Goal: Information Seeking & Learning: Compare options

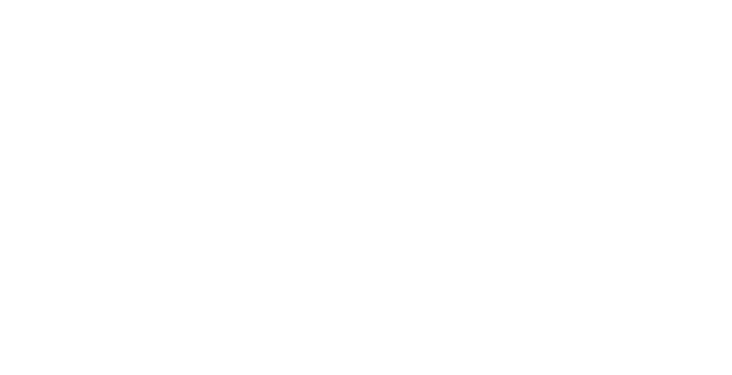
select select "Song"
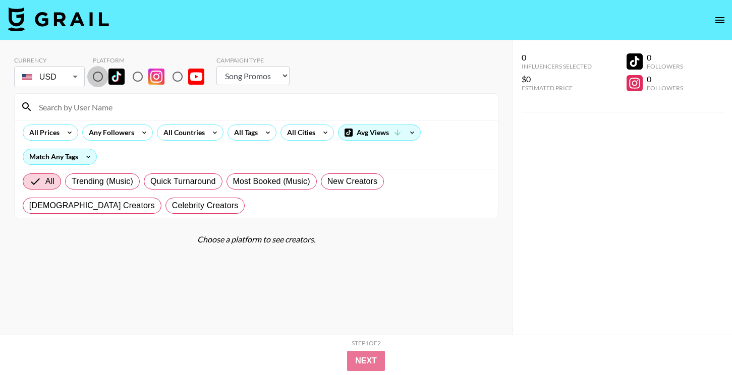
click at [99, 78] on input "radio" at bounding box center [97, 76] width 21 height 21
radio input "true"
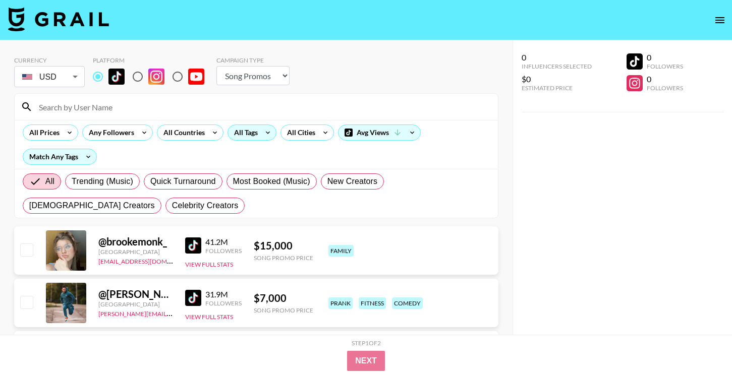
click at [254, 137] on div "All Tags" at bounding box center [244, 132] width 32 height 15
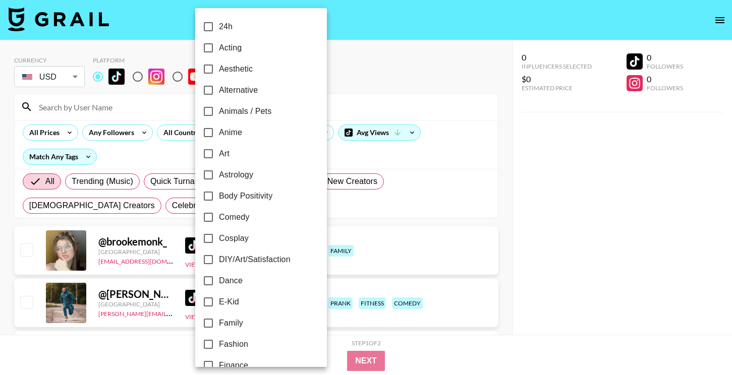
click at [246, 88] on span "Alternative" at bounding box center [238, 90] width 39 height 12
click at [219, 88] on input "Alternative" at bounding box center [208, 90] width 21 height 21
checkbox input "true"
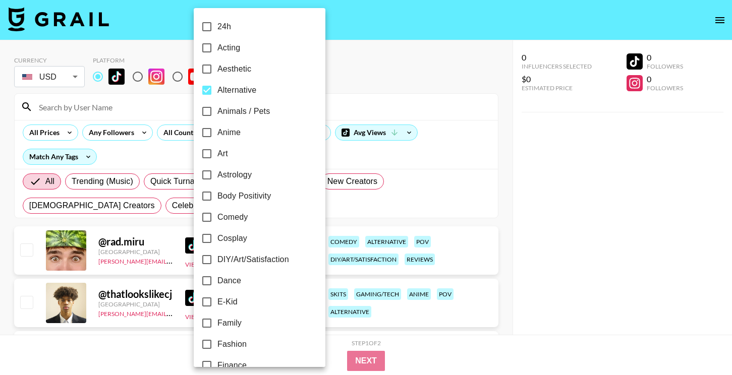
click at [237, 243] on span "Cosplay" at bounding box center [232, 238] width 30 height 12
click at [217, 243] on input "Cosplay" at bounding box center [206, 238] width 21 height 21
checkbox input "true"
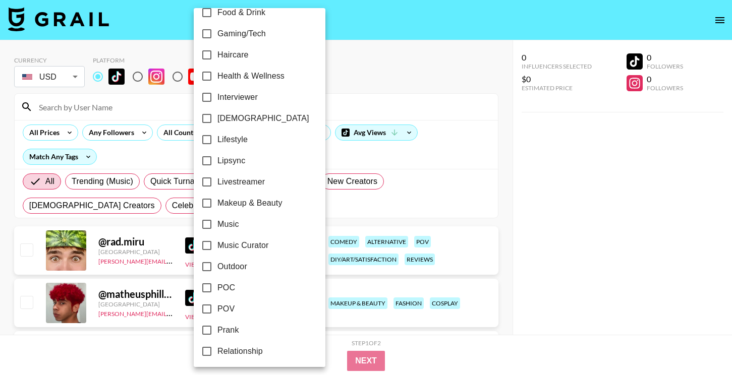
scroll to position [408, 0]
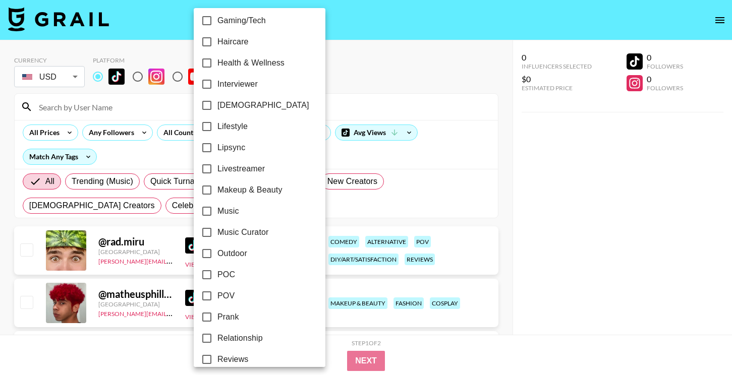
click at [258, 191] on span "Makeup & Beauty" at bounding box center [249, 190] width 65 height 12
click at [217, 191] on input "Makeup & Beauty" at bounding box center [206, 189] width 21 height 21
checkbox input "true"
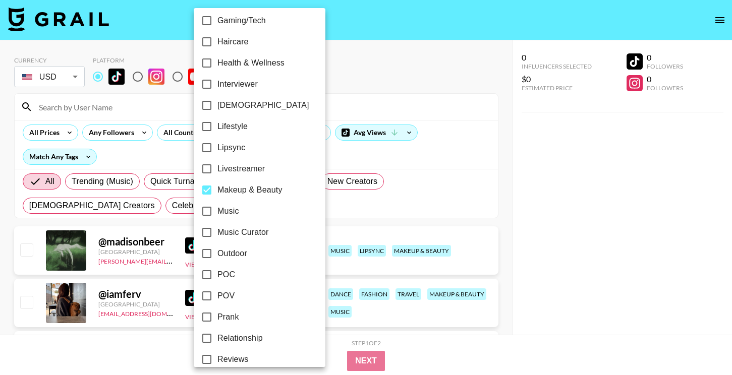
click at [613, 178] on div at bounding box center [366, 187] width 732 height 375
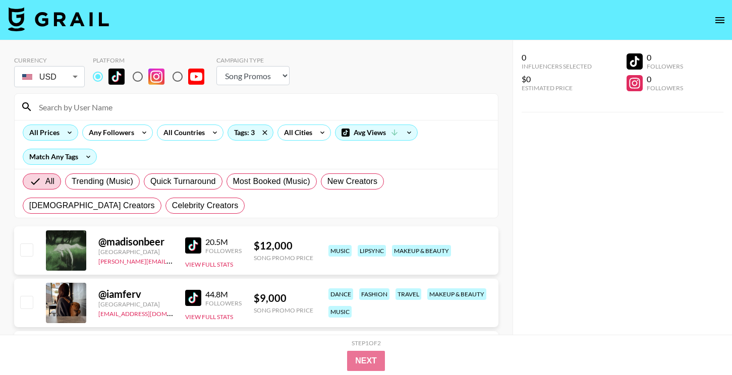
click at [68, 129] on icon at bounding box center [70, 132] width 16 height 15
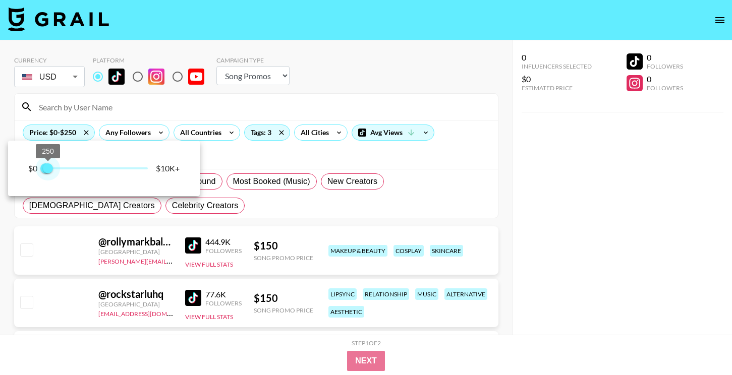
type input "500"
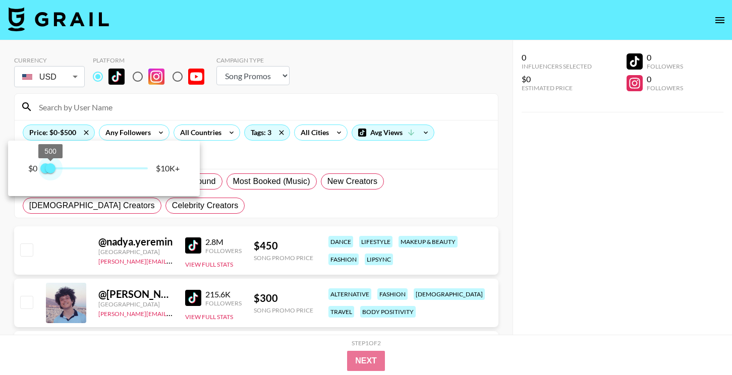
drag, startPoint x: 147, startPoint y: 170, endPoint x: 50, endPoint y: 170, distance: 96.3
click at [50, 170] on span "500" at bounding box center [50, 168] width 10 height 10
click at [559, 195] on div at bounding box center [366, 187] width 732 height 375
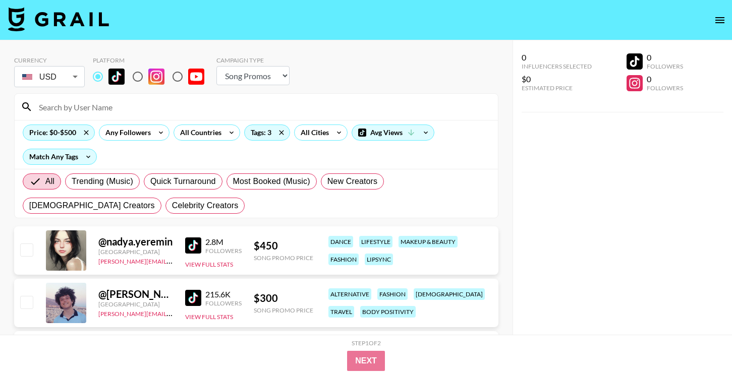
click at [201, 244] on img at bounding box center [193, 245] width 16 height 16
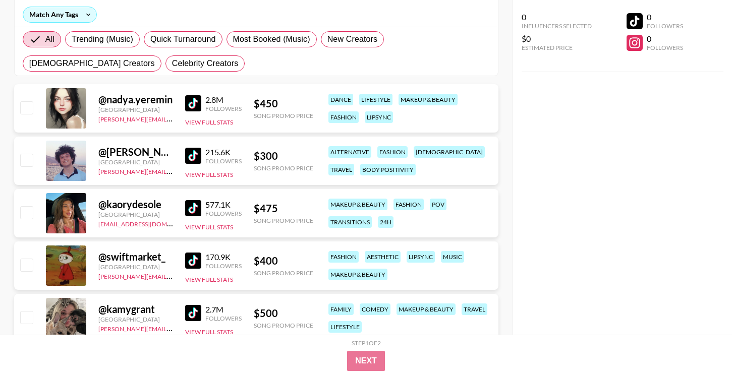
scroll to position [143, 0]
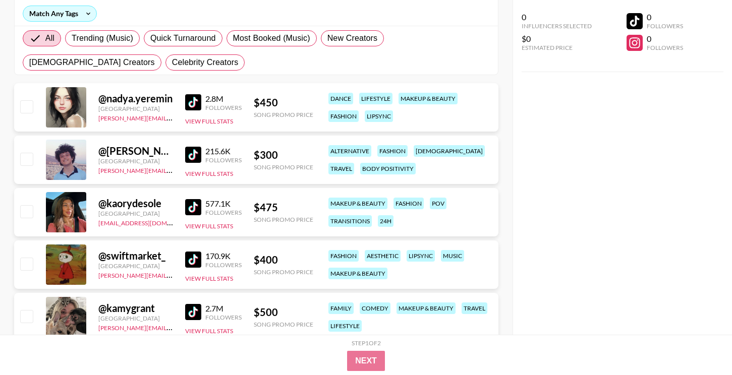
click at [189, 217] on div "577.1K Followers View Full Stats" at bounding box center [213, 213] width 56 height 36
click at [191, 209] on img at bounding box center [193, 207] width 16 height 16
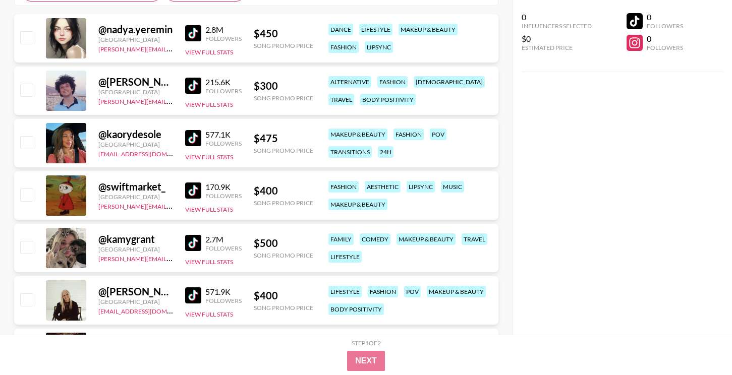
scroll to position [234, 0]
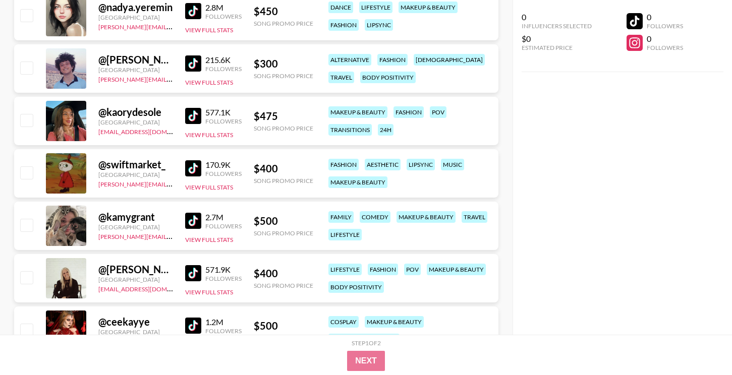
click at [189, 171] on img at bounding box center [193, 168] width 16 height 16
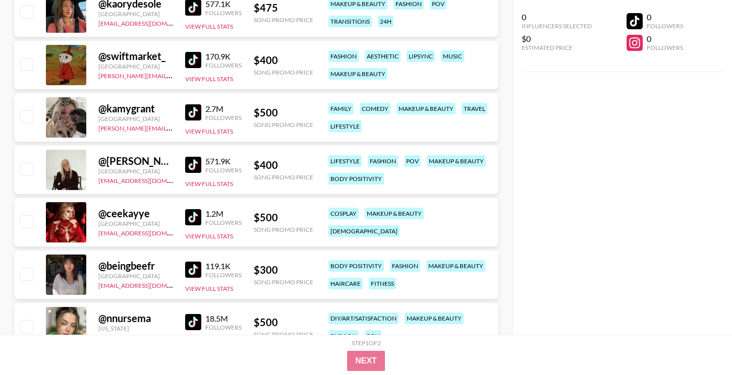
scroll to position [343, 0]
click at [197, 110] on img at bounding box center [193, 112] width 16 height 16
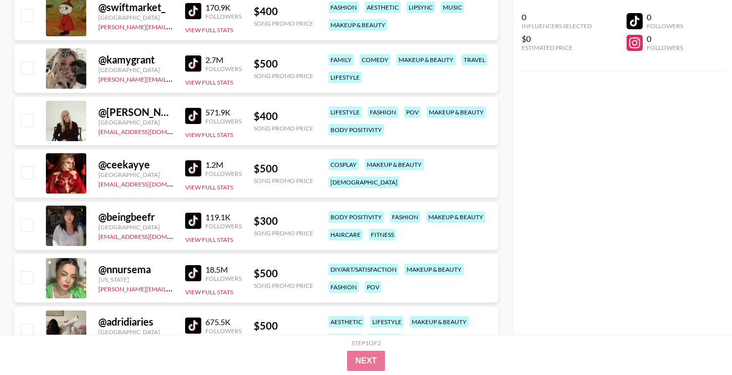
click at [190, 110] on img at bounding box center [193, 116] width 16 height 16
click at [196, 164] on img at bounding box center [193, 168] width 16 height 16
click at [182, 220] on div "@ beingbeefr [GEOGRAPHIC_DATA] [EMAIL_ADDRESS][DOMAIN_NAME] 119.1K Followers Vi…" at bounding box center [256, 226] width 484 height 48
click at [191, 219] on img at bounding box center [193, 221] width 16 height 16
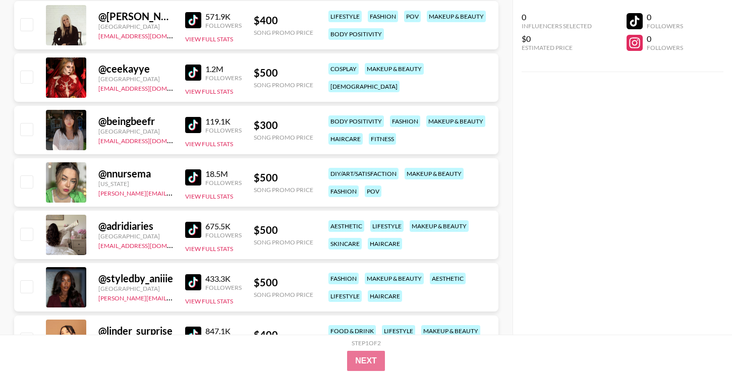
scroll to position [491, 0]
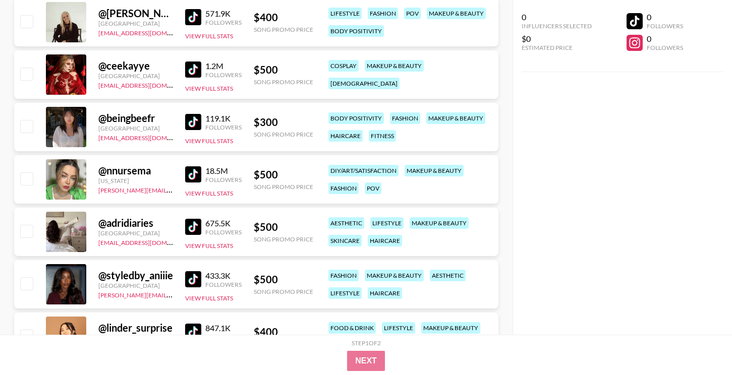
click at [197, 176] on img at bounding box center [193, 174] width 16 height 16
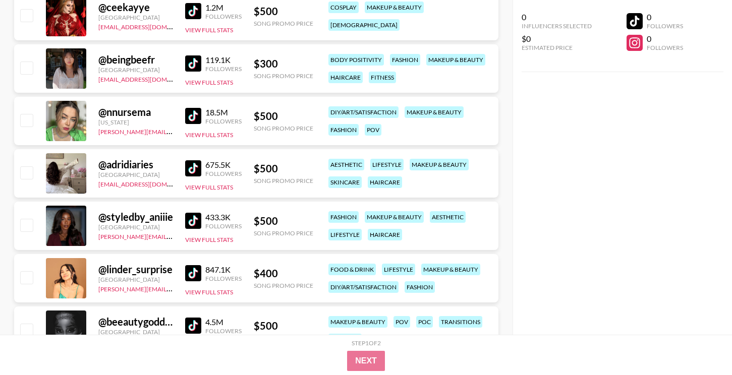
click at [187, 169] on img at bounding box center [193, 168] width 16 height 16
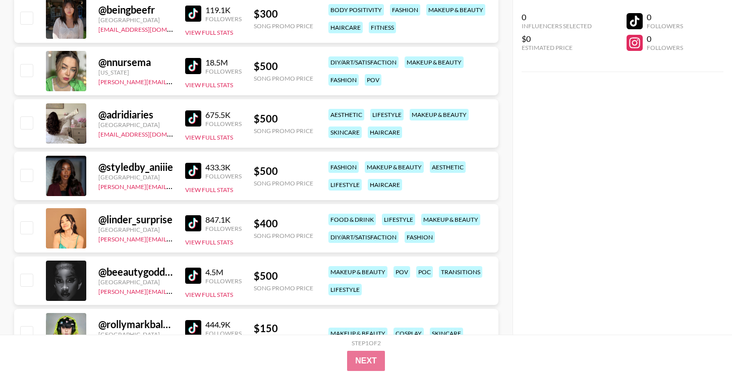
scroll to position [613, 0]
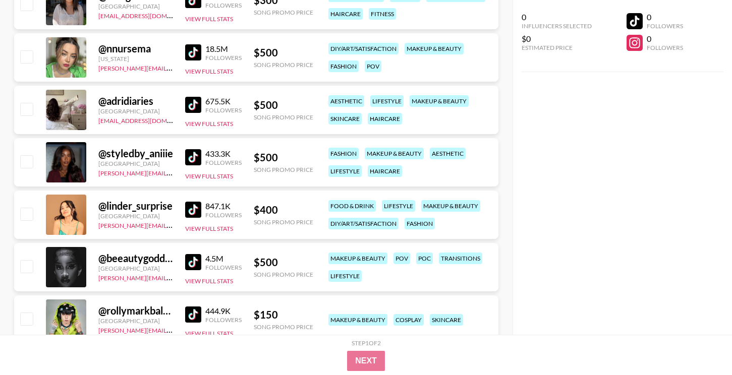
click at [195, 159] on img at bounding box center [193, 157] width 16 height 16
click at [199, 209] on img at bounding box center [193, 210] width 16 height 16
click at [198, 262] on img at bounding box center [193, 262] width 16 height 16
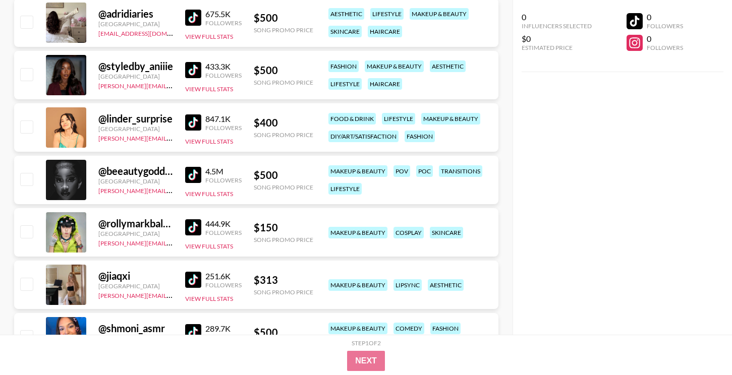
scroll to position [702, 0]
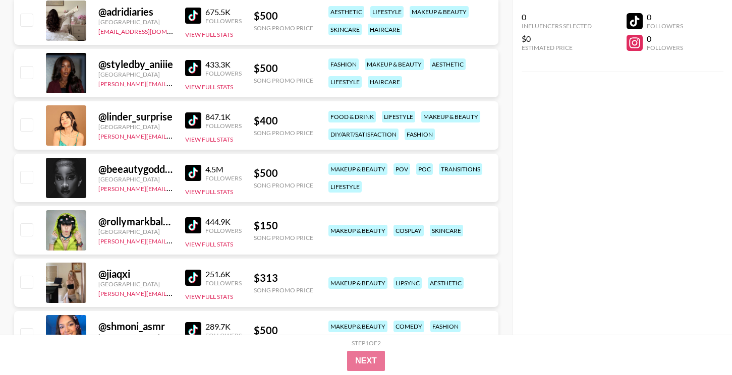
click at [192, 225] on img at bounding box center [193, 225] width 16 height 16
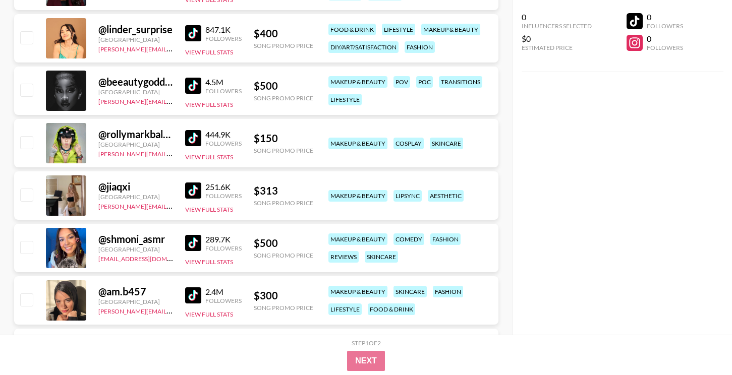
scroll to position [790, 0]
click at [189, 187] on img at bounding box center [193, 190] width 16 height 16
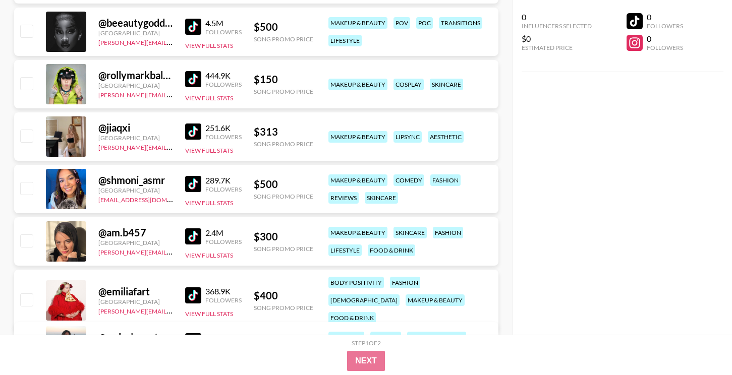
click at [193, 184] on img at bounding box center [193, 184] width 16 height 16
click at [198, 235] on img at bounding box center [193, 236] width 16 height 16
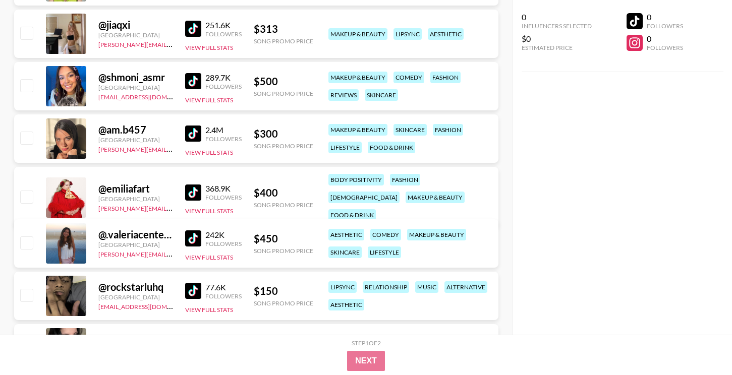
scroll to position [957, 0]
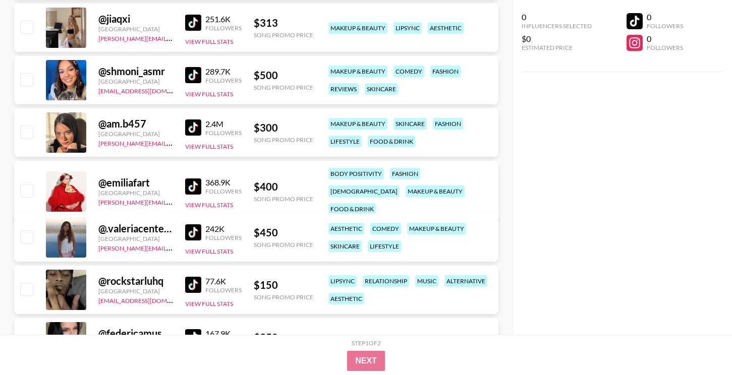
click at [193, 178] on img at bounding box center [193, 186] width 16 height 16
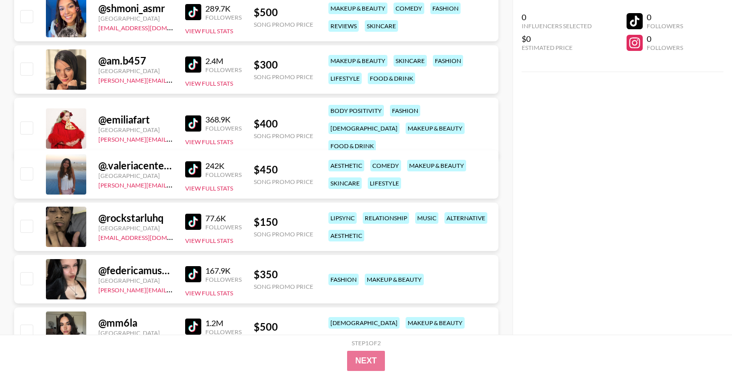
scroll to position [1019, 0]
click at [187, 172] on img at bounding box center [193, 170] width 16 height 16
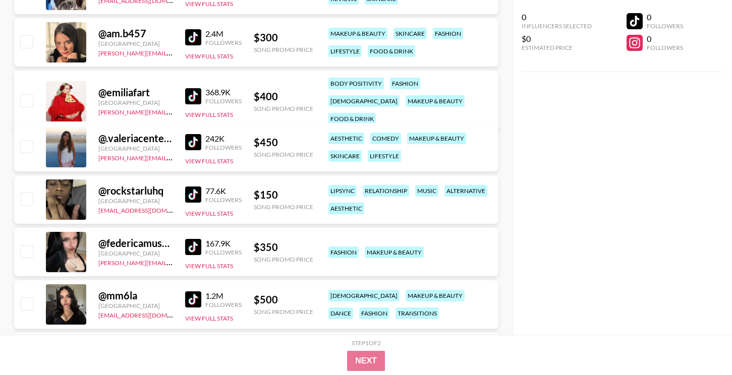
scroll to position [1057, 0]
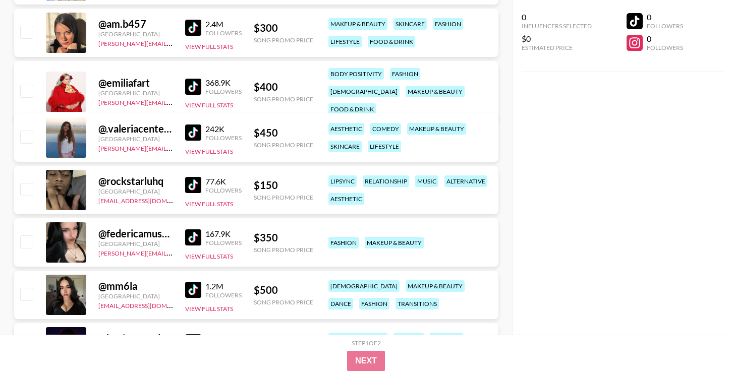
click at [194, 237] on img at bounding box center [193, 237] width 16 height 16
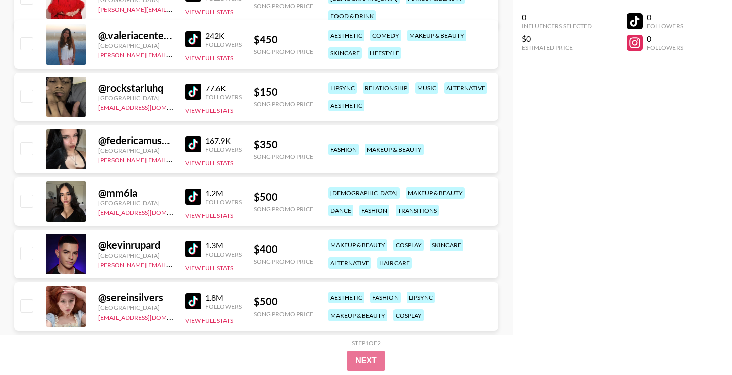
scroll to position [1150, 0]
click at [199, 192] on img at bounding box center [193, 196] width 16 height 16
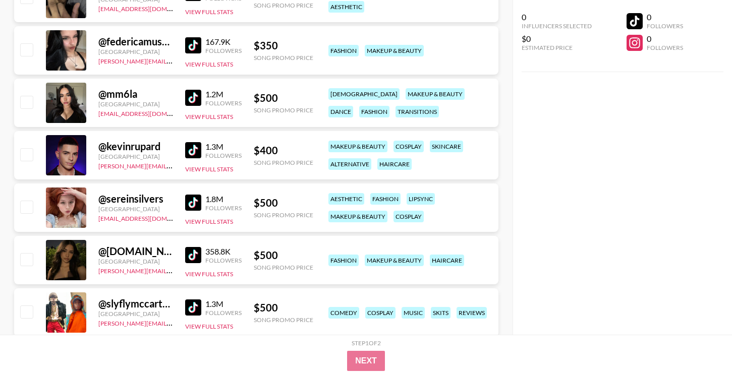
scroll to position [1253, 0]
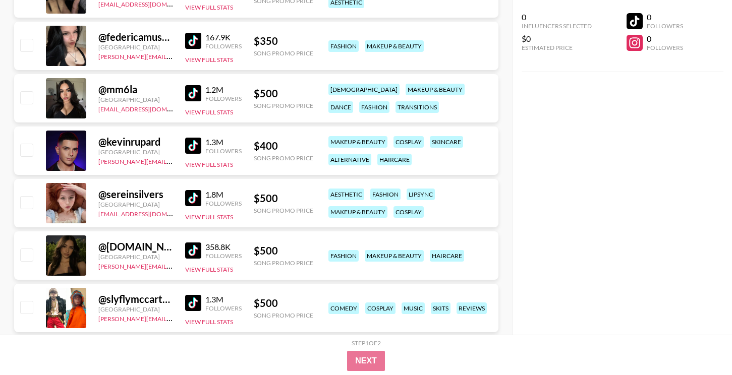
click at [196, 144] on img at bounding box center [193, 146] width 16 height 16
click at [200, 195] on img at bounding box center [193, 198] width 16 height 16
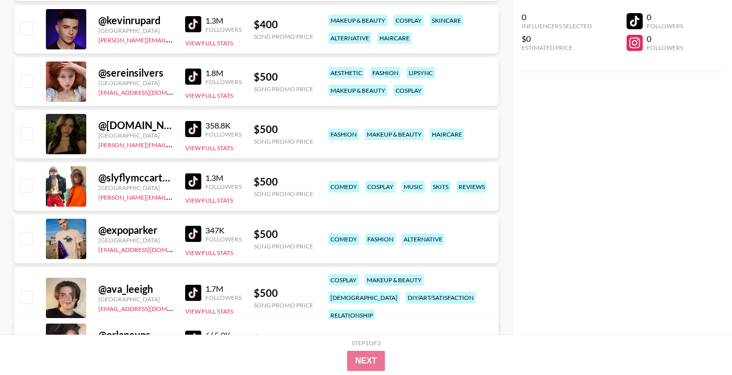
scroll to position [1376, 0]
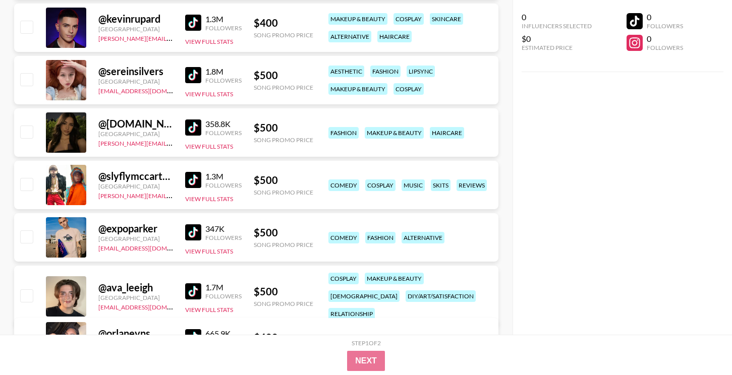
click at [205, 176] on div "1.3M" at bounding box center [223, 176] width 36 height 10
click at [197, 177] on img at bounding box center [193, 180] width 16 height 16
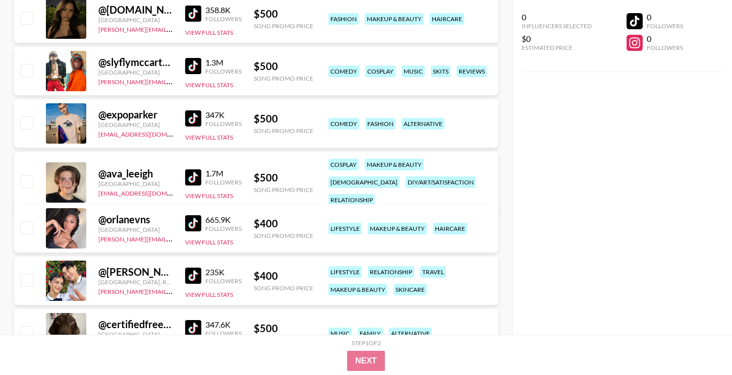
click at [190, 119] on img at bounding box center [193, 118] width 16 height 16
click at [194, 222] on img at bounding box center [193, 223] width 16 height 16
click at [197, 175] on img at bounding box center [193, 177] width 16 height 16
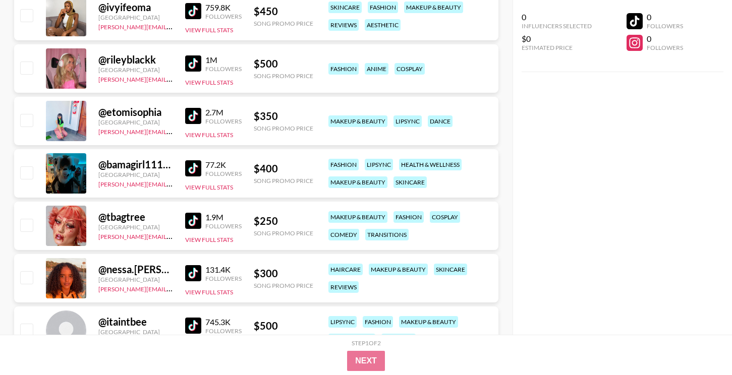
scroll to position [2072, 0]
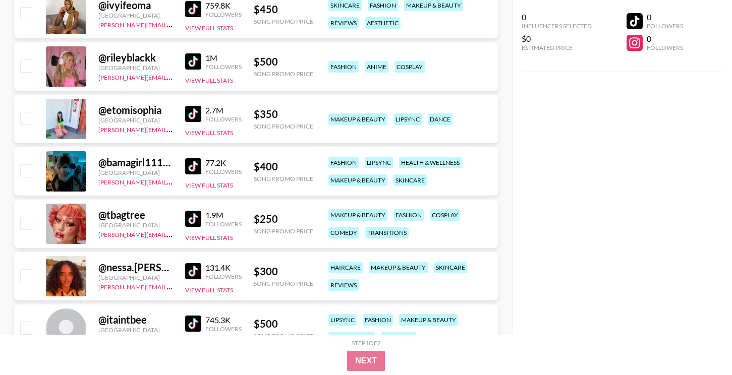
click at [197, 209] on div "1.9M Followers View Full Stats" at bounding box center [213, 224] width 56 height 36
click at [197, 220] on img at bounding box center [193, 219] width 16 height 16
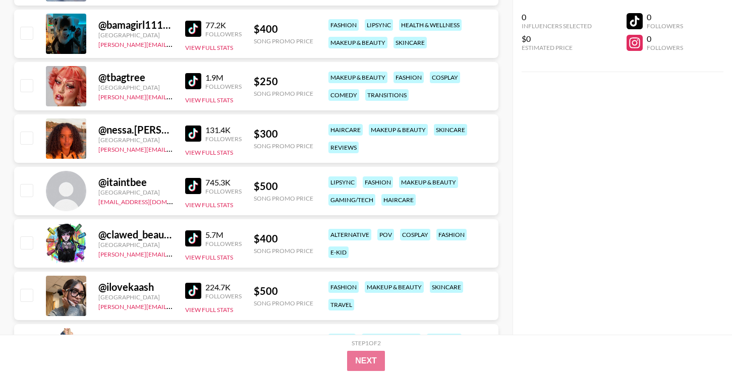
scroll to position [2211, 0]
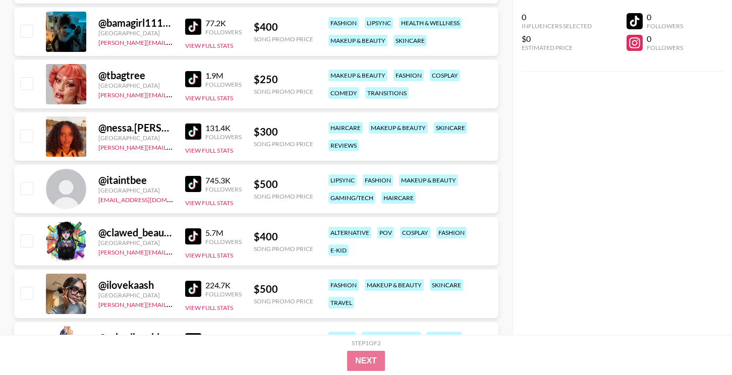
click at [191, 130] on img at bounding box center [193, 132] width 16 height 16
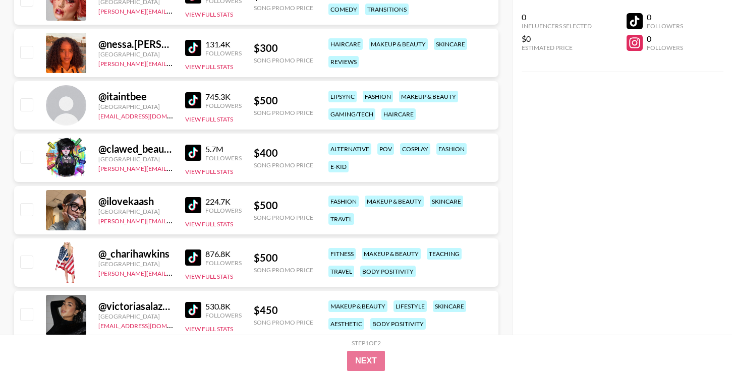
scroll to position [2371, 0]
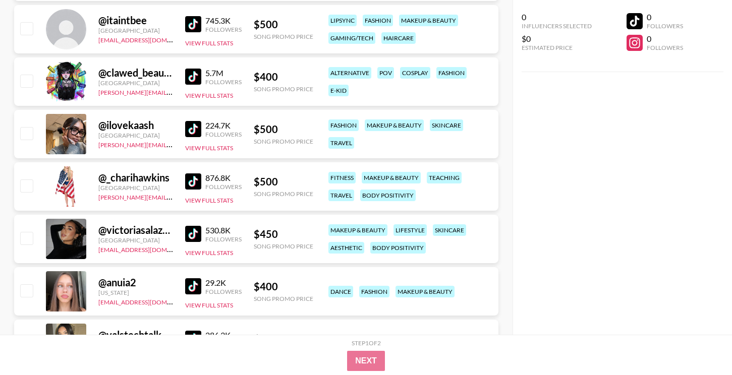
click at [194, 183] on img at bounding box center [193, 181] width 16 height 16
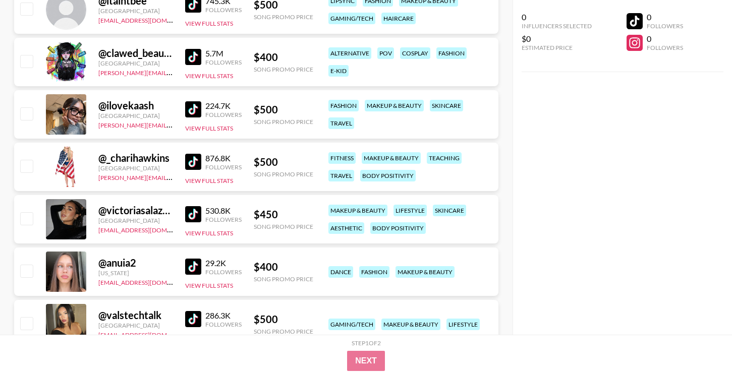
scroll to position [2393, 0]
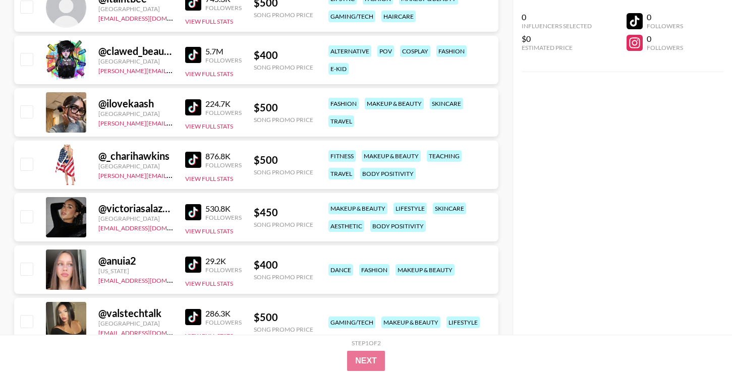
click at [205, 214] on link at bounding box center [195, 212] width 20 height 16
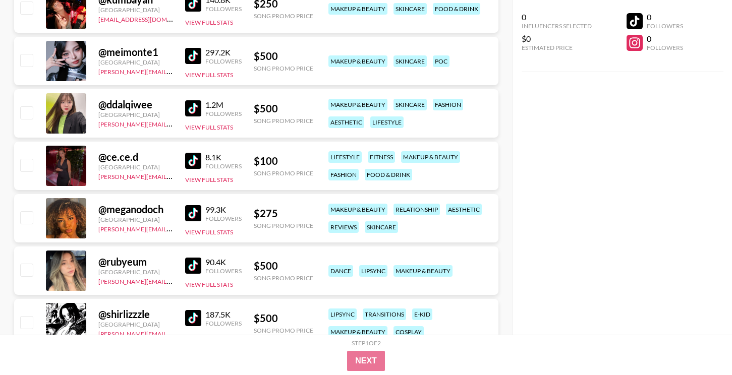
scroll to position [2971, 0]
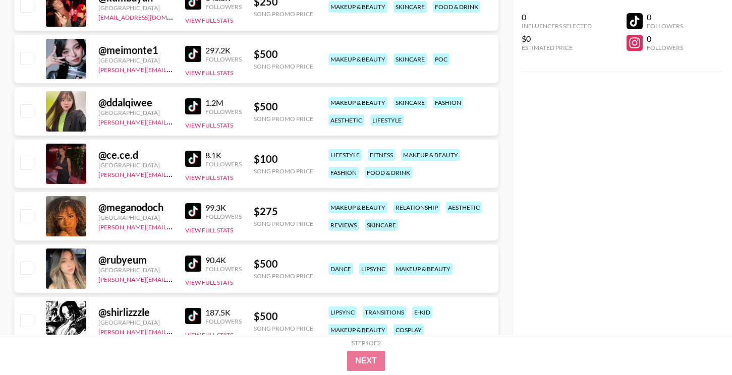
click at [193, 213] on img at bounding box center [193, 211] width 16 height 16
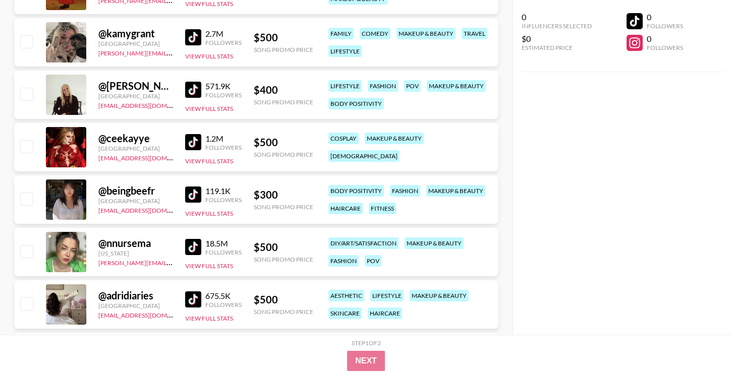
scroll to position [0, 0]
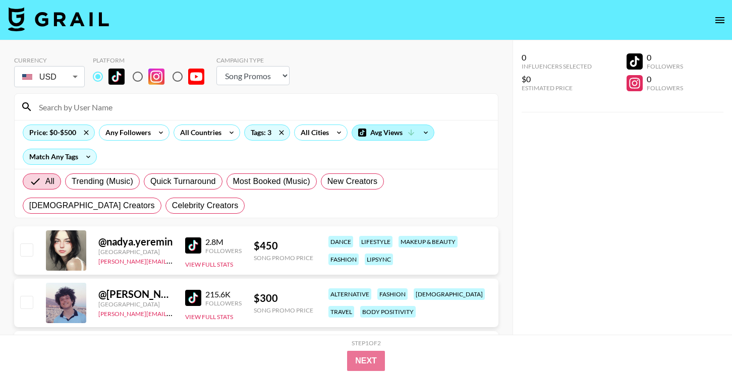
click at [377, 136] on div "Avg Views" at bounding box center [393, 132] width 82 height 15
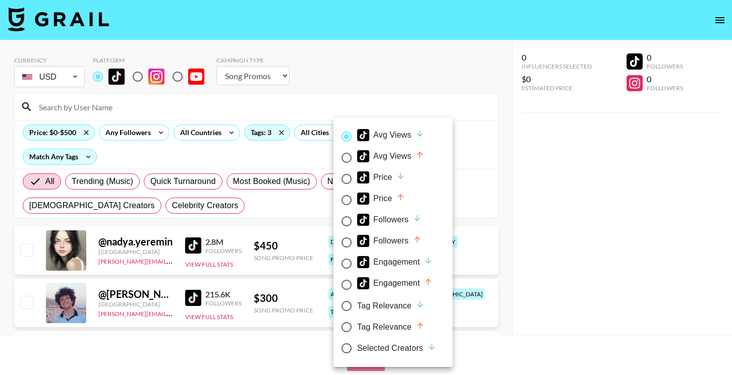
click at [400, 198] on icon at bounding box center [400, 197] width 6 height 6
click at [357, 198] on input "Price" at bounding box center [346, 200] width 21 height 21
radio input "true"
radio input "false"
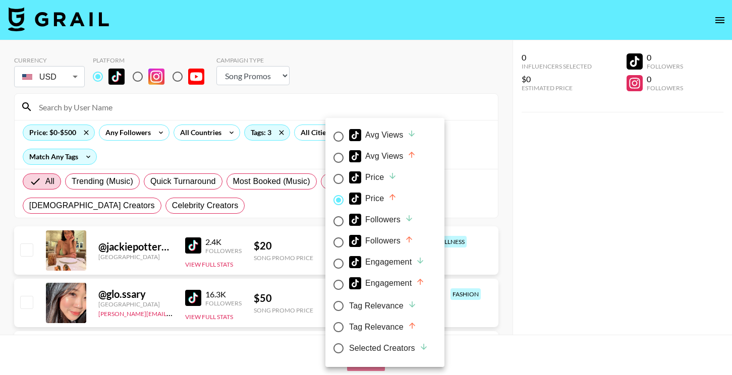
click at [510, 199] on div at bounding box center [366, 187] width 732 height 375
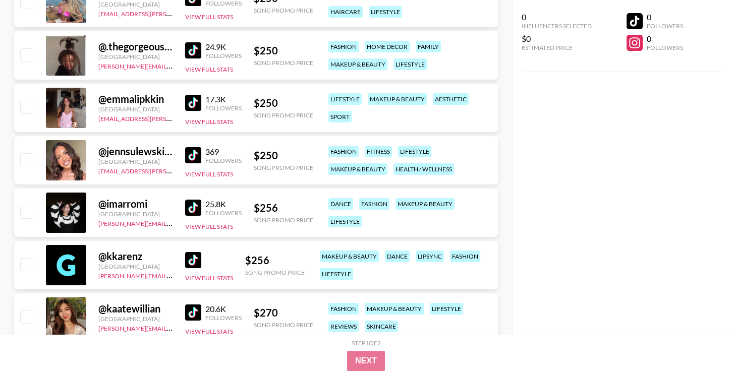
scroll to position [9873, 0]
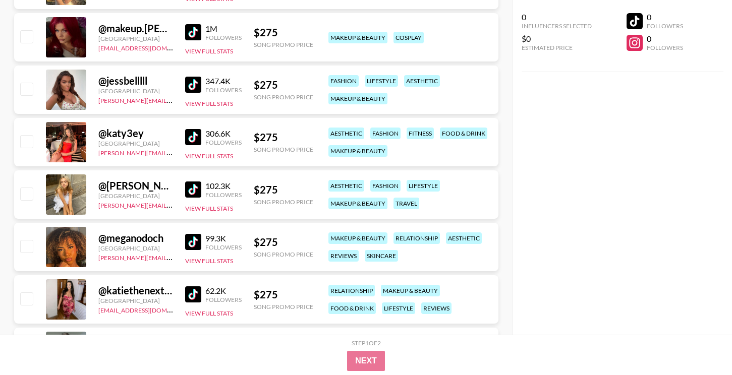
click at [195, 185] on img at bounding box center [193, 189] width 16 height 16
click at [197, 210] on button "View Full Stats" at bounding box center [209, 209] width 48 height 8
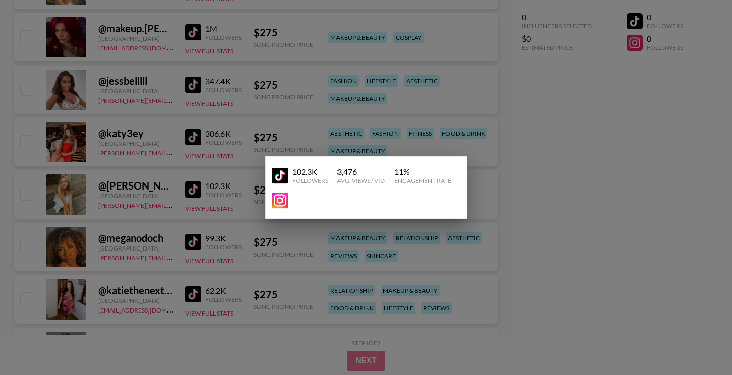
click at [197, 210] on div at bounding box center [366, 187] width 732 height 375
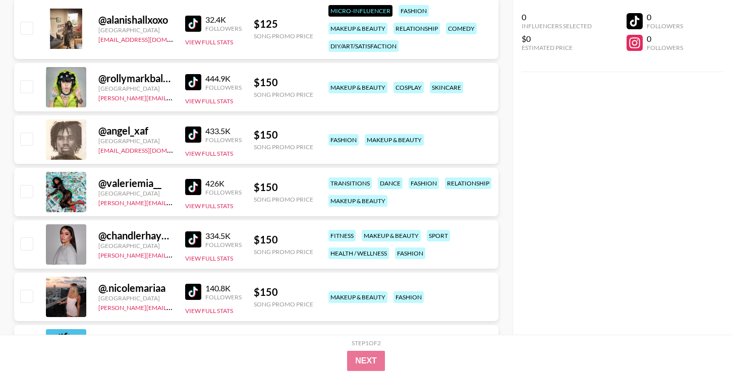
scroll to position [1120, 0]
click at [195, 139] on img at bounding box center [193, 134] width 16 height 16
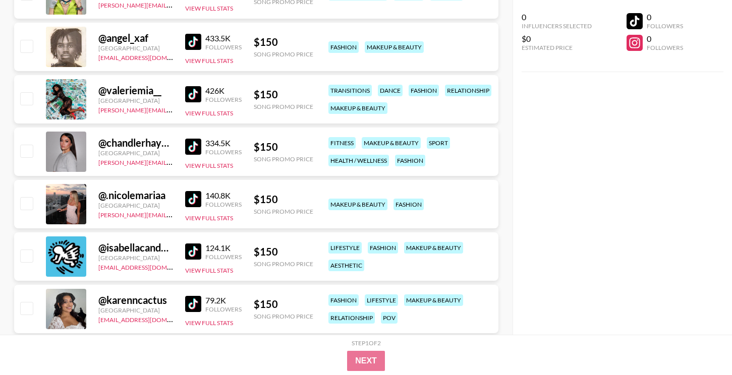
scroll to position [1213, 0]
click at [191, 96] on img at bounding box center [193, 94] width 16 height 16
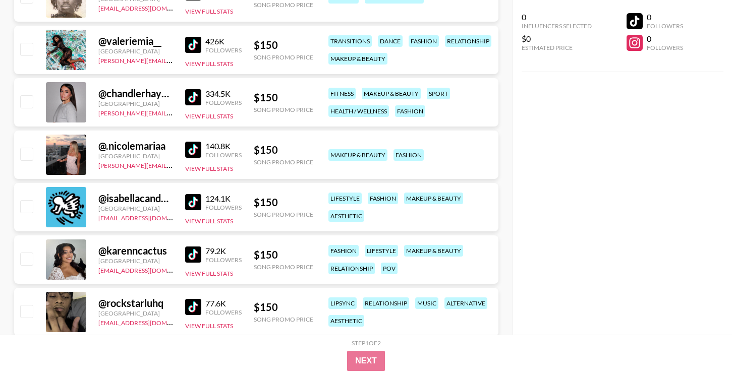
scroll to position [1263, 0]
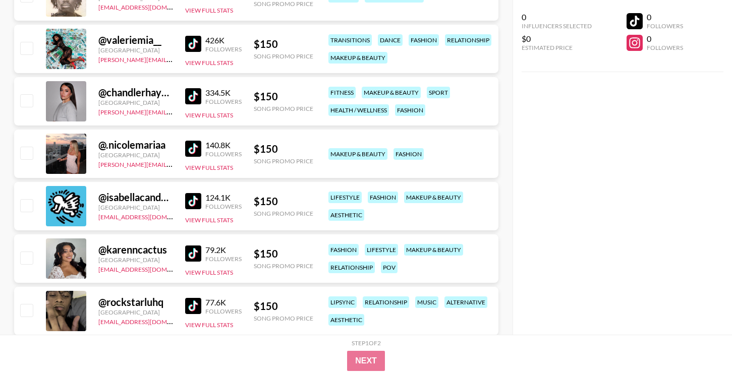
click at [196, 97] on img at bounding box center [193, 96] width 16 height 16
click at [187, 202] on img at bounding box center [193, 201] width 16 height 16
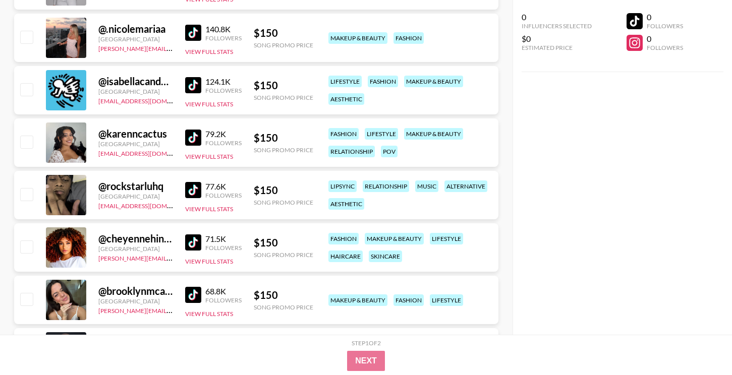
click at [193, 142] on img at bounding box center [193, 138] width 16 height 16
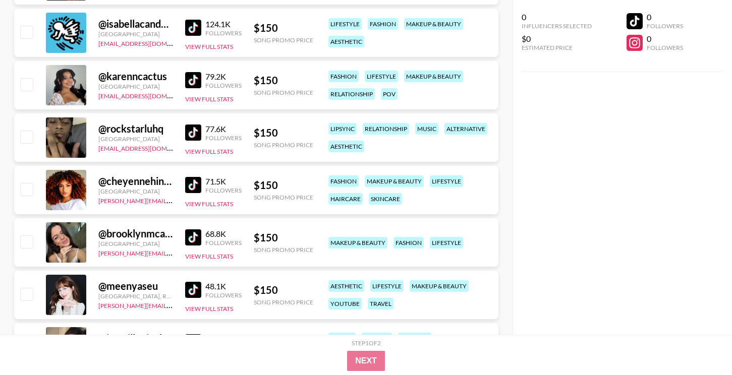
scroll to position [1438, 0]
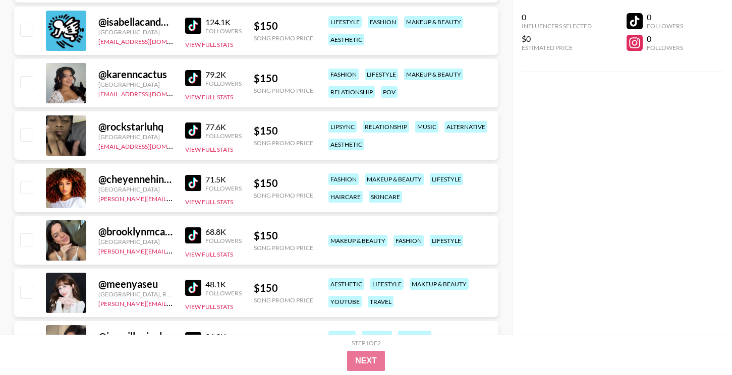
click at [196, 180] on img at bounding box center [193, 183] width 16 height 16
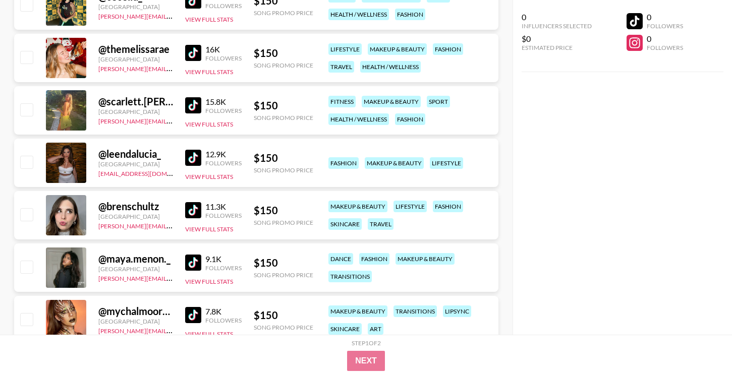
scroll to position [2096, 0]
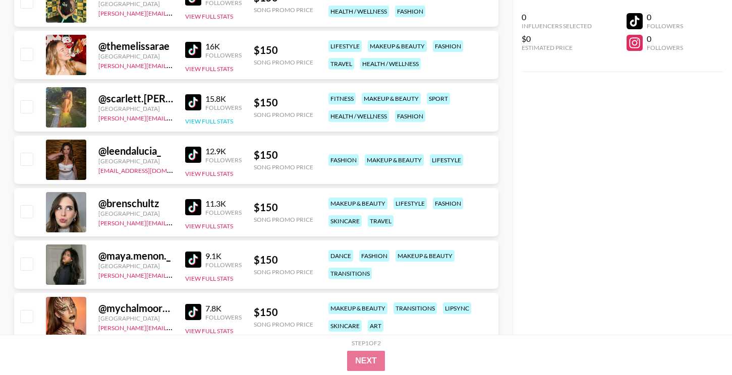
click at [202, 119] on button "View Full Stats" at bounding box center [209, 121] width 48 height 8
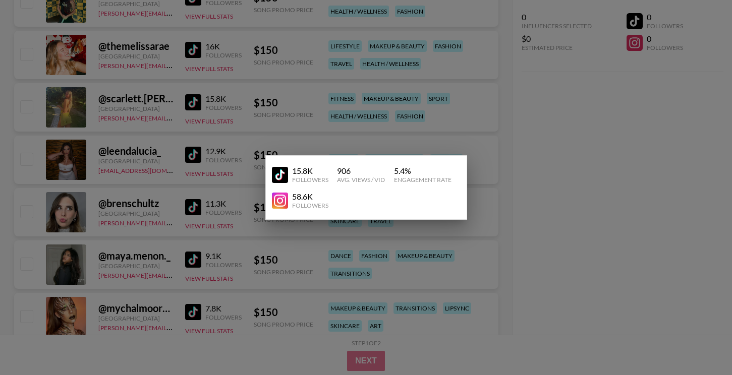
click at [203, 119] on div at bounding box center [366, 187] width 732 height 375
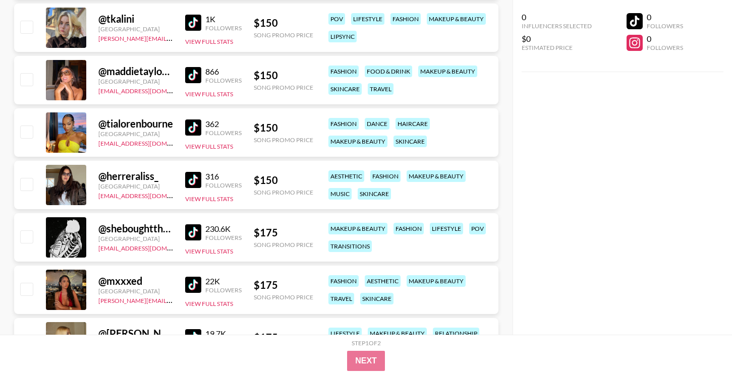
scroll to position [2911, 0]
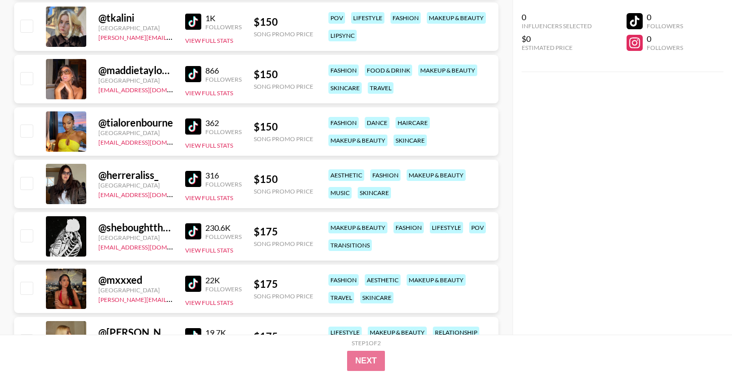
click at [191, 230] on img at bounding box center [193, 231] width 16 height 16
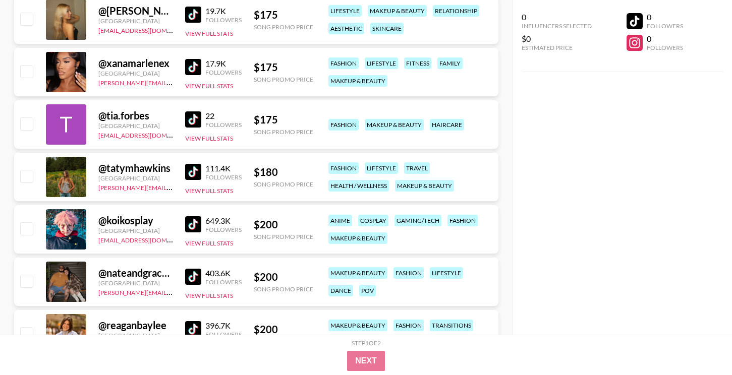
scroll to position [3234, 0]
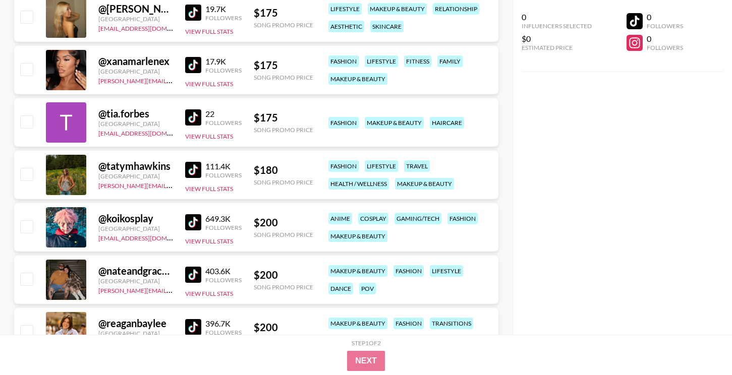
click at [190, 170] on img at bounding box center [193, 170] width 16 height 16
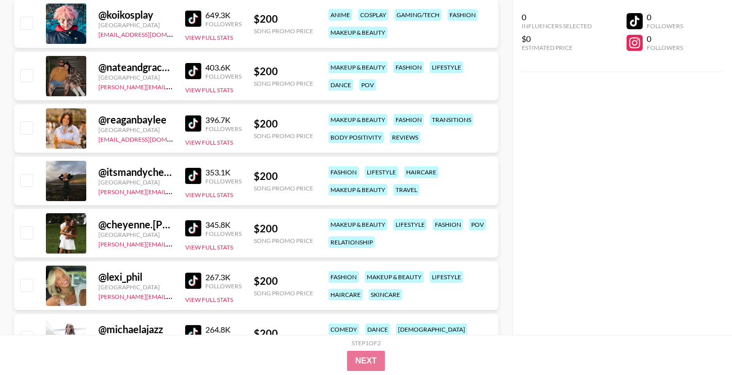
scroll to position [3602, 0]
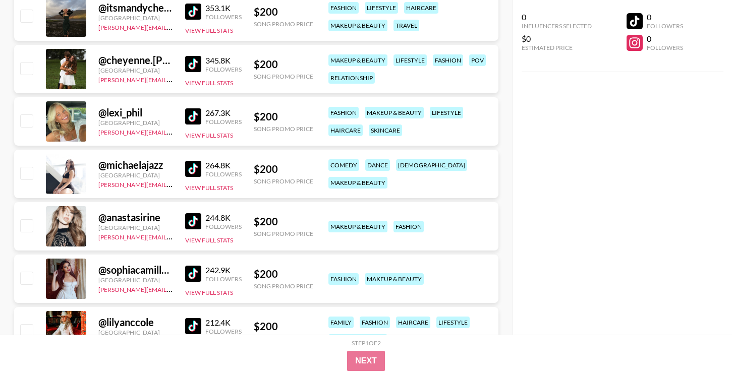
click at [194, 221] on img at bounding box center [193, 221] width 16 height 16
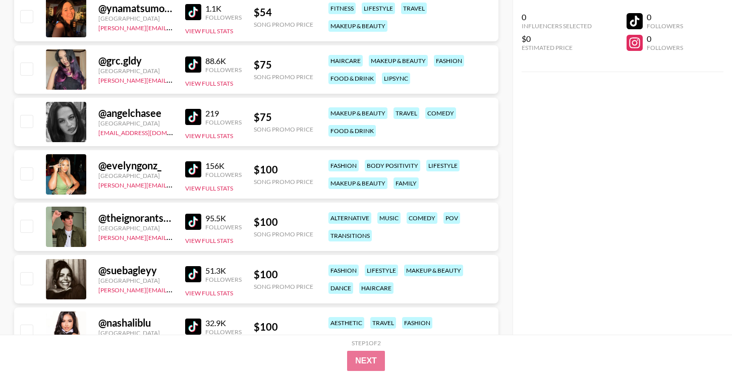
scroll to position [0, 0]
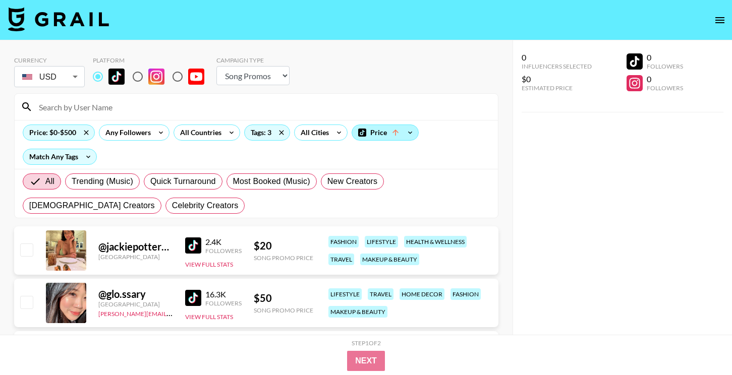
click at [391, 139] on div "Price" at bounding box center [385, 132] width 66 height 15
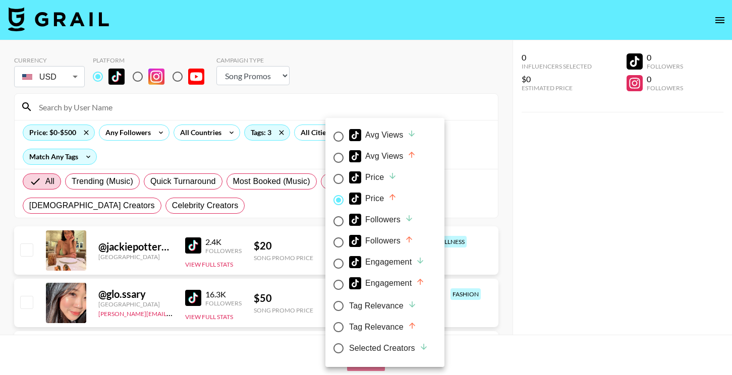
click at [403, 149] on label "Avg Views" at bounding box center [378, 157] width 100 height 21
click at [349, 149] on input "Avg Views" at bounding box center [338, 157] width 21 height 21
radio input "true"
radio input "false"
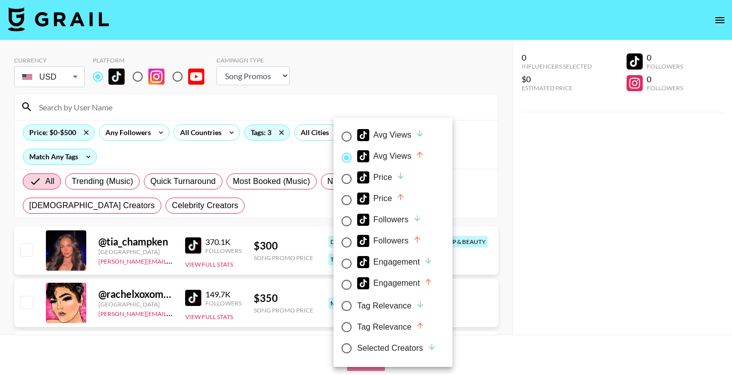
click at [379, 133] on div "Avg Views" at bounding box center [390, 135] width 67 height 12
click at [357, 133] on input "Avg Views" at bounding box center [346, 136] width 21 height 21
radio input "true"
radio input "false"
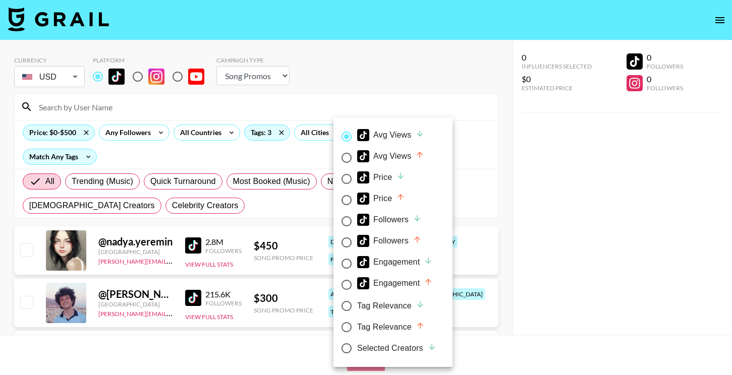
click at [511, 164] on div at bounding box center [366, 187] width 732 height 375
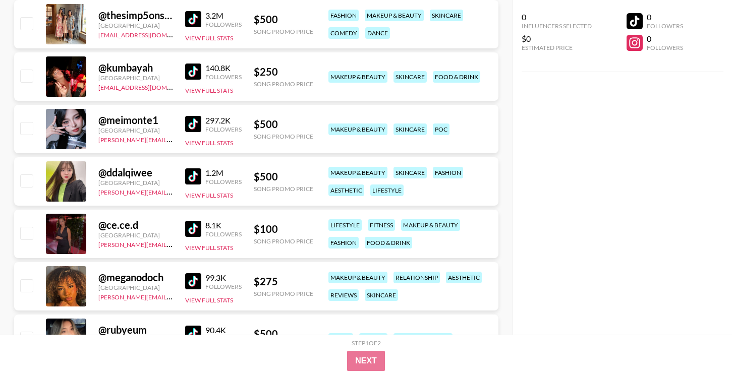
scroll to position [2669, 0]
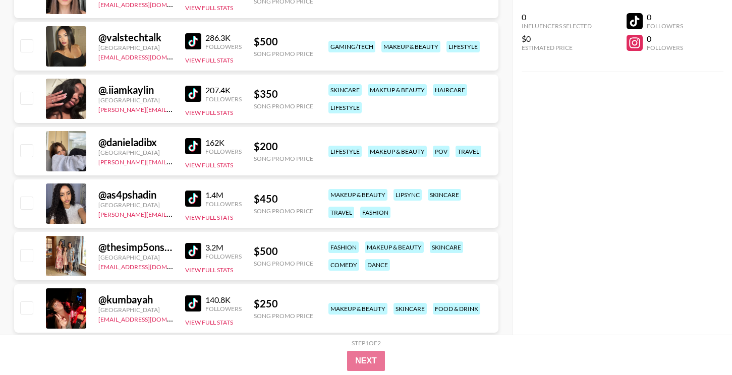
click at [200, 144] on img at bounding box center [193, 146] width 16 height 16
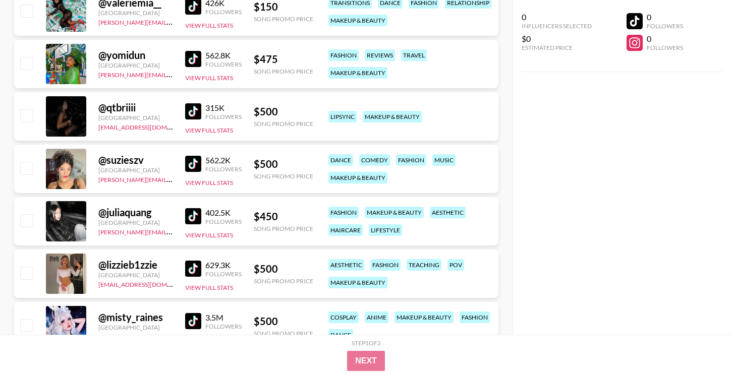
scroll to position [3942, 0]
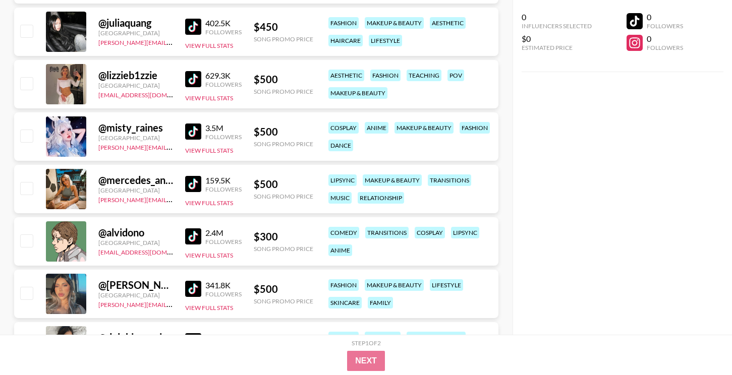
click at [196, 239] on img at bounding box center [193, 236] width 16 height 16
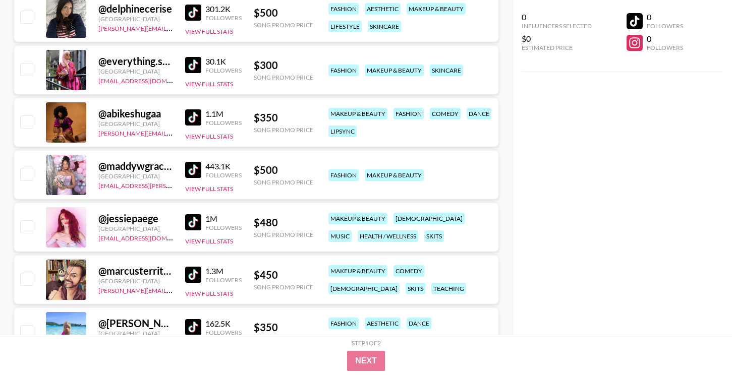
scroll to position [4272, 0]
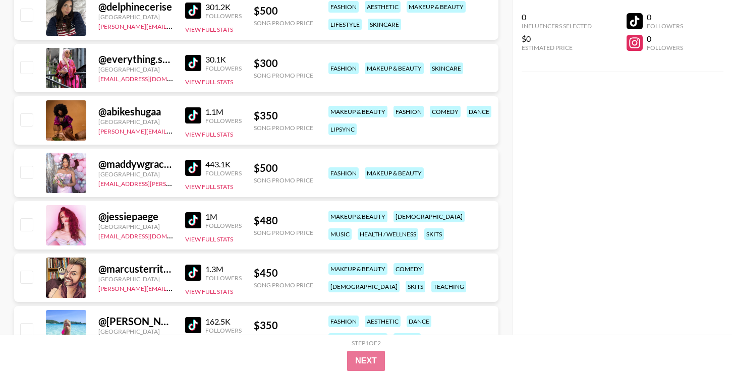
click at [193, 223] on img at bounding box center [193, 220] width 16 height 16
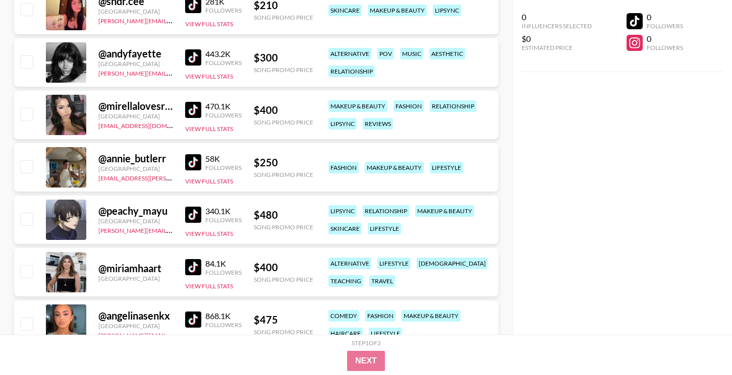
scroll to position [4674, 0]
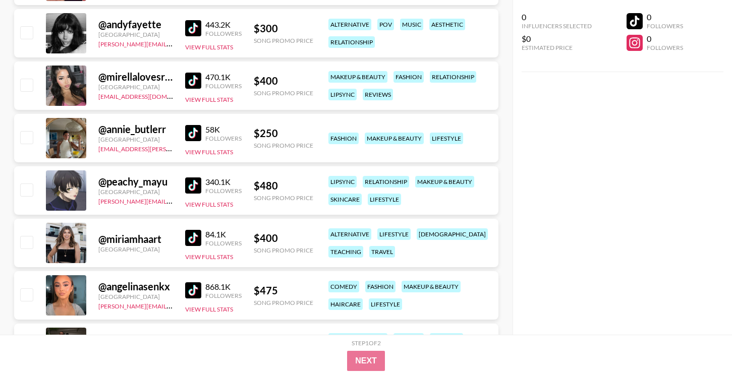
click at [194, 185] on img at bounding box center [193, 185] width 16 height 16
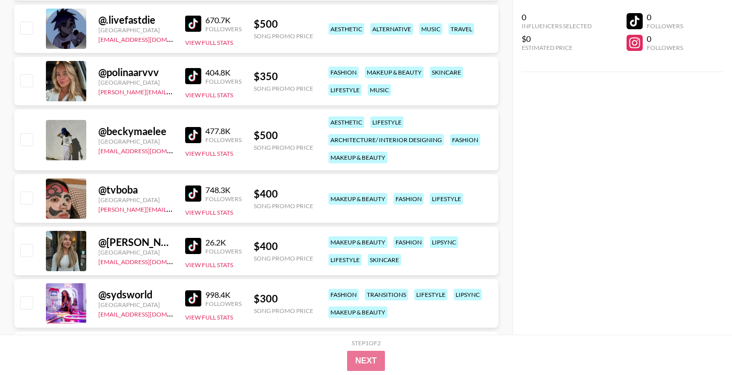
scroll to position [5585, 0]
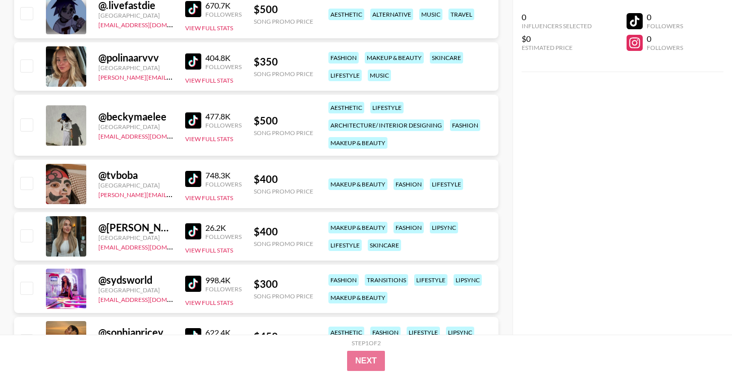
click at [202, 176] on link at bounding box center [195, 179] width 20 height 16
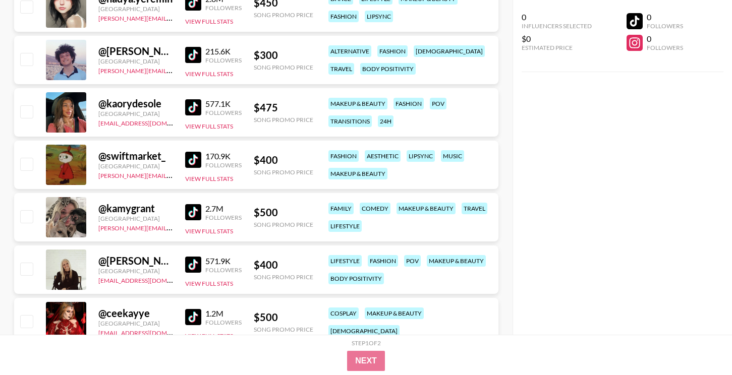
scroll to position [0, 0]
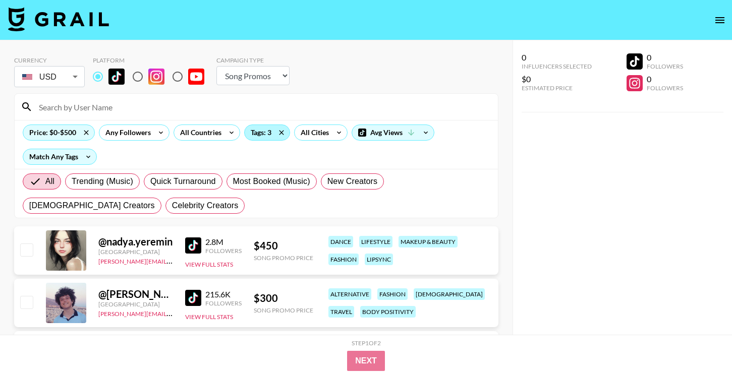
click at [261, 139] on div "Tags: 3" at bounding box center [267, 132] width 45 height 15
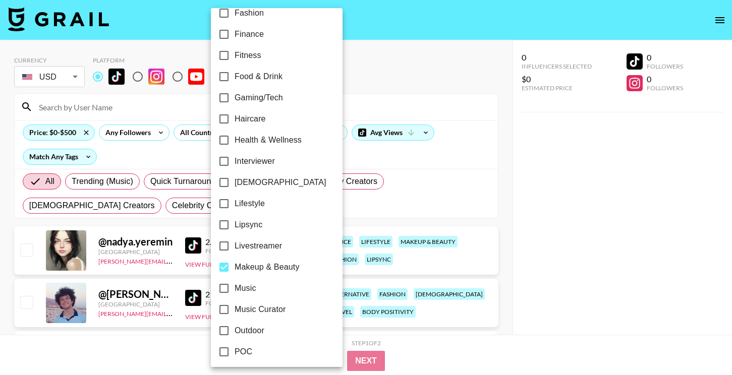
scroll to position [443, 0]
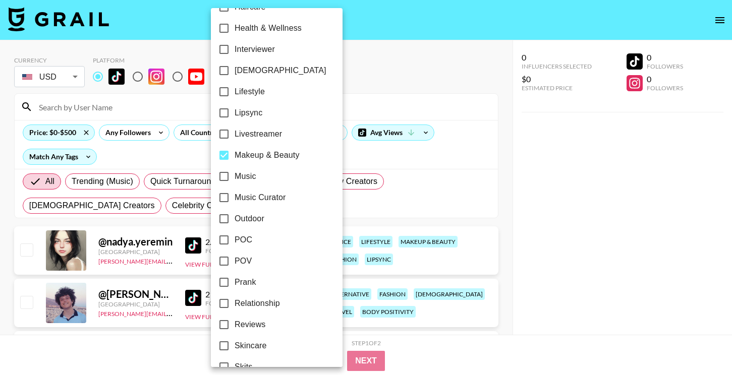
click at [270, 154] on span "Makeup & Beauty" at bounding box center [266, 155] width 65 height 12
click at [234, 154] on input "Makeup & Beauty" at bounding box center [223, 155] width 21 height 21
checkbox input "false"
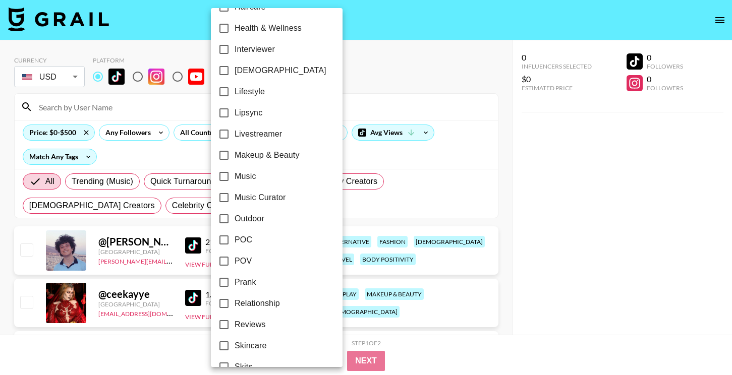
scroll to position [438, 0]
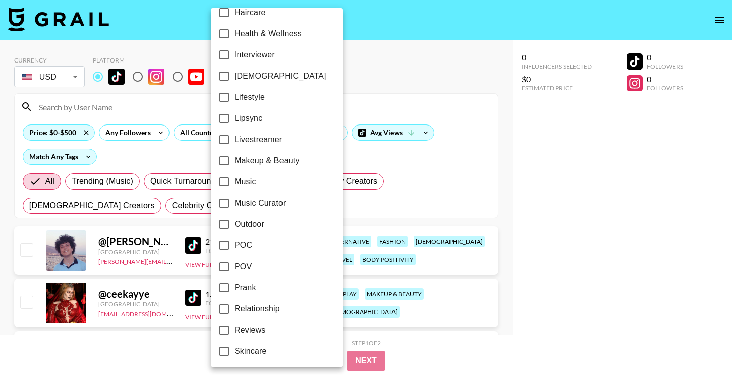
click at [563, 226] on div at bounding box center [366, 187] width 732 height 375
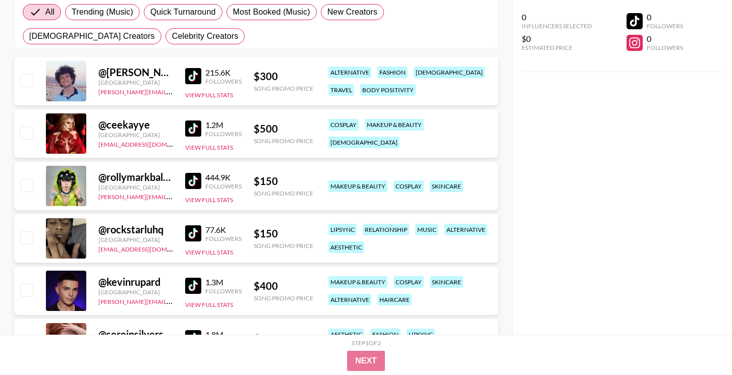
scroll to position [170, 0]
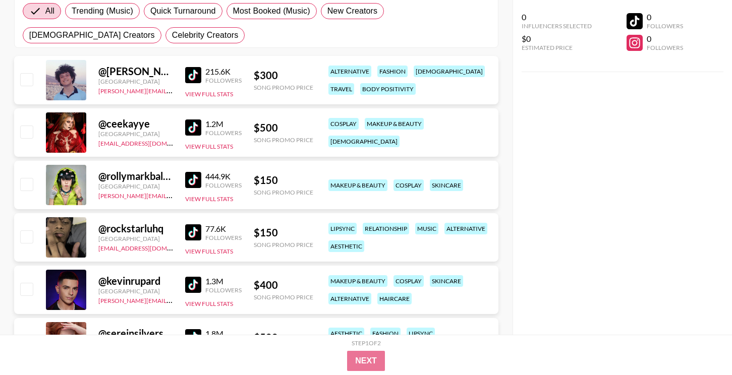
click at [192, 234] on img at bounding box center [193, 232] width 16 height 16
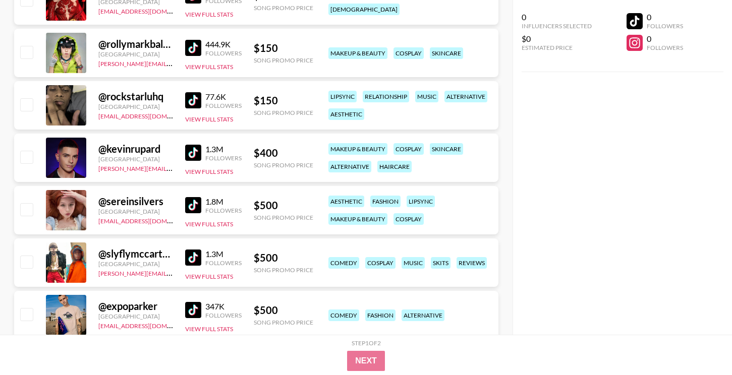
scroll to position [303, 0]
click at [186, 205] on img at bounding box center [193, 205] width 16 height 16
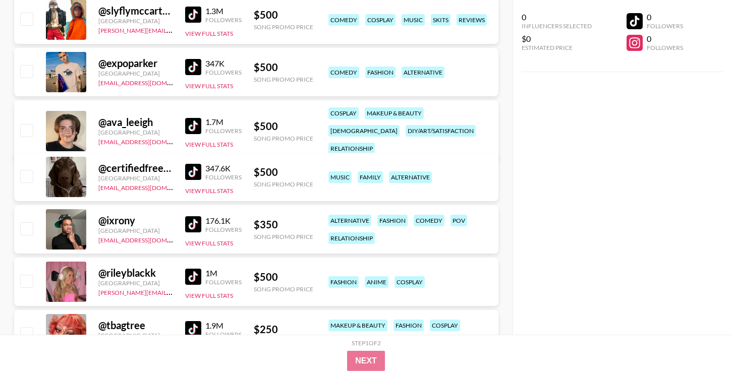
scroll to position [623, 0]
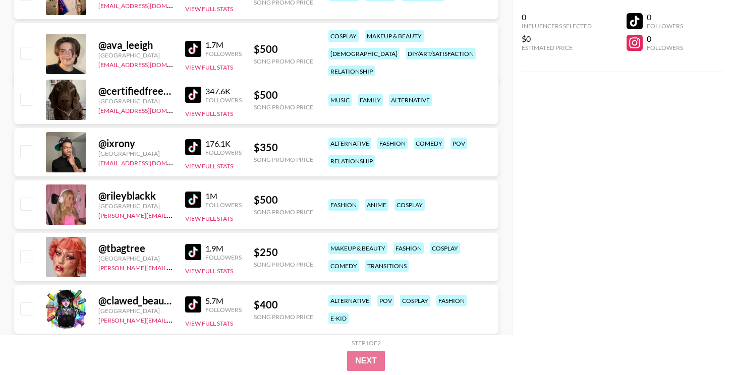
click at [185, 204] on img at bounding box center [193, 200] width 16 height 16
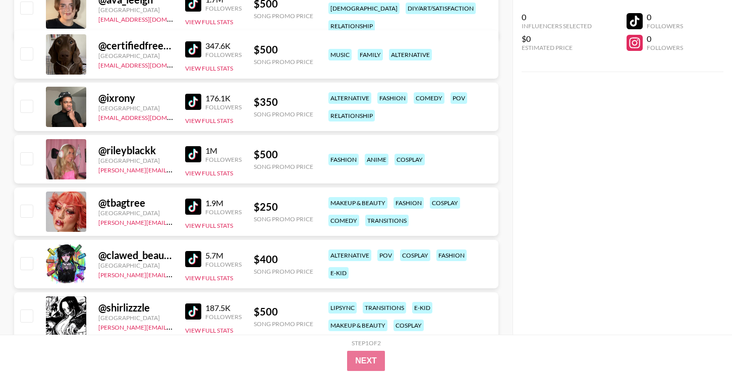
scroll to position [672, 0]
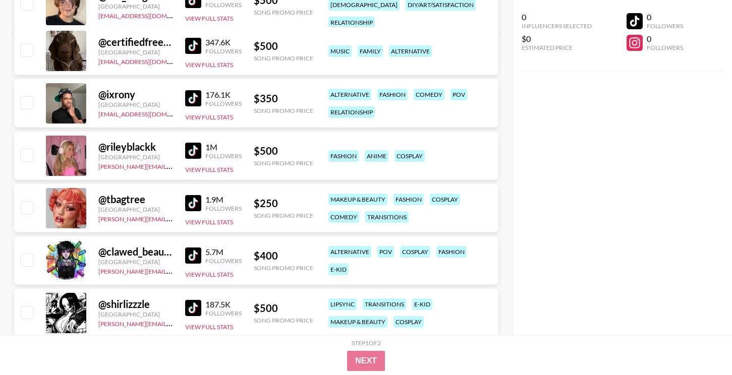
click at [201, 207] on img at bounding box center [193, 203] width 16 height 16
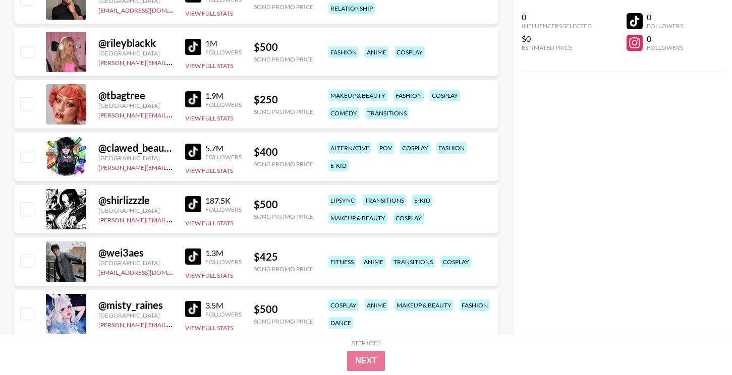
scroll to position [776, 0]
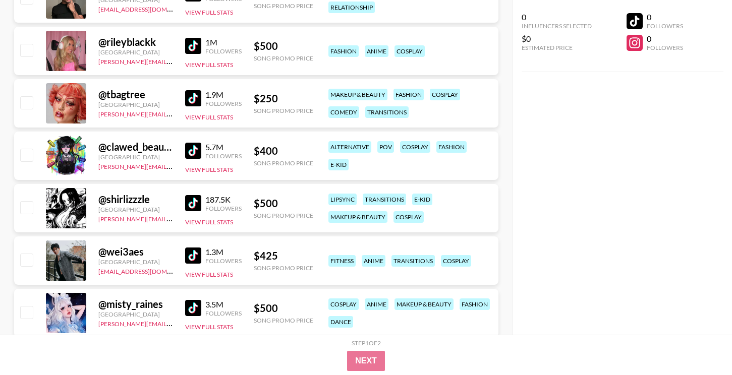
click at [197, 202] on img at bounding box center [193, 203] width 16 height 16
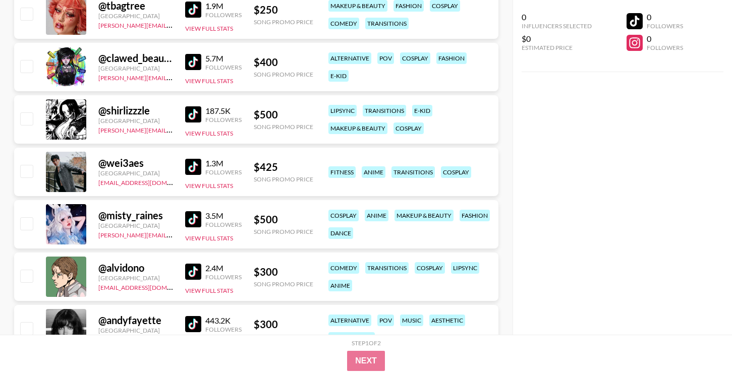
scroll to position [867, 0]
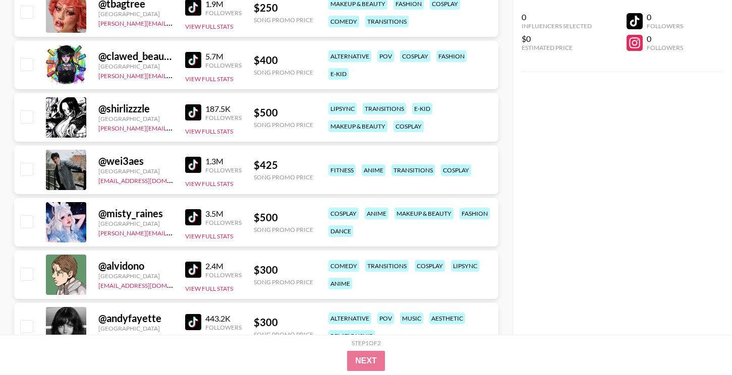
click at [192, 216] on img at bounding box center [193, 217] width 16 height 16
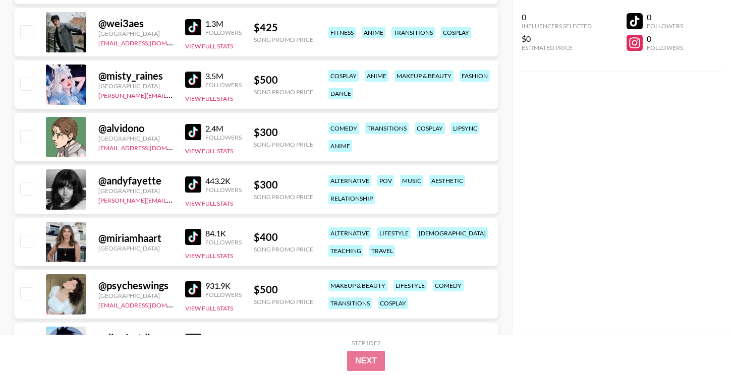
scroll to position [1017, 0]
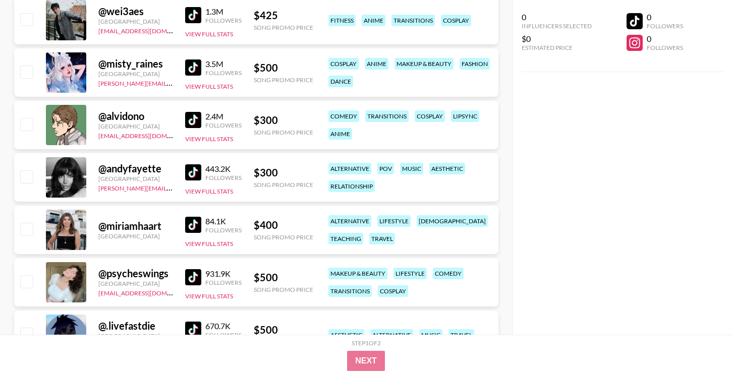
click at [189, 119] on img at bounding box center [193, 120] width 16 height 16
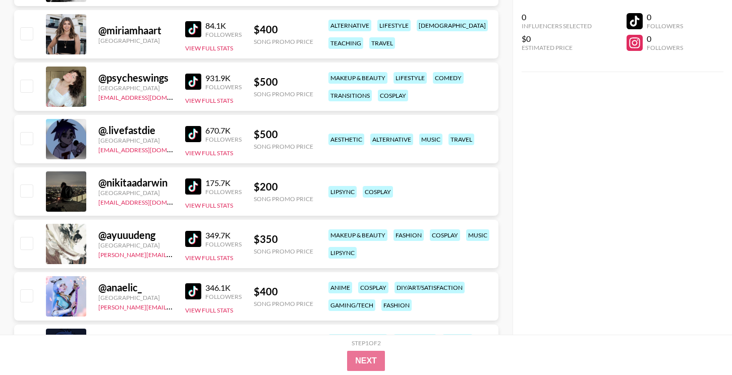
scroll to position [1239, 0]
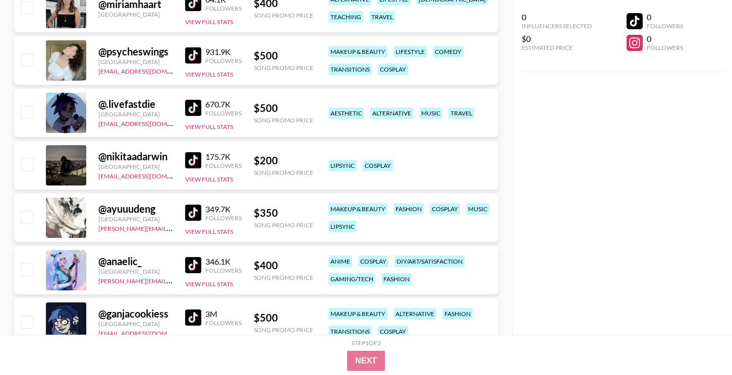
click at [199, 213] on img at bounding box center [193, 213] width 16 height 16
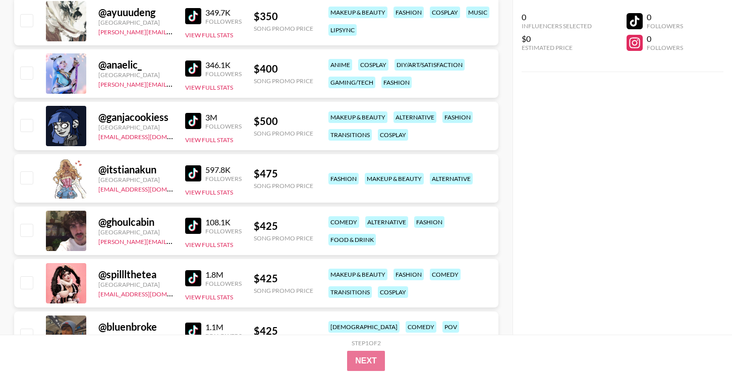
scroll to position [1458, 0]
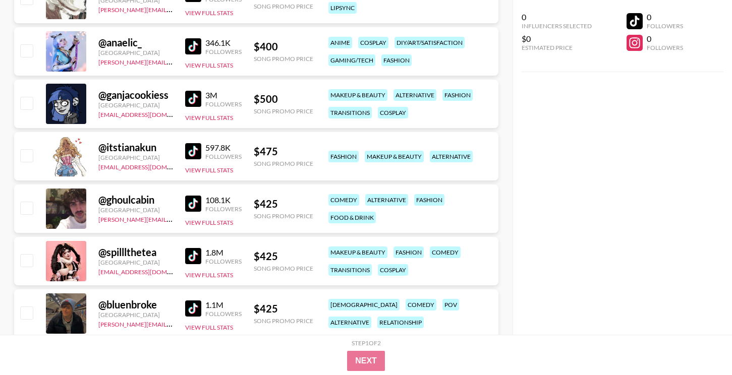
click at [194, 151] on img at bounding box center [193, 151] width 16 height 16
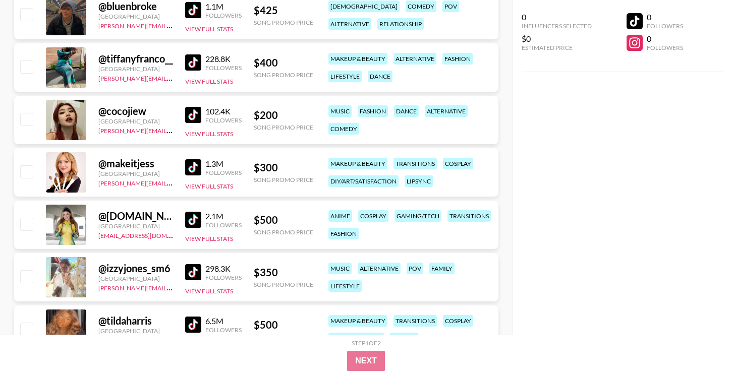
scroll to position [1758, 0]
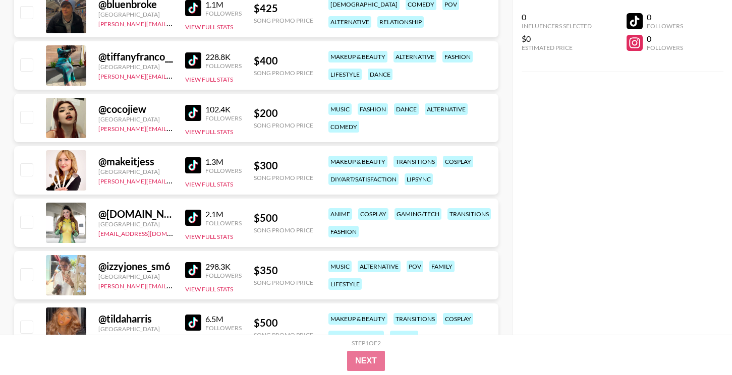
click at [192, 165] on img at bounding box center [193, 165] width 16 height 16
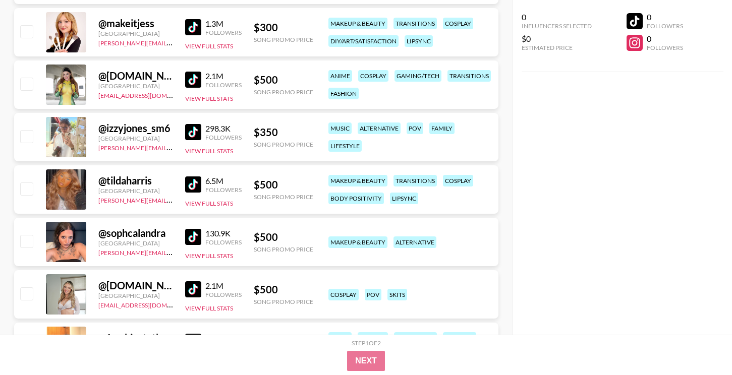
scroll to position [1898, 0]
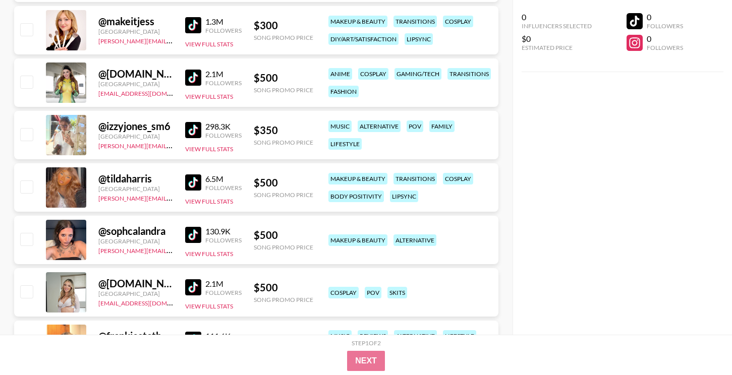
click at [190, 130] on img at bounding box center [193, 130] width 16 height 16
click at [0, 0] on div "Currency USD USD ​ Platform Campaign Type Choose Type... Song Promos Brand Prom…" at bounding box center [256, 213] width 512 height 4143
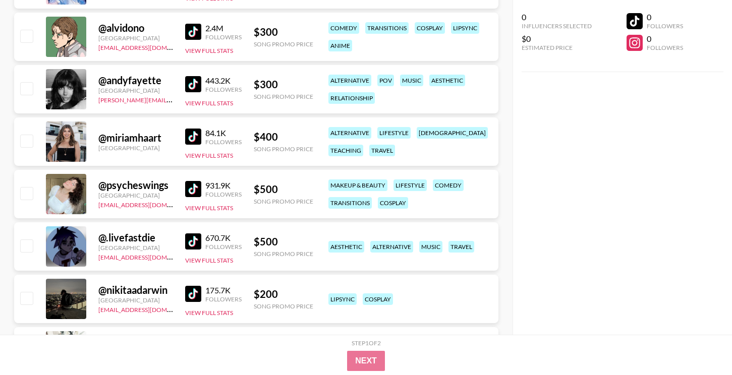
scroll to position [1196, 0]
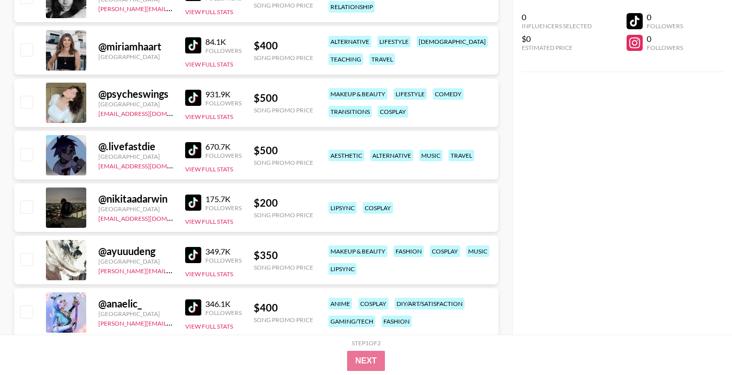
click at [190, 261] on img at bounding box center [193, 255] width 16 height 16
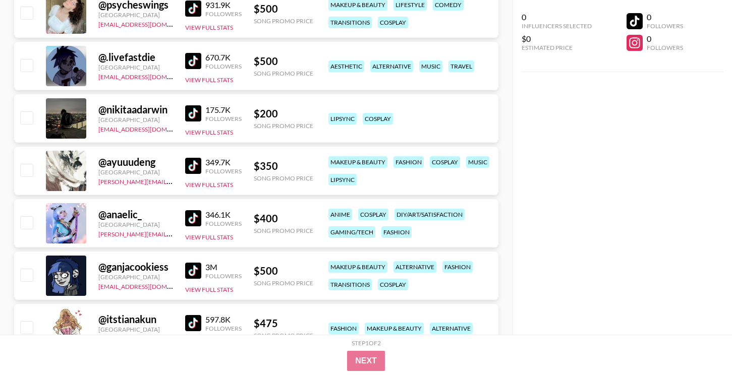
scroll to position [1292, 0]
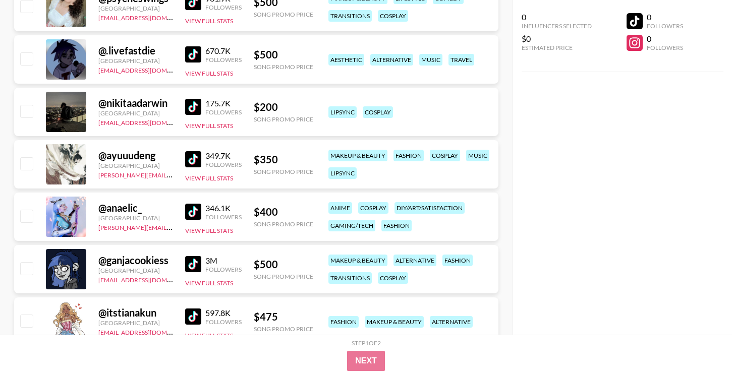
click at [194, 214] on img at bounding box center [193, 212] width 16 height 16
click at [186, 267] on img at bounding box center [193, 264] width 16 height 16
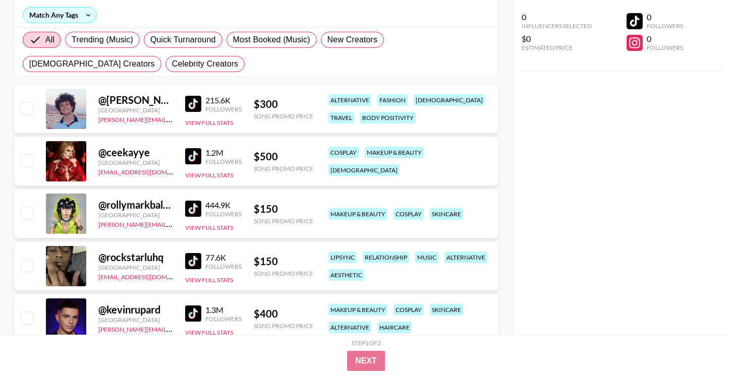
scroll to position [0, 0]
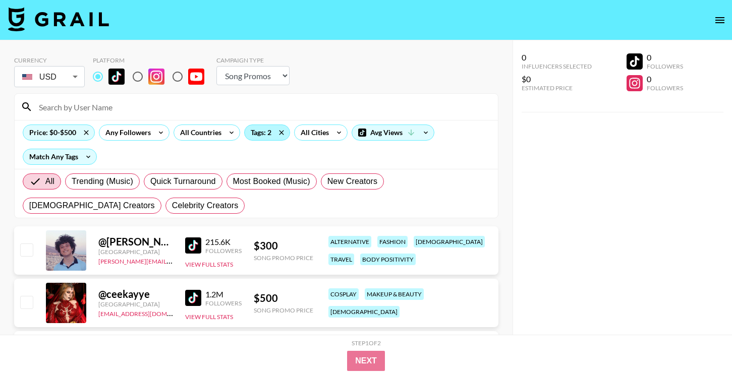
click at [248, 127] on div "Tags: 2" at bounding box center [267, 132] width 45 height 15
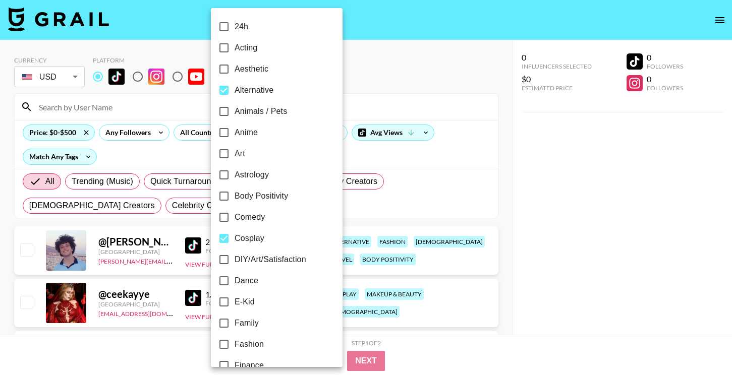
click at [261, 88] on span "Alternative" at bounding box center [253, 90] width 39 height 12
click at [234, 88] on input "Alternative" at bounding box center [223, 90] width 21 height 21
checkbox input "false"
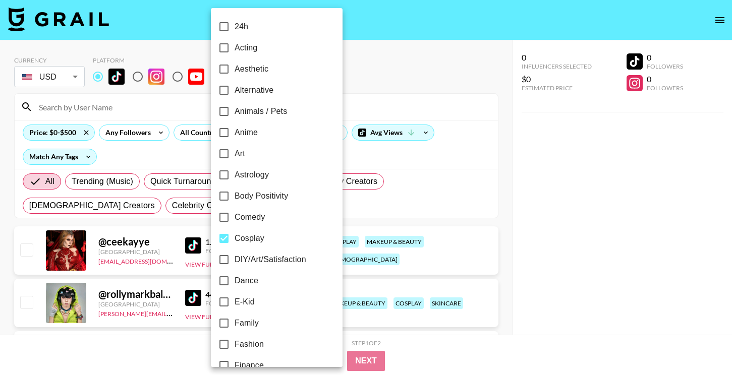
click at [255, 242] on span "Cosplay" at bounding box center [249, 238] width 30 height 12
click at [234, 242] on input "Cosplay" at bounding box center [223, 238] width 21 height 21
checkbox input "false"
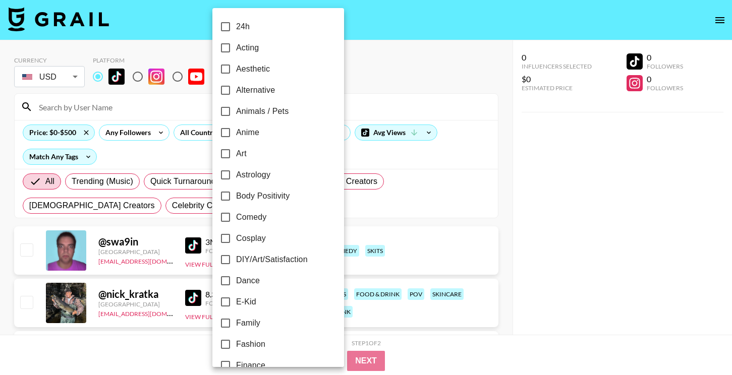
click at [259, 73] on span "Aesthetic" at bounding box center [253, 69] width 34 height 12
click at [236, 73] on input "Aesthetic" at bounding box center [225, 68] width 21 height 21
checkbox input "true"
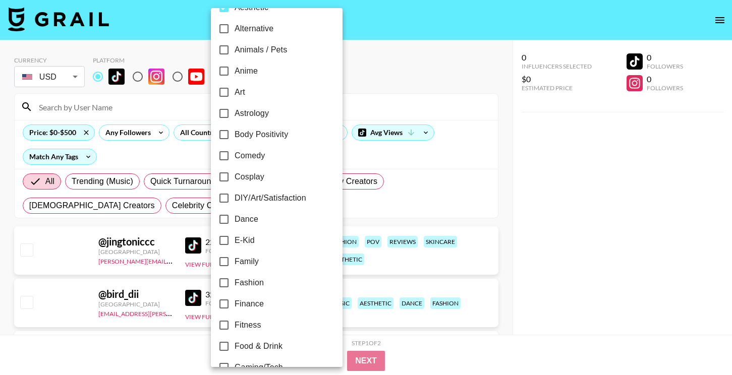
scroll to position [73, 0]
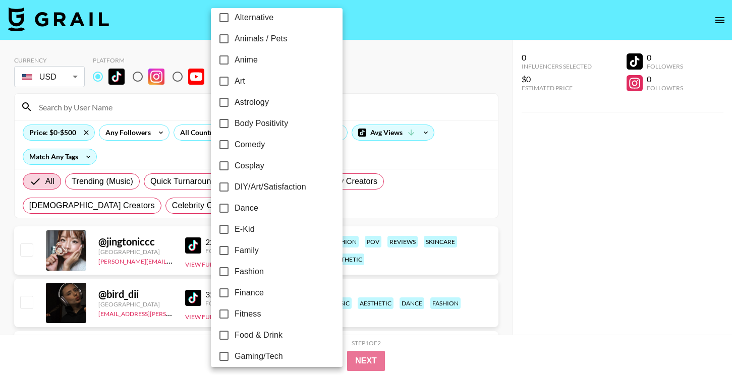
click at [263, 231] on label "E-Kid" at bounding box center [269, 229] width 113 height 21
click at [234, 231] on input "E-Kid" at bounding box center [223, 229] width 21 height 21
checkbox input "true"
drag, startPoint x: 263, startPoint y: 271, endPoint x: 277, endPoint y: 270, distance: 13.6
click at [263, 271] on span "Fashion" at bounding box center [248, 272] width 29 height 12
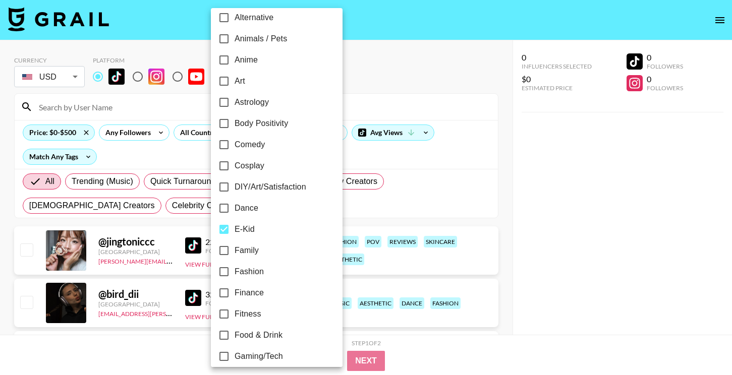
click at [234, 271] on input "Fashion" at bounding box center [223, 271] width 21 height 21
checkbox input "true"
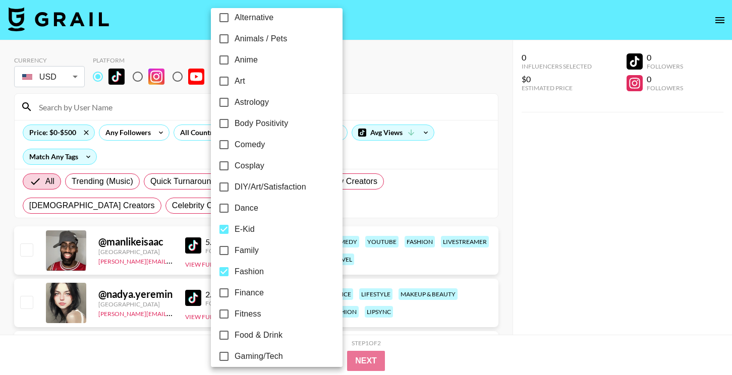
click at [534, 276] on div at bounding box center [366, 187] width 732 height 375
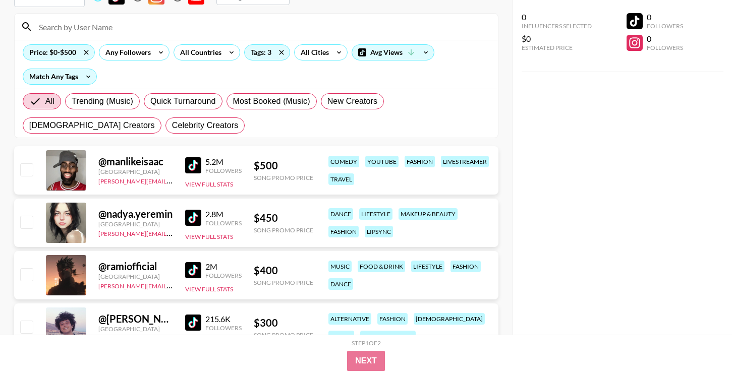
scroll to position [71, 0]
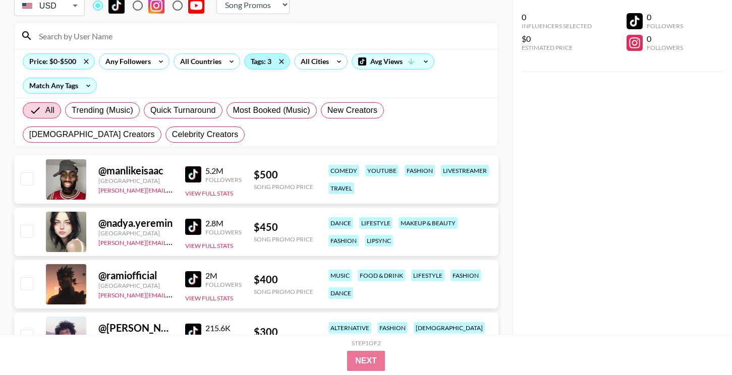
click at [263, 67] on div "Tags: 3" at bounding box center [267, 61] width 45 height 15
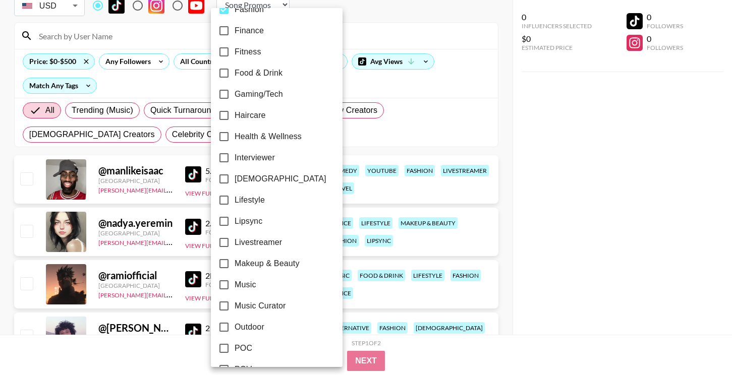
scroll to position [340, 0]
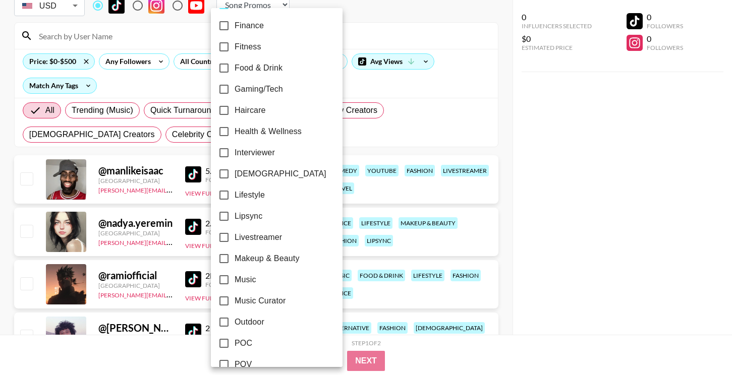
click at [265, 261] on span "Makeup & Beauty" at bounding box center [266, 259] width 65 height 12
click at [234, 261] on input "Makeup & Beauty" at bounding box center [223, 258] width 21 height 21
checkbox input "true"
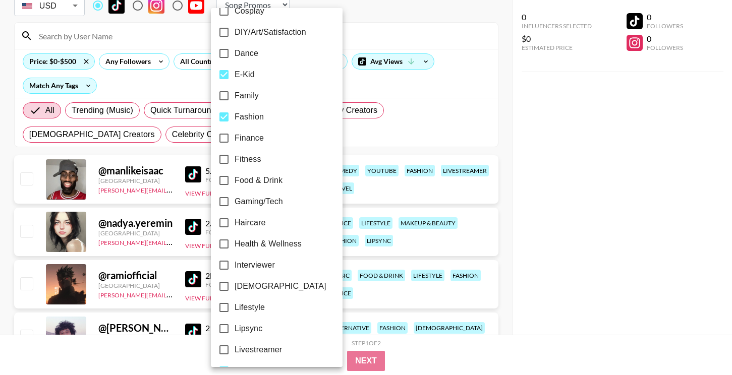
scroll to position [217, 0]
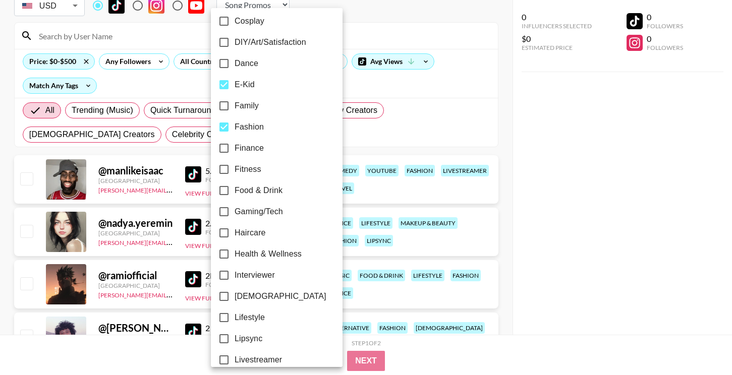
click at [261, 83] on label "E-Kid" at bounding box center [269, 84] width 113 height 21
click at [234, 83] on input "E-Kid" at bounding box center [223, 84] width 21 height 21
click at [261, 83] on label "E-Kid" at bounding box center [269, 84] width 113 height 21
click at [234, 83] on input "E-Kid" at bounding box center [223, 84] width 21 height 21
checkbox input "true"
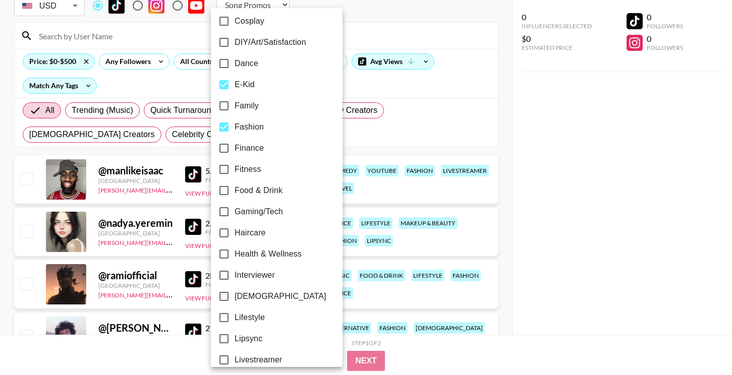
click at [482, 189] on div at bounding box center [366, 187] width 732 height 375
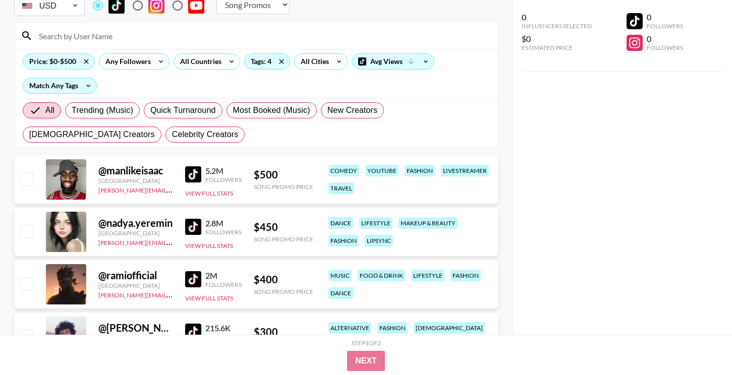
click at [206, 226] on div "2.8M" at bounding box center [223, 223] width 36 height 10
click at [190, 226] on img at bounding box center [193, 227] width 16 height 16
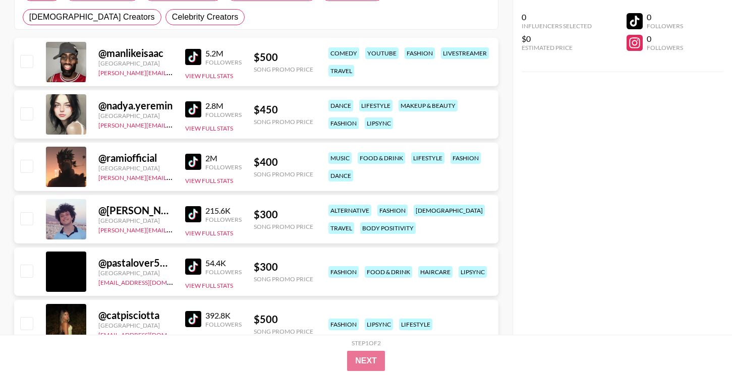
scroll to position [192, 0]
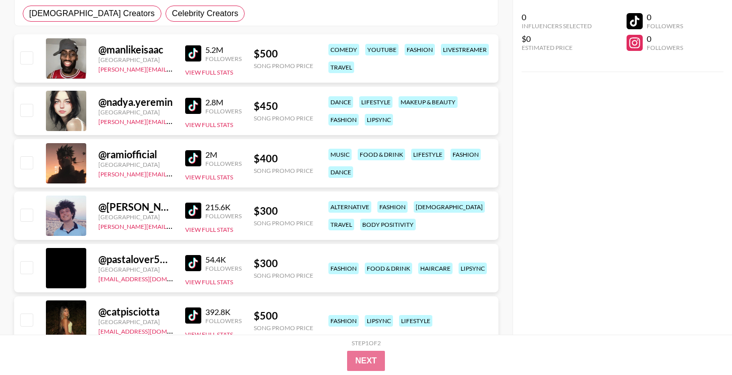
click at [195, 167] on div "2M Followers" at bounding box center [213, 159] width 56 height 18
click at [196, 161] on img at bounding box center [193, 158] width 16 height 16
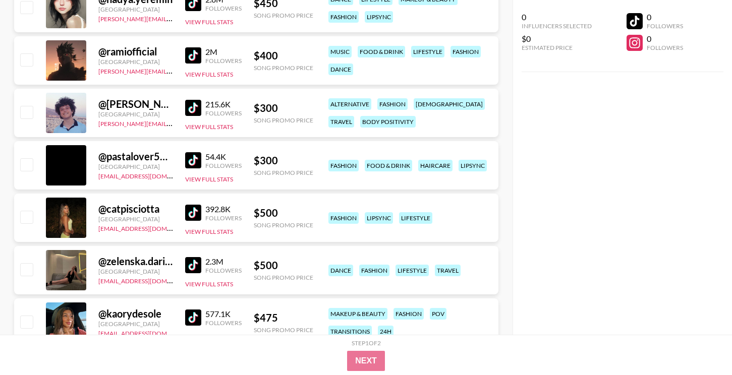
scroll to position [295, 0]
click at [196, 162] on img at bounding box center [193, 160] width 16 height 16
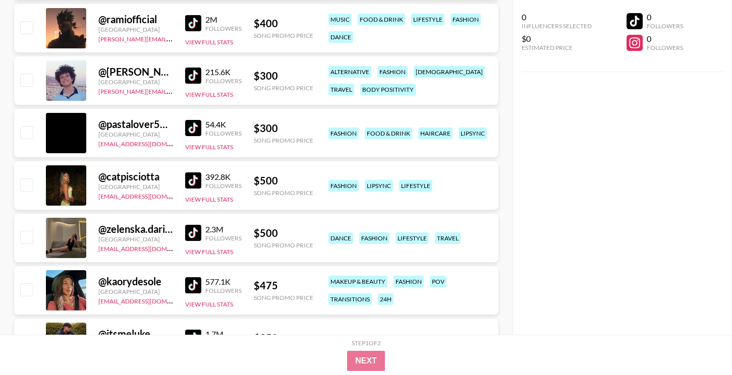
scroll to position [339, 0]
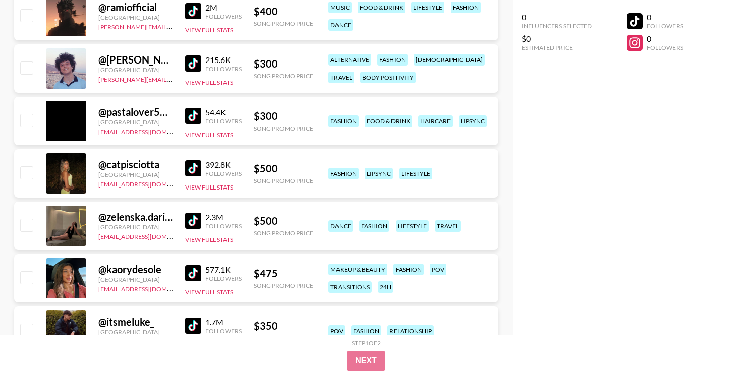
click at [195, 170] on img at bounding box center [193, 168] width 16 height 16
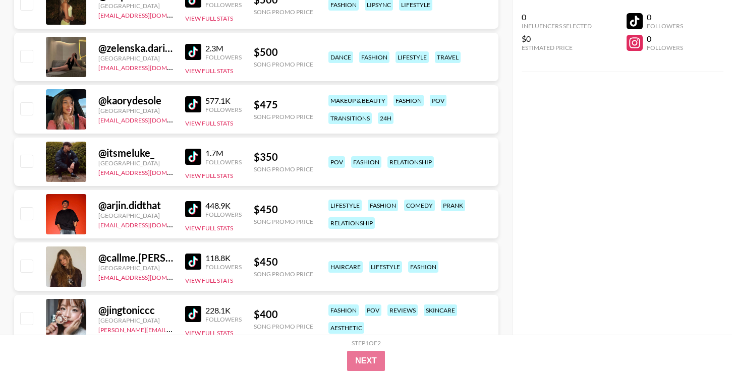
scroll to position [512, 0]
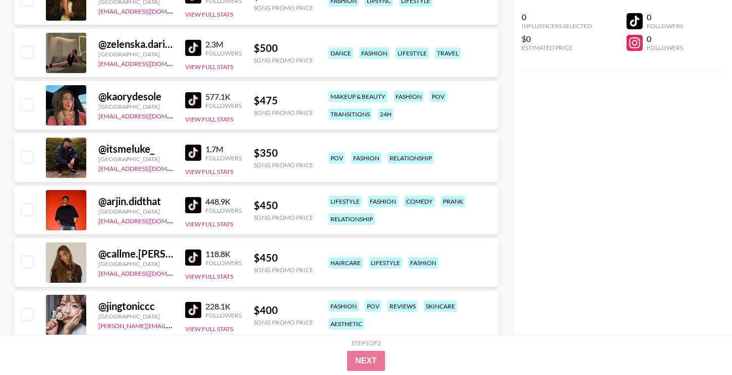
click at [194, 260] on img at bounding box center [193, 258] width 16 height 16
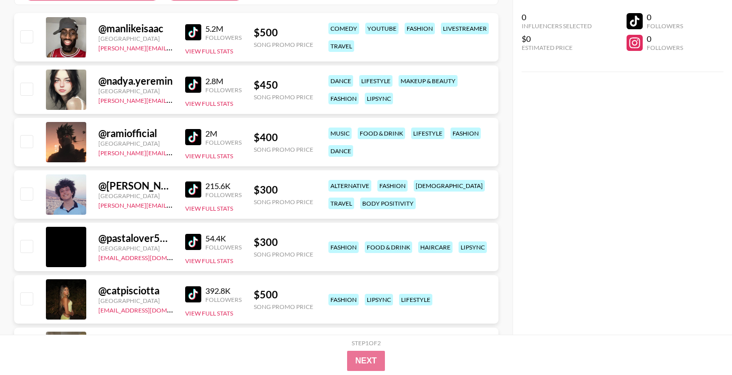
scroll to position [0, 0]
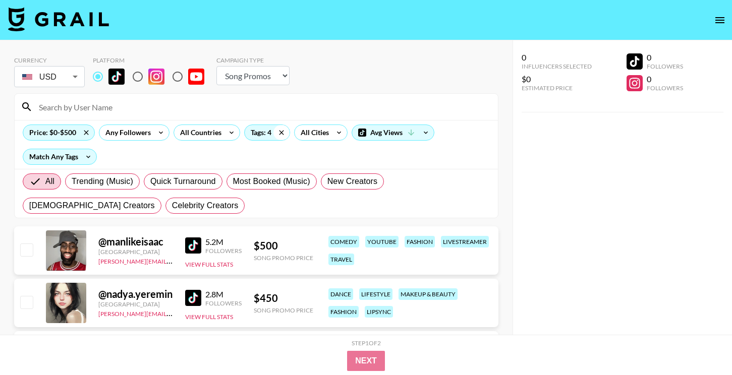
click at [280, 133] on icon at bounding box center [281, 132] width 16 height 15
click at [259, 133] on div "Tags: 4" at bounding box center [267, 132] width 45 height 15
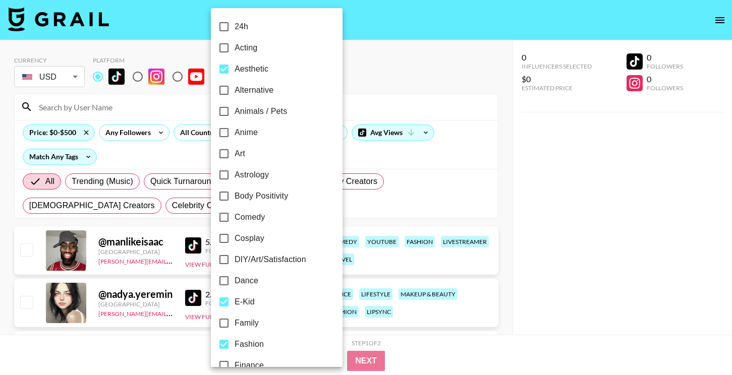
checkbox input "false"
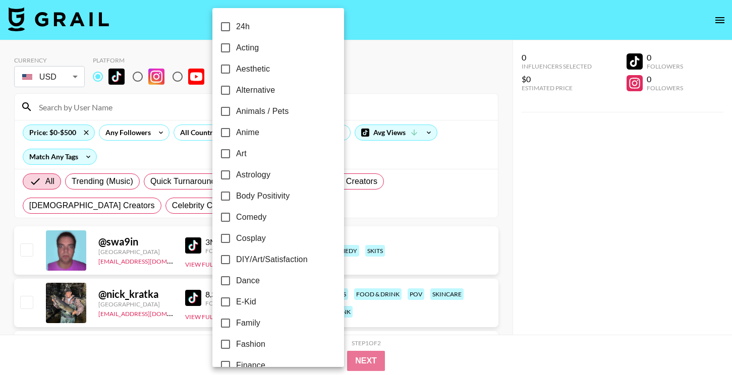
click at [274, 88] on span "Alternative" at bounding box center [255, 90] width 39 height 12
click at [236, 88] on input "Alternative" at bounding box center [225, 90] width 21 height 21
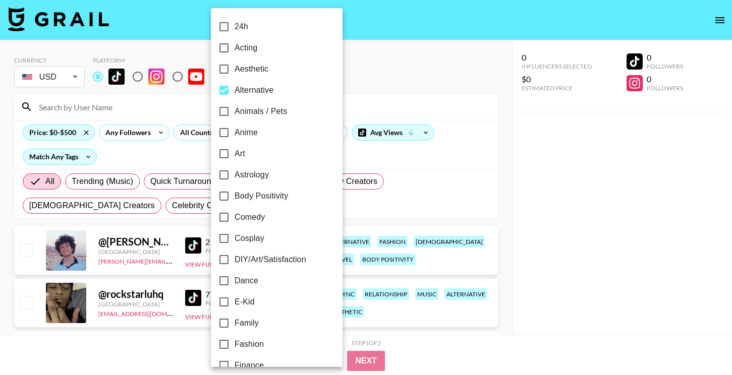
click at [274, 88] on label "Alternative" at bounding box center [269, 90] width 113 height 21
click at [234, 88] on input "Alternative" at bounding box center [223, 90] width 21 height 21
checkbox input "false"
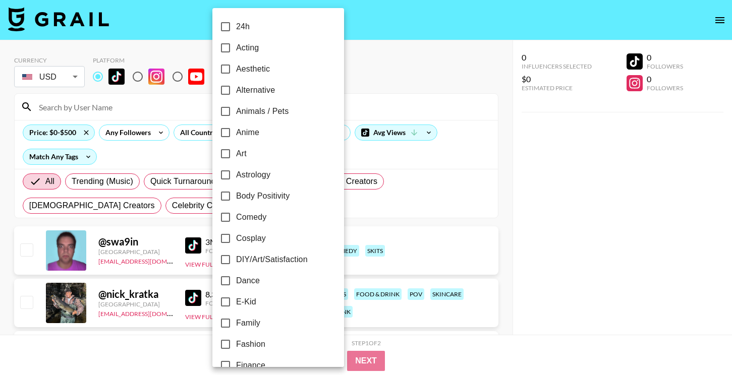
click at [272, 71] on label "Aesthetic" at bounding box center [271, 68] width 113 height 21
click at [236, 71] on input "Aesthetic" at bounding box center [225, 68] width 21 height 21
checkbox input "true"
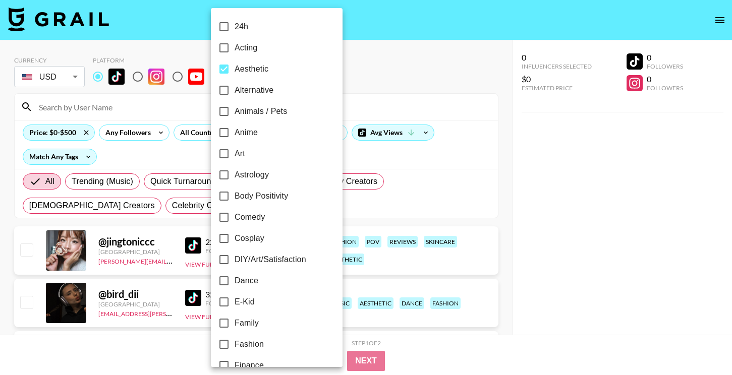
click at [513, 167] on div at bounding box center [366, 187] width 732 height 375
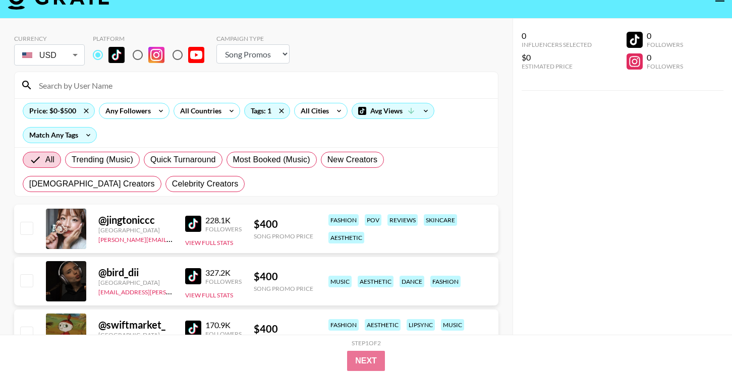
scroll to position [120, 0]
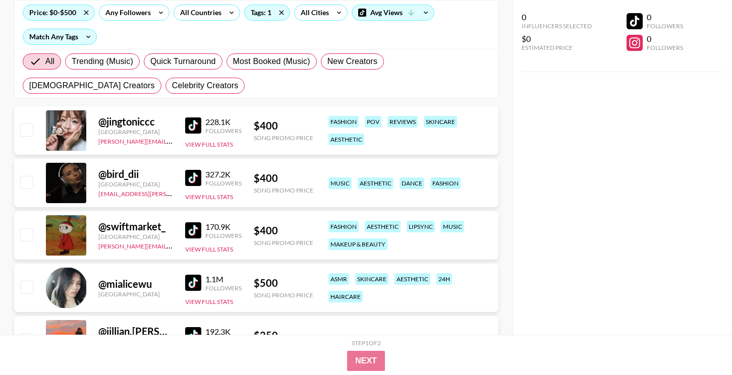
click at [202, 122] on link at bounding box center [195, 125] width 20 height 16
click at [198, 180] on img at bounding box center [193, 178] width 16 height 16
click at [193, 229] on img at bounding box center [193, 230] width 16 height 16
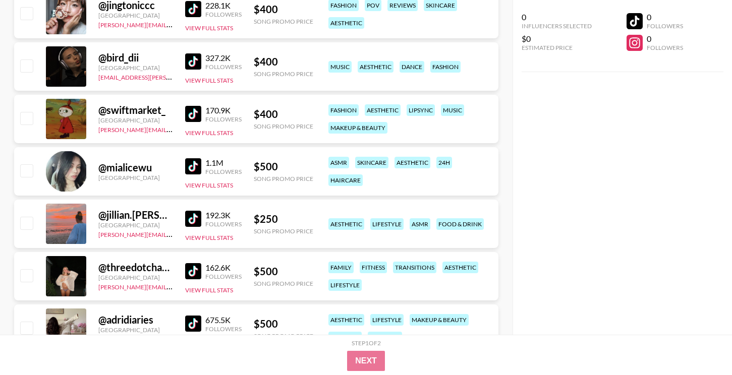
scroll to position [246, 0]
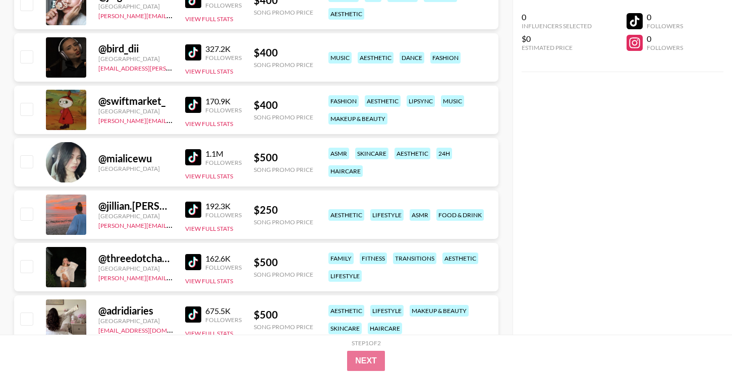
click at [189, 152] on img at bounding box center [193, 157] width 16 height 16
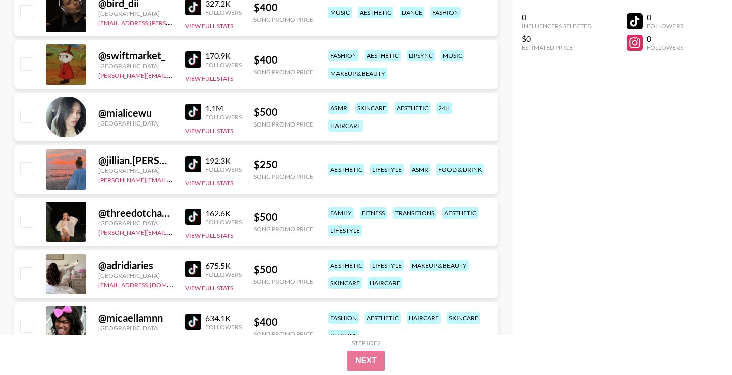
scroll to position [292, 0]
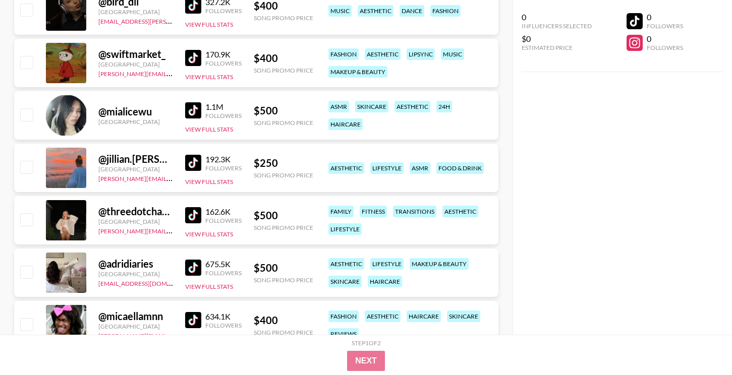
click at [191, 160] on img at bounding box center [193, 163] width 16 height 16
click at [193, 215] on img at bounding box center [193, 215] width 16 height 16
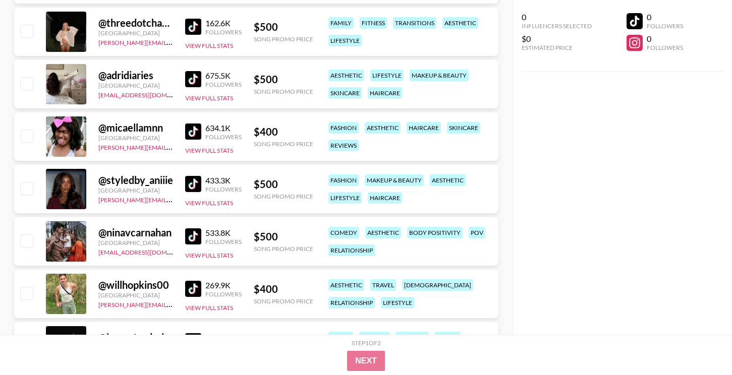
scroll to position [484, 0]
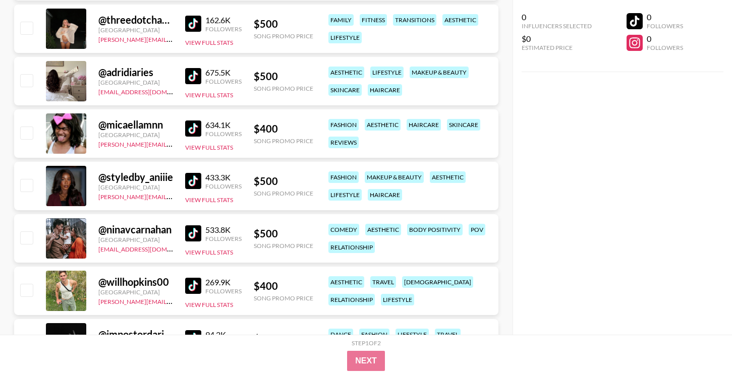
click at [197, 180] on img at bounding box center [193, 181] width 16 height 16
click at [184, 241] on div "@ ninavcarnahan [GEOGRAPHIC_DATA] [EMAIL_ADDRESS][DOMAIN_NAME] 533.8K Followers…" at bounding box center [256, 238] width 484 height 48
click at [188, 236] on img at bounding box center [193, 233] width 16 height 16
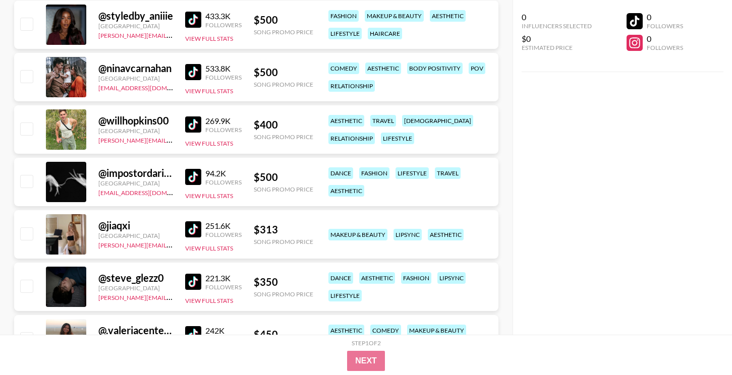
scroll to position [646, 0]
click at [192, 179] on img at bounding box center [193, 176] width 16 height 16
click at [192, 226] on img at bounding box center [193, 229] width 16 height 16
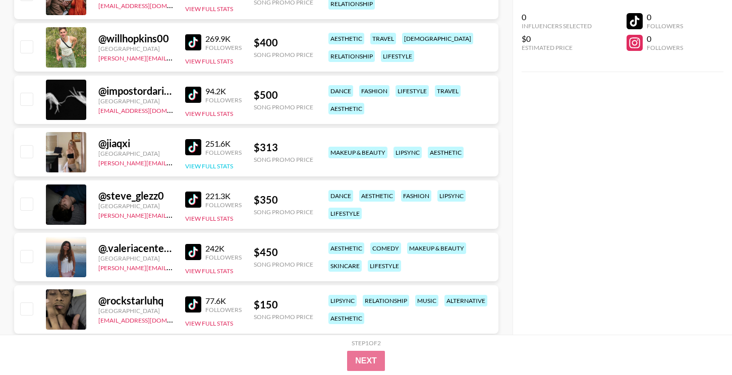
scroll to position [729, 0]
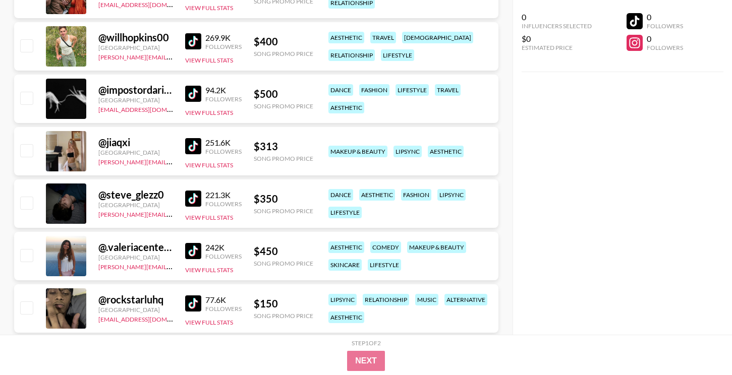
click at [194, 198] on img at bounding box center [193, 199] width 16 height 16
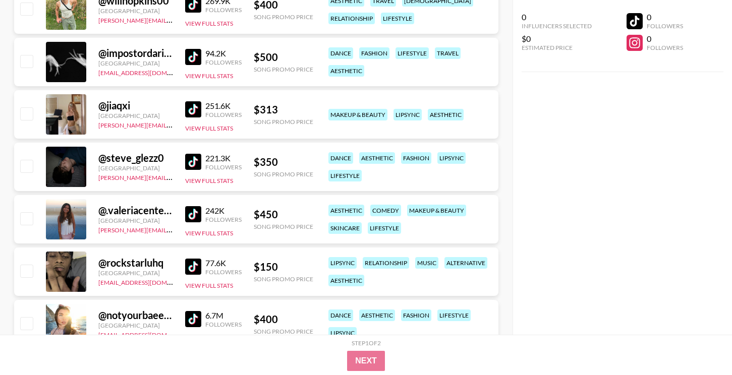
scroll to position [759, 0]
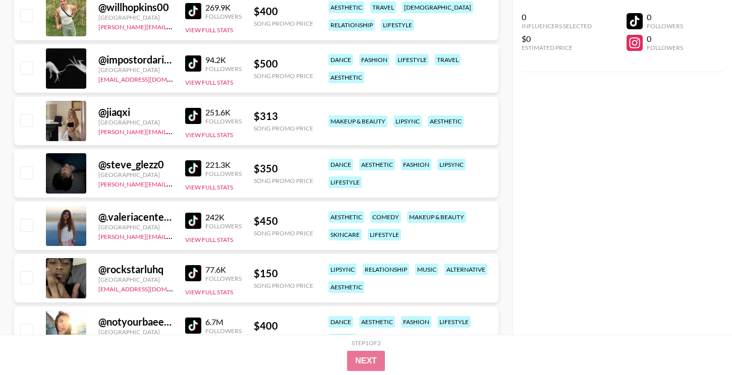
click at [195, 224] on img at bounding box center [193, 221] width 16 height 16
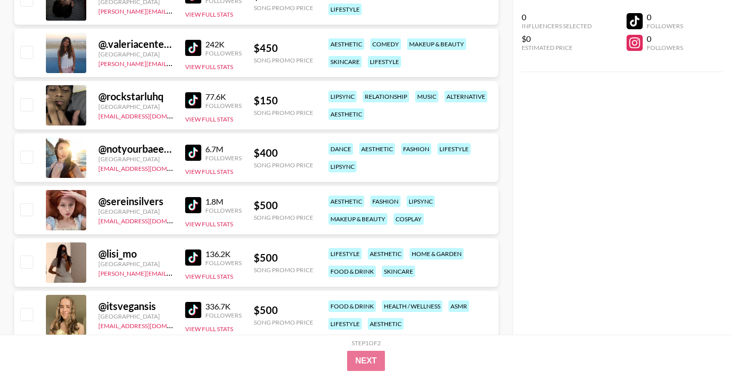
scroll to position [981, 0]
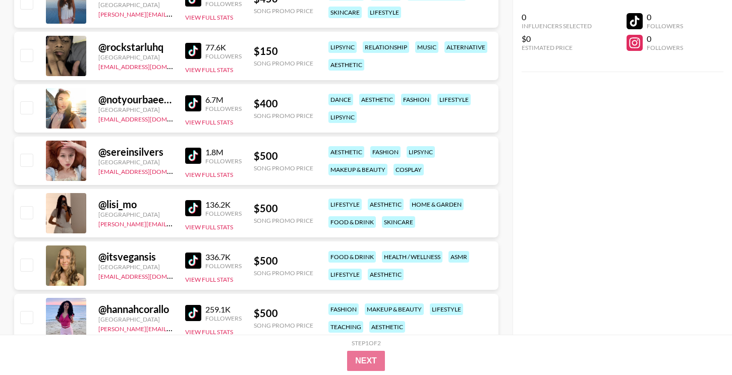
click at [195, 209] on img at bounding box center [193, 208] width 16 height 16
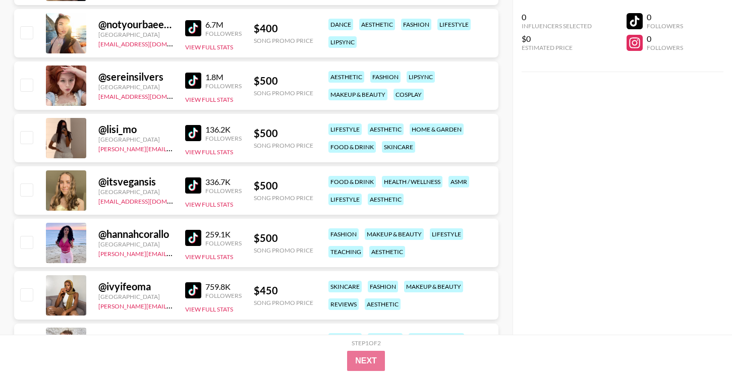
scroll to position [1061, 0]
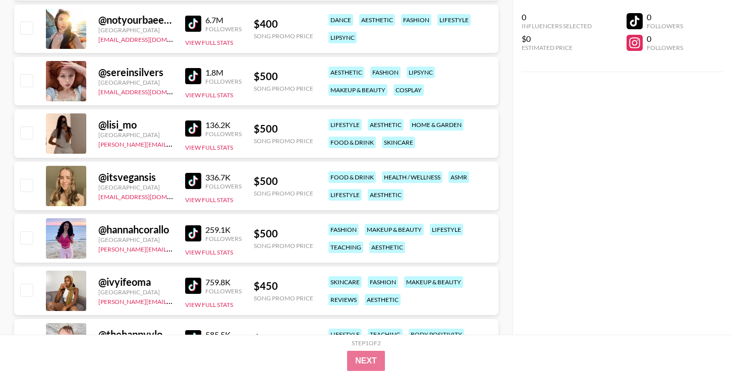
click at [194, 178] on img at bounding box center [193, 181] width 16 height 16
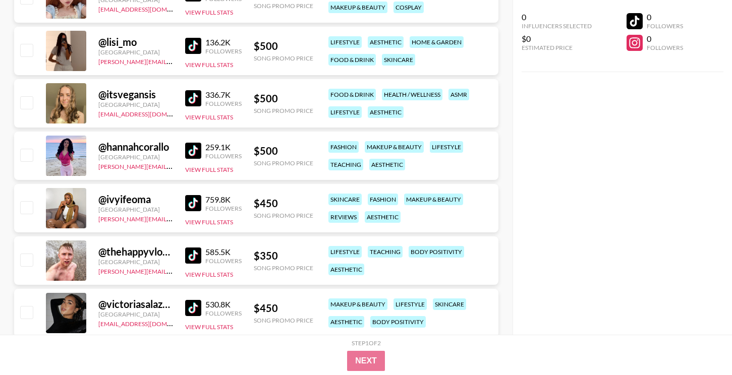
scroll to position [1147, 0]
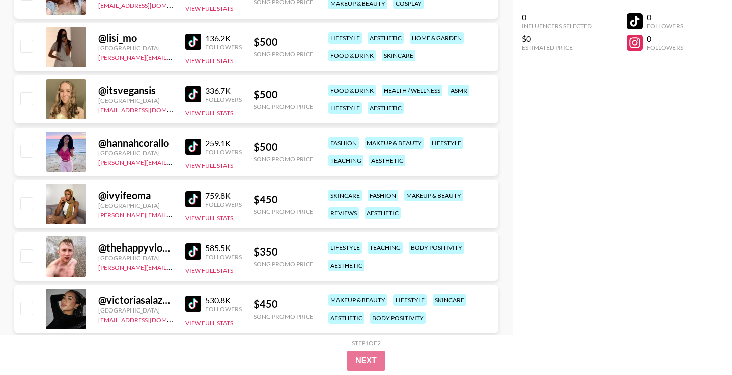
click at [196, 204] on img at bounding box center [193, 199] width 16 height 16
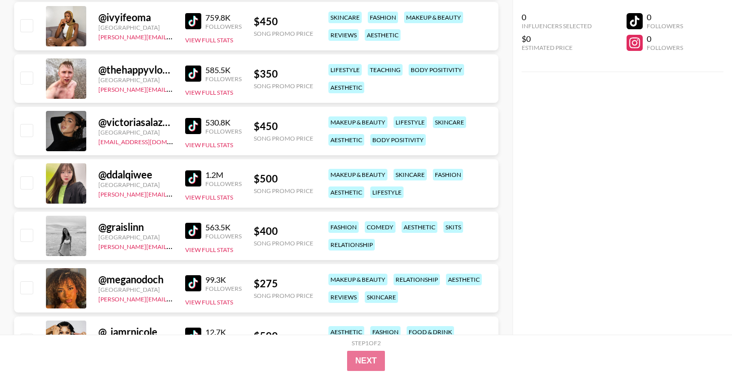
scroll to position [1327, 0]
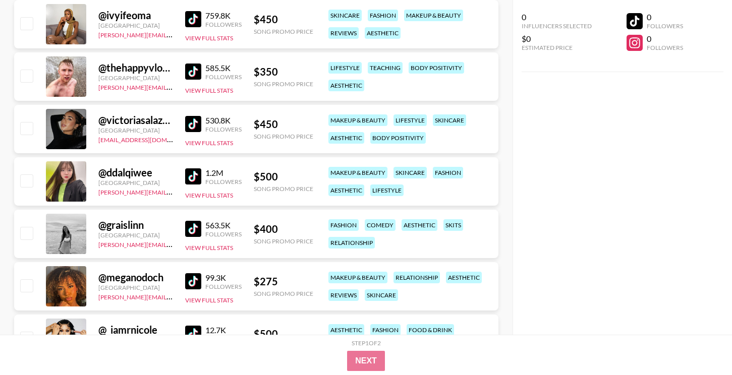
click at [195, 226] on img at bounding box center [193, 229] width 16 height 16
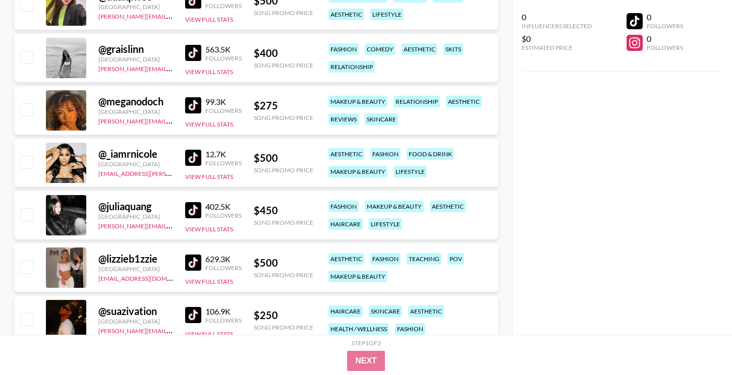
scroll to position [1506, 0]
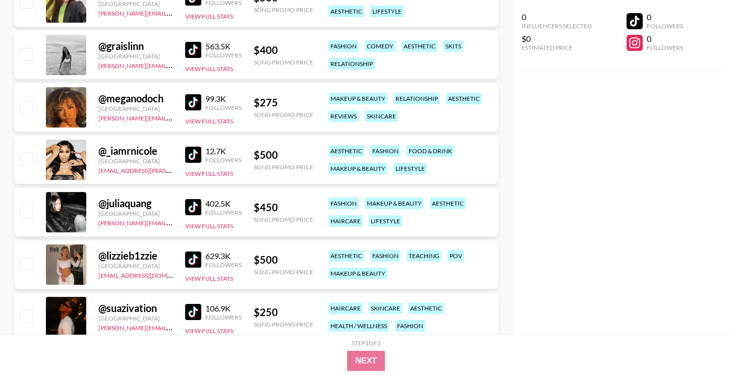
click at [189, 199] on img at bounding box center [193, 207] width 16 height 16
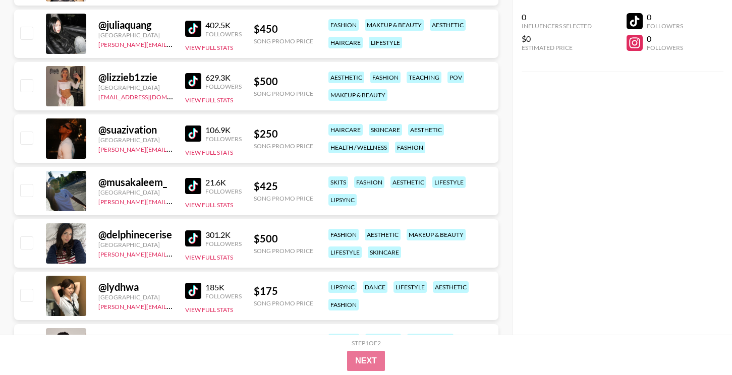
scroll to position [1685, 0]
click at [195, 233] on img at bounding box center [193, 238] width 16 height 16
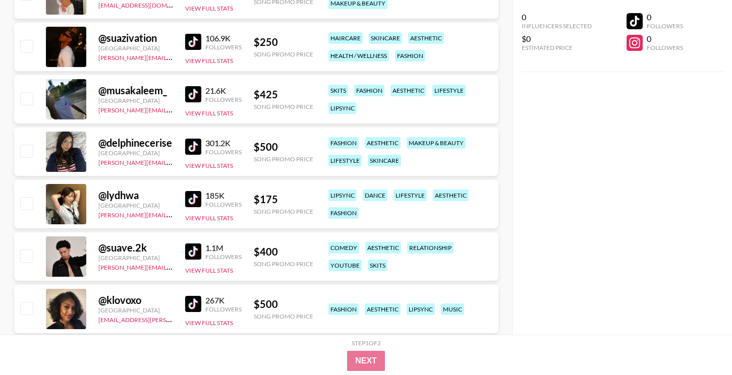
scroll to position [1779, 0]
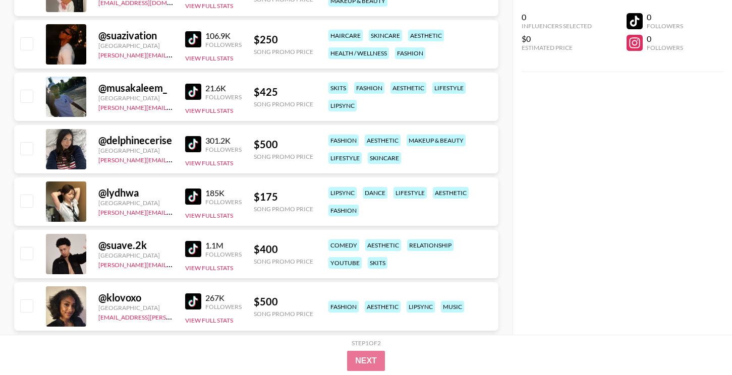
click at [198, 200] on img at bounding box center [193, 197] width 16 height 16
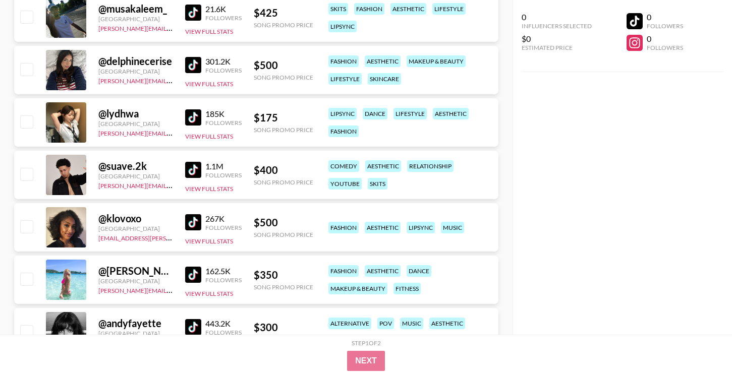
scroll to position [1860, 0]
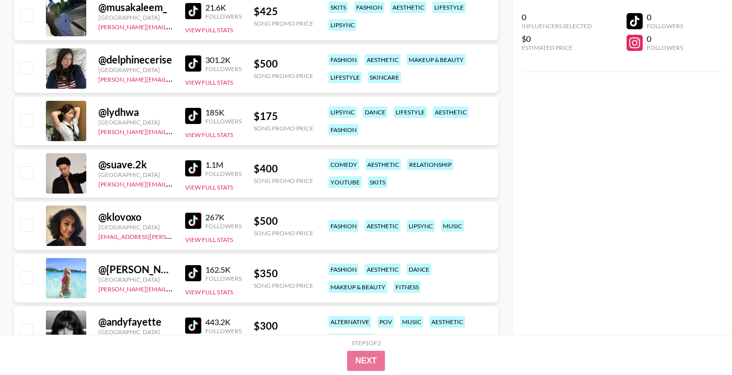
click at [196, 166] on img at bounding box center [193, 168] width 16 height 16
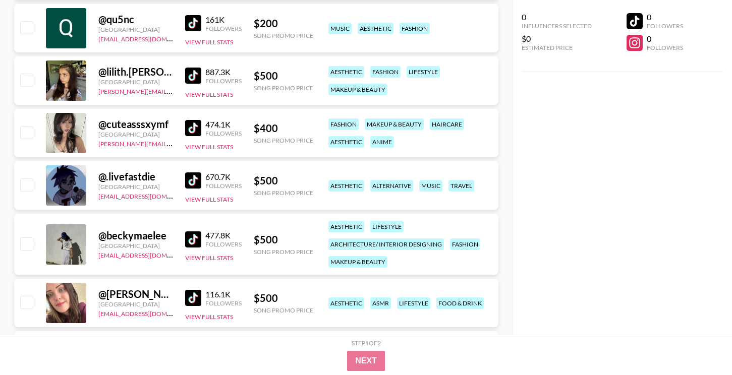
scroll to position [2374, 0]
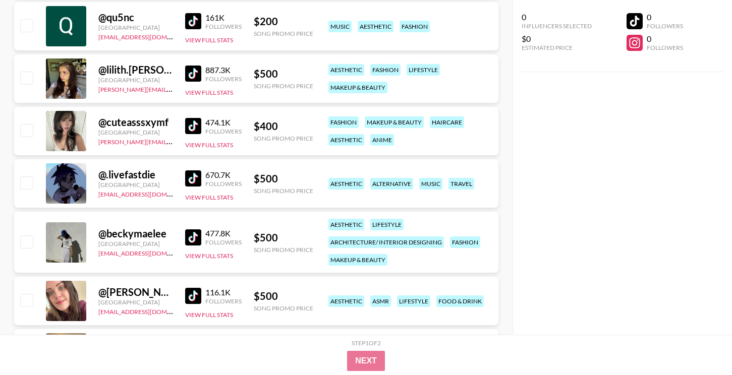
click at [192, 178] on img at bounding box center [193, 178] width 16 height 16
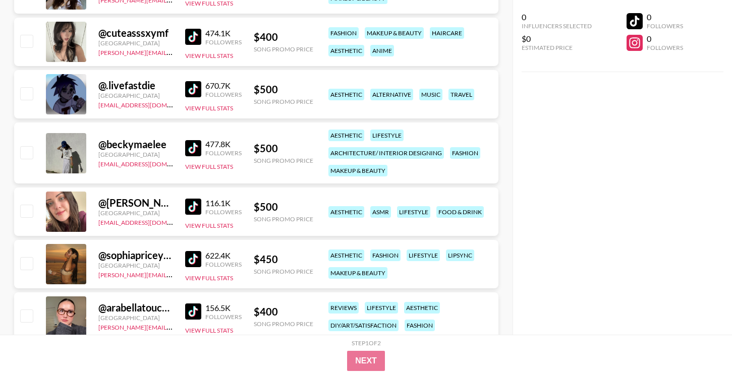
scroll to position [2465, 0]
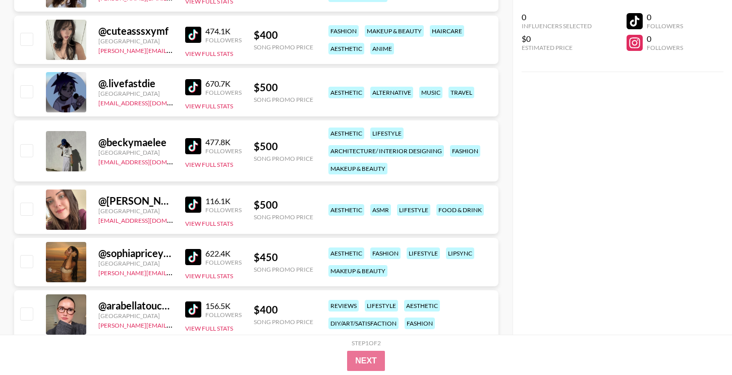
click at [197, 144] on img at bounding box center [193, 146] width 16 height 16
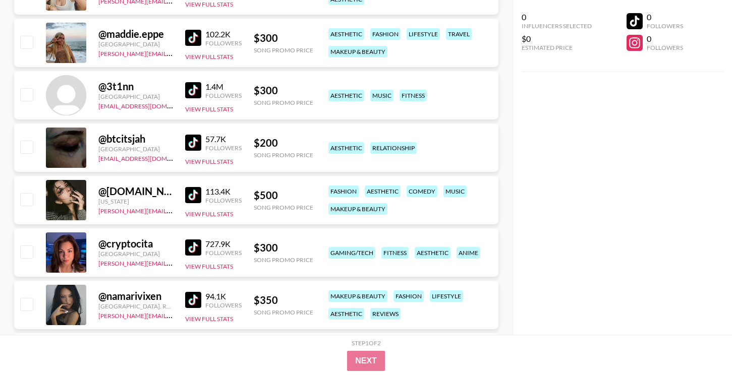
scroll to position [2840, 0]
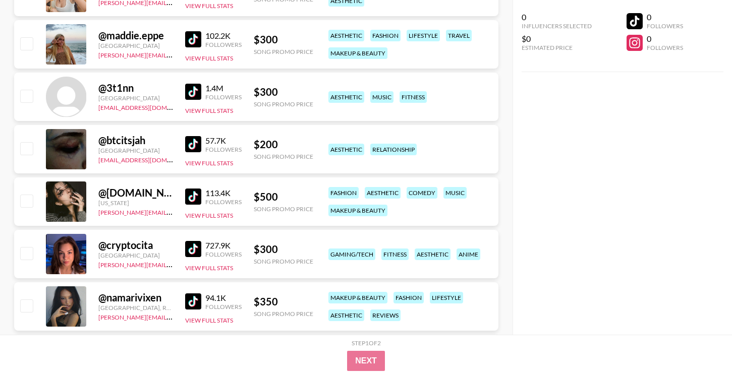
click at [200, 142] on img at bounding box center [193, 144] width 16 height 16
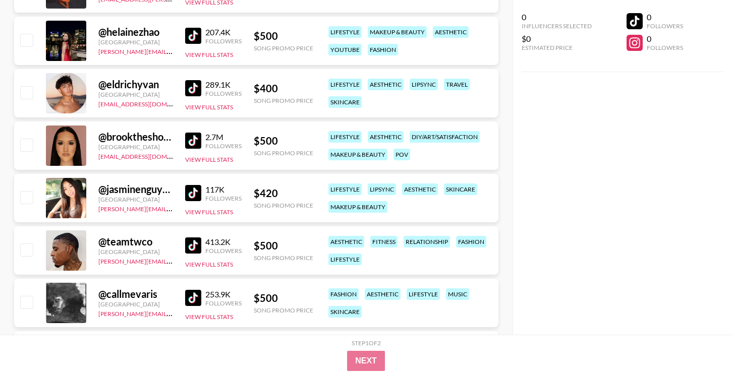
scroll to position [4156, 0]
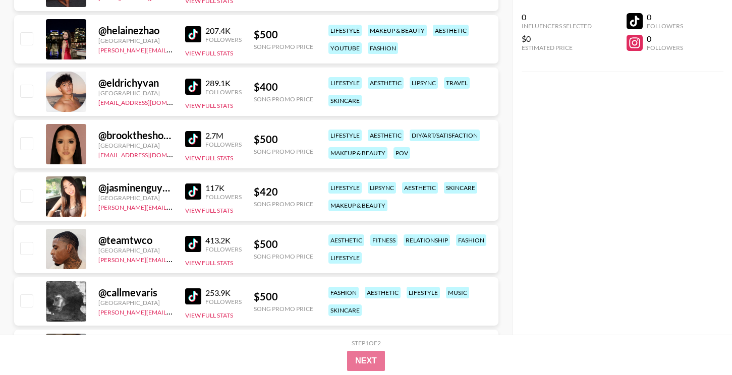
click at [190, 138] on img at bounding box center [193, 139] width 16 height 16
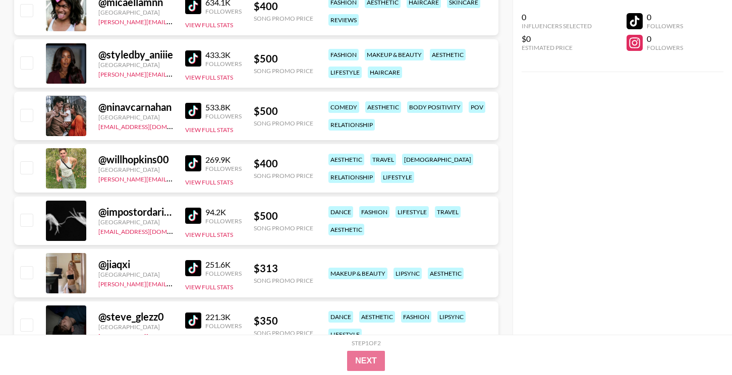
scroll to position [0, 0]
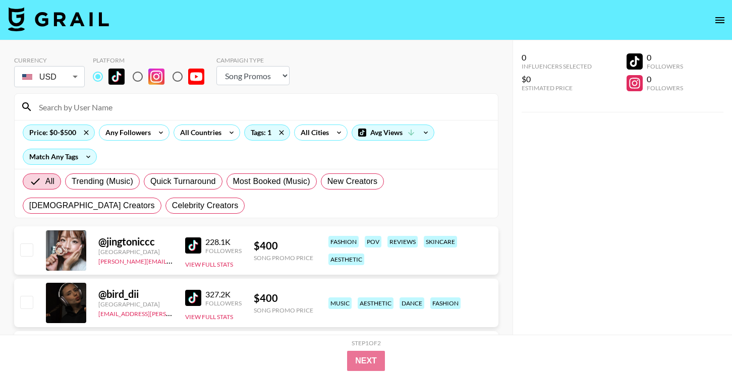
click at [67, 141] on div "Price: $0-$500 Any Followers All Countries Tags: 1 All Cities Avg Views Match A…" at bounding box center [256, 144] width 483 height 49
click at [66, 132] on div "Price: $0-$500" at bounding box center [58, 132] width 71 height 15
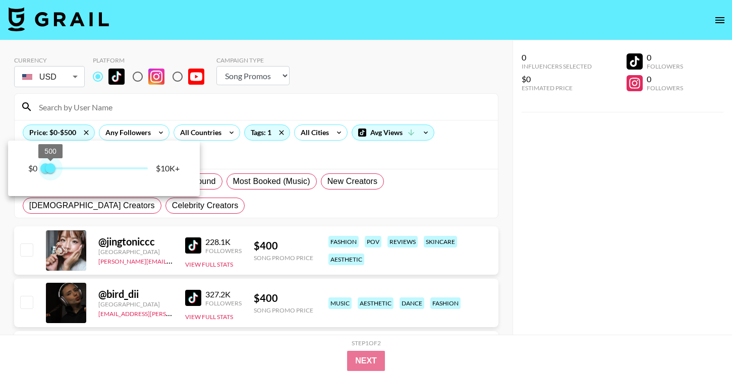
type input "250"
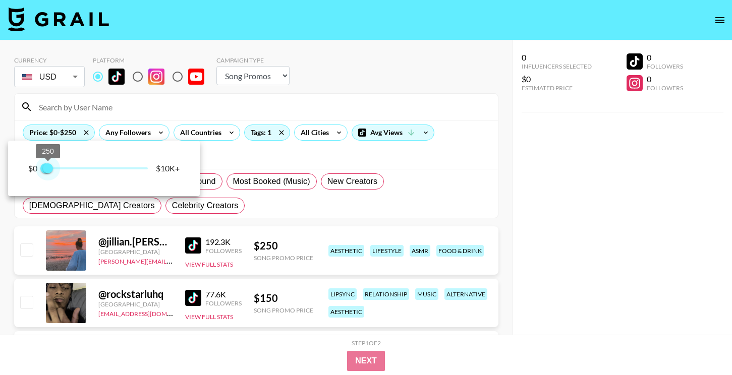
click at [48, 167] on span "250" at bounding box center [48, 168] width 10 height 10
click at [477, 212] on div at bounding box center [366, 187] width 732 height 375
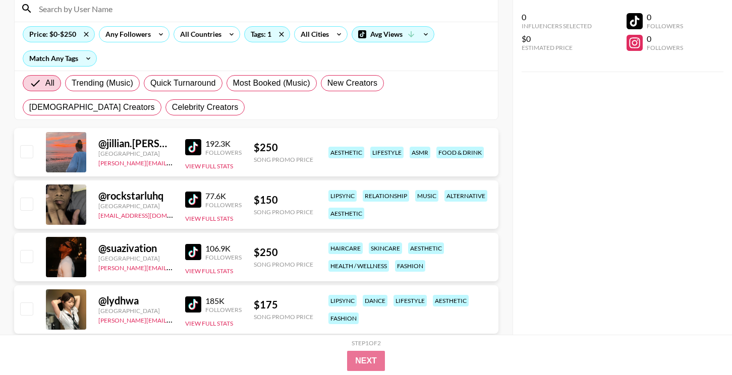
scroll to position [99, 0]
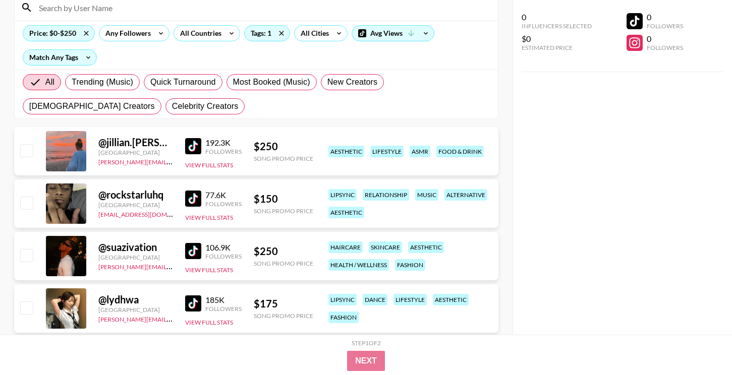
click at [197, 143] on img at bounding box center [193, 146] width 16 height 16
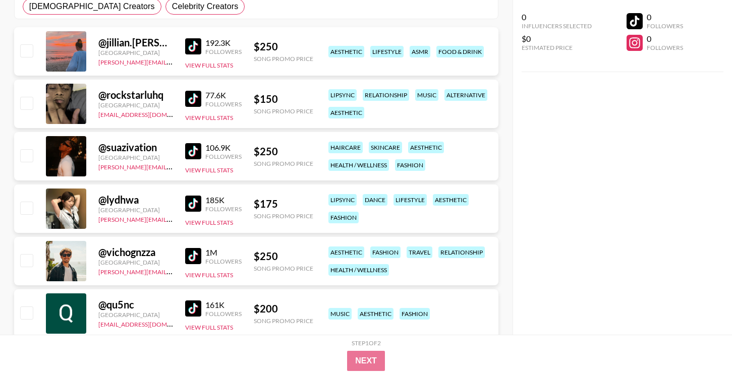
scroll to position [201, 0]
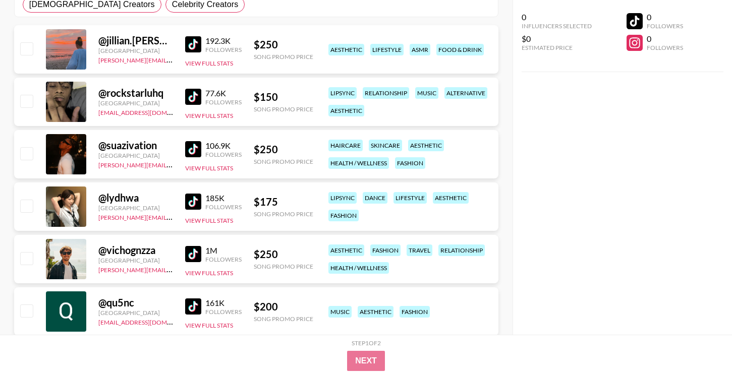
click at [196, 199] on img at bounding box center [193, 202] width 16 height 16
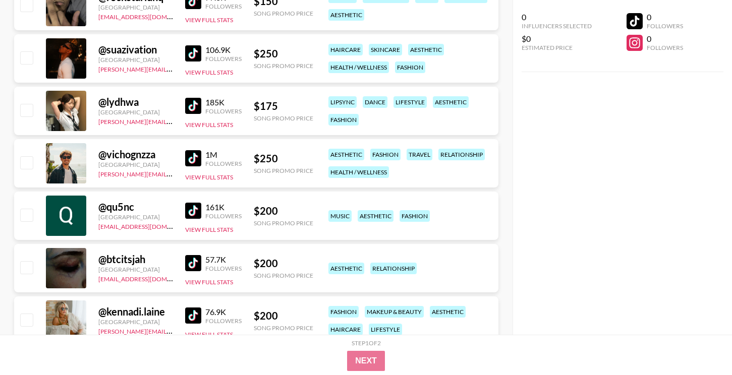
scroll to position [297, 0]
click at [201, 157] on link at bounding box center [195, 158] width 20 height 16
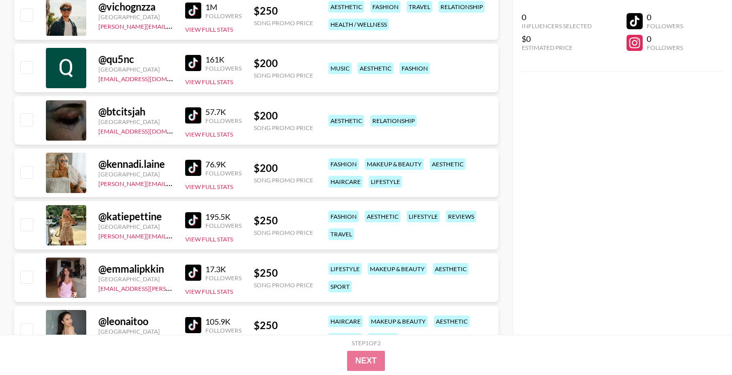
scroll to position [445, 0]
click at [192, 172] on img at bounding box center [193, 167] width 16 height 16
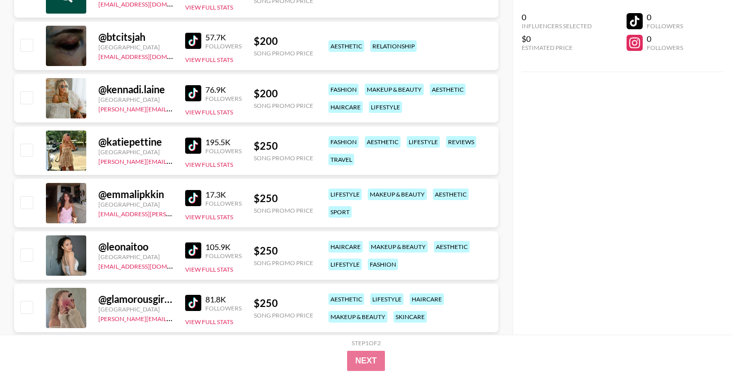
scroll to position [586, 0]
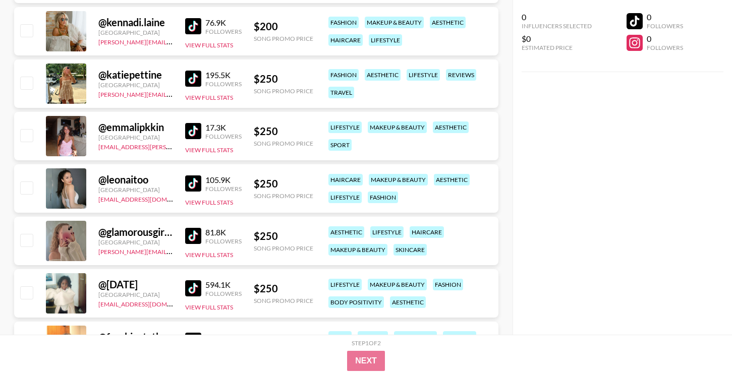
click at [200, 184] on img at bounding box center [193, 183] width 16 height 16
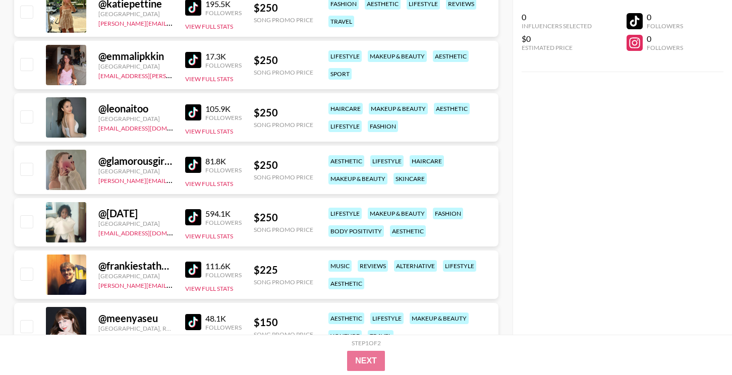
scroll to position [659, 0]
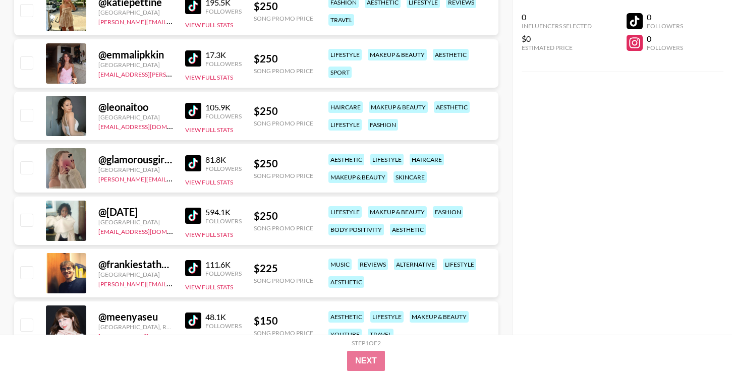
click at [187, 163] on img at bounding box center [193, 163] width 16 height 16
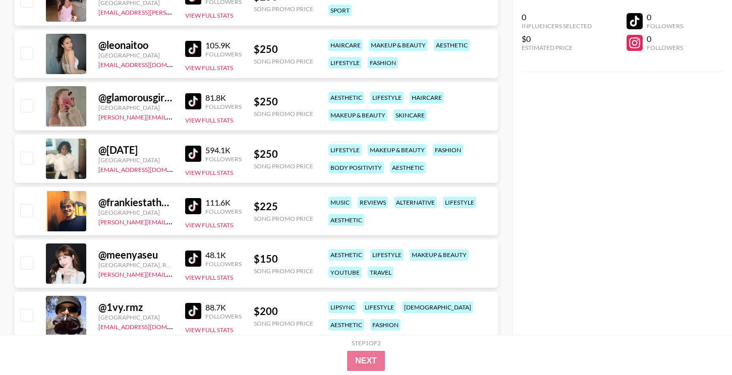
scroll to position [767, 0]
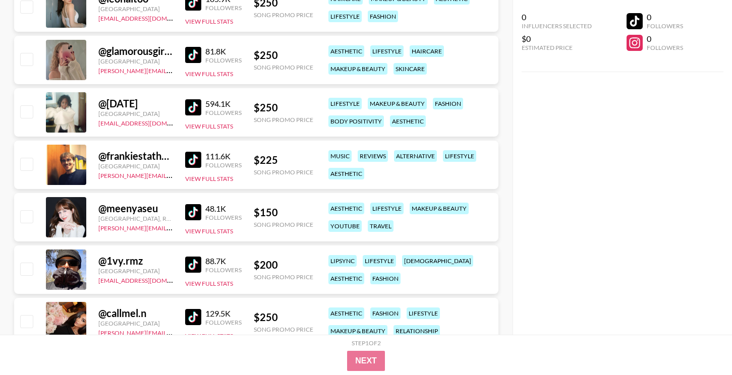
click at [195, 104] on img at bounding box center [193, 107] width 16 height 16
click at [193, 154] on img at bounding box center [193, 160] width 16 height 16
click at [196, 208] on img at bounding box center [193, 212] width 16 height 16
click at [193, 266] on img at bounding box center [193, 265] width 16 height 16
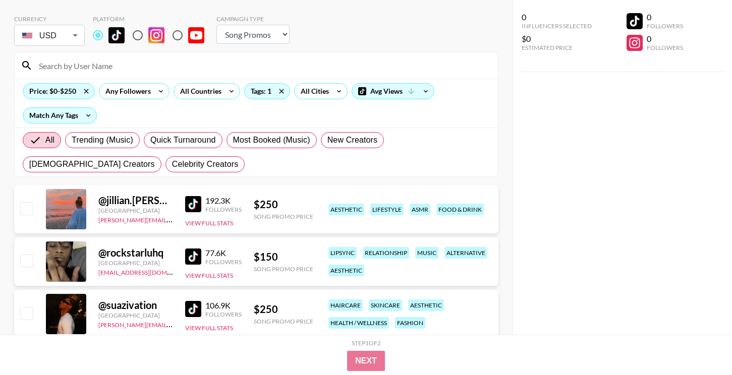
scroll to position [0, 0]
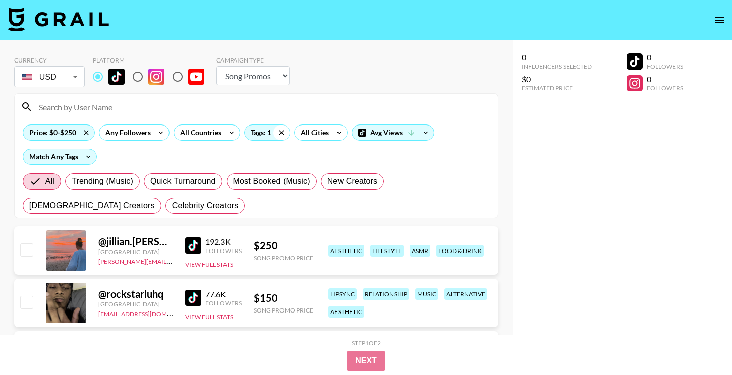
click at [276, 135] on icon at bounding box center [281, 132] width 16 height 15
click at [265, 135] on div "Tags: 1" at bounding box center [267, 132] width 45 height 15
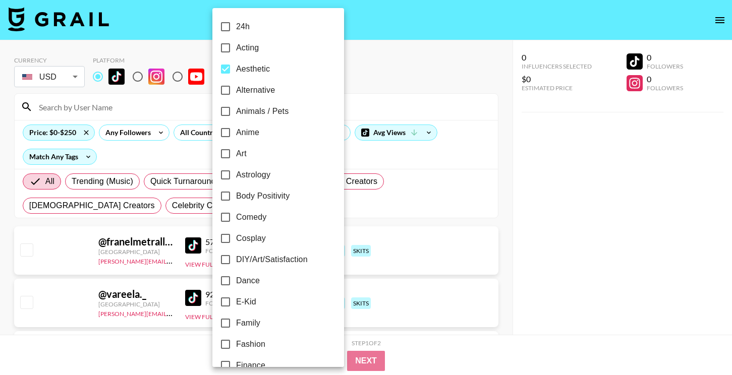
checkbox input "false"
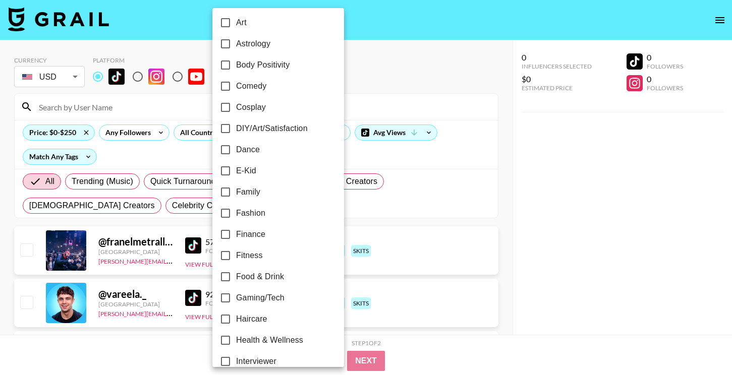
scroll to position [123, 0]
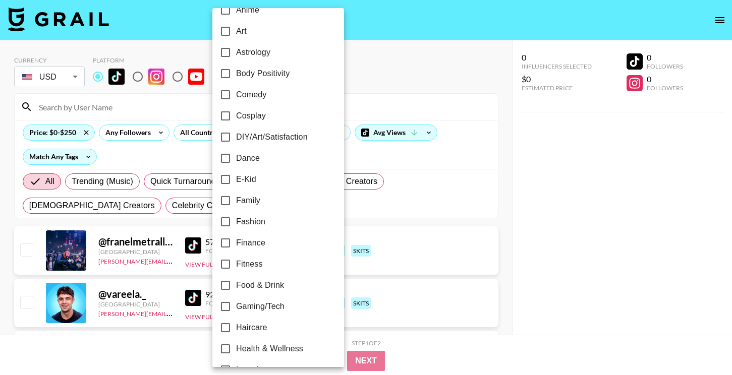
click at [276, 119] on label "Cosplay" at bounding box center [271, 115] width 113 height 21
click at [236, 119] on input "Cosplay" at bounding box center [225, 115] width 21 height 21
checkbox input "true"
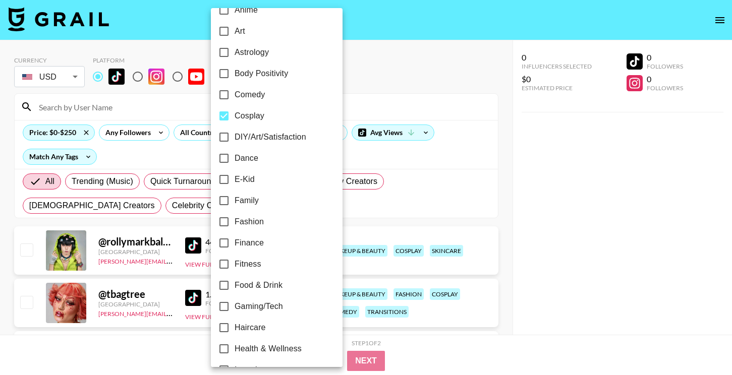
click at [518, 184] on div at bounding box center [366, 187] width 732 height 375
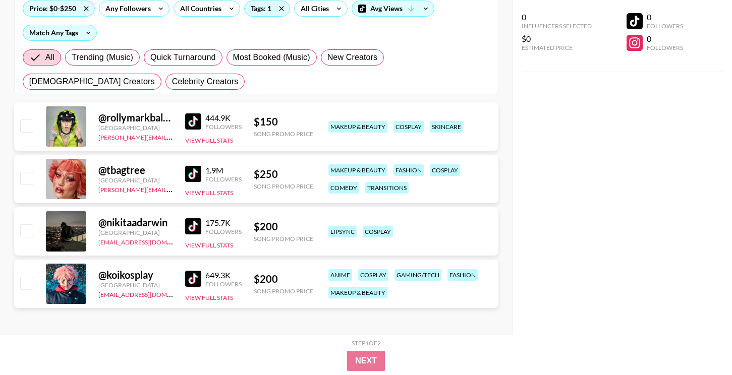
scroll to position [126, 0]
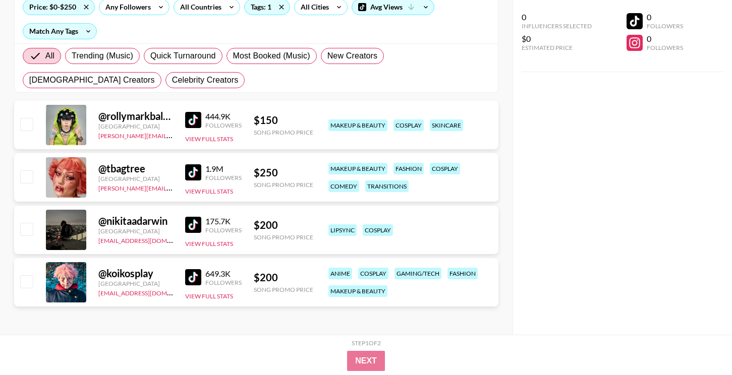
click at [195, 223] on img at bounding box center [193, 225] width 16 height 16
click at [272, 8] on div "Tags: 1" at bounding box center [267, 6] width 45 height 15
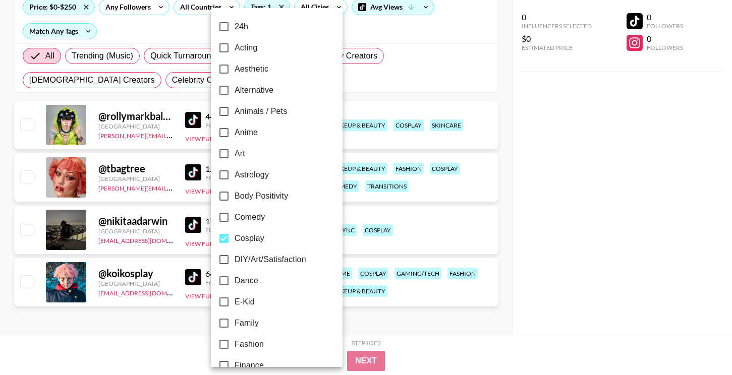
click at [282, 7] on div at bounding box center [366, 187] width 732 height 375
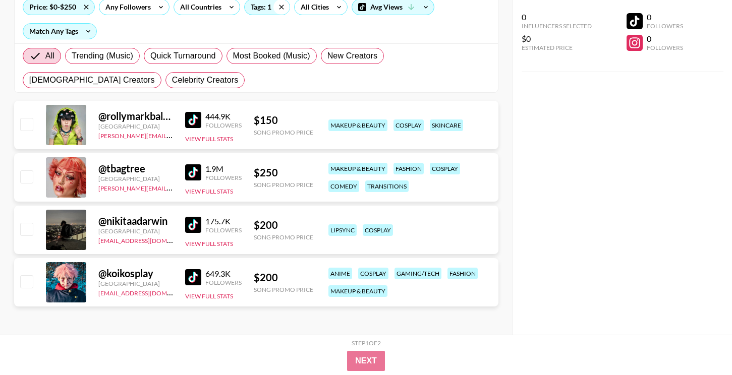
click at [282, 9] on icon at bounding box center [281, 7] width 5 height 5
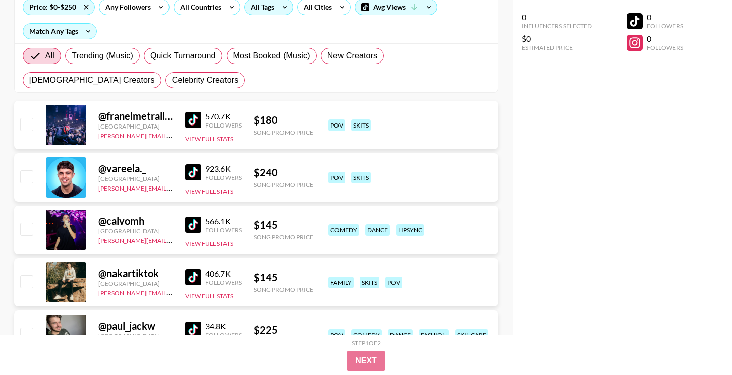
click at [282, 10] on icon at bounding box center [284, 6] width 16 height 15
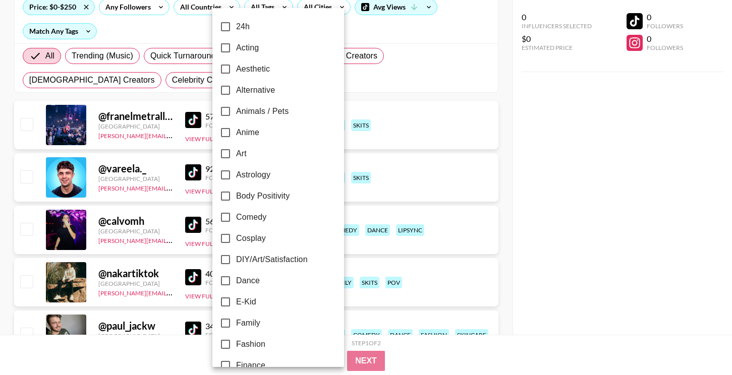
scroll to position [363, 0]
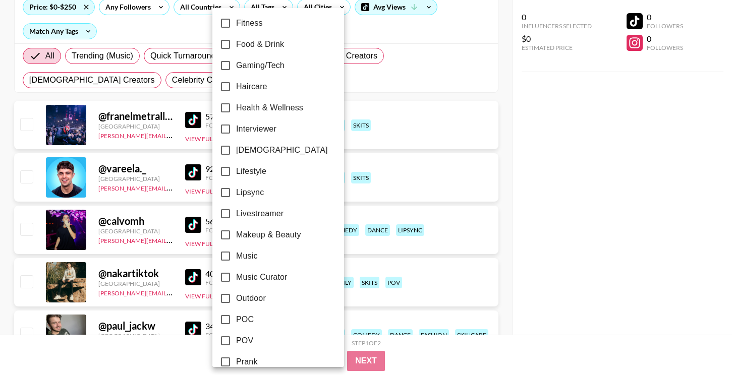
click at [257, 233] on span "Makeup & Beauty" at bounding box center [268, 235] width 65 height 12
click at [236, 233] on input "Makeup & Beauty" at bounding box center [225, 234] width 21 height 21
checkbox input "true"
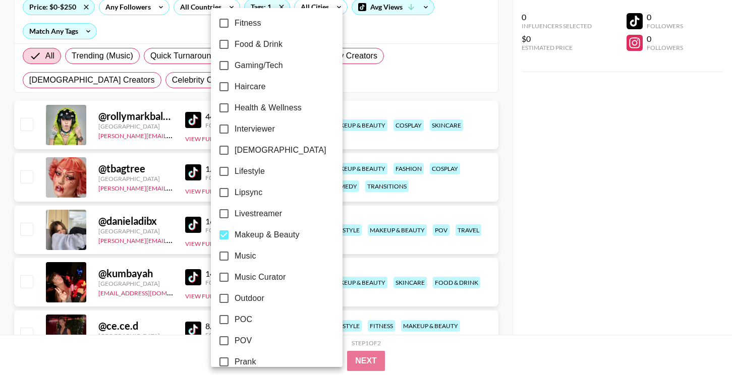
click at [559, 233] on div at bounding box center [366, 187] width 732 height 375
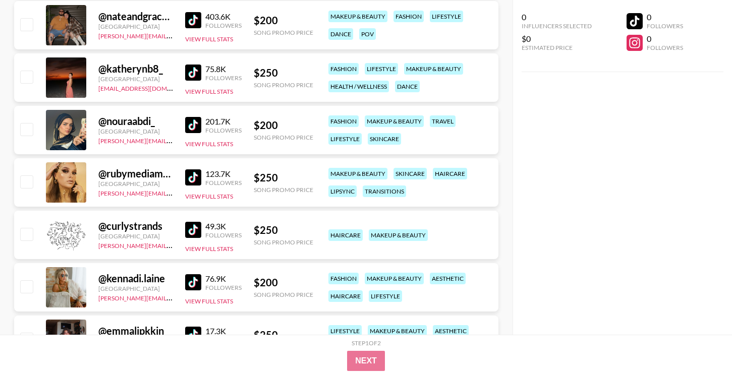
scroll to position [646, 0]
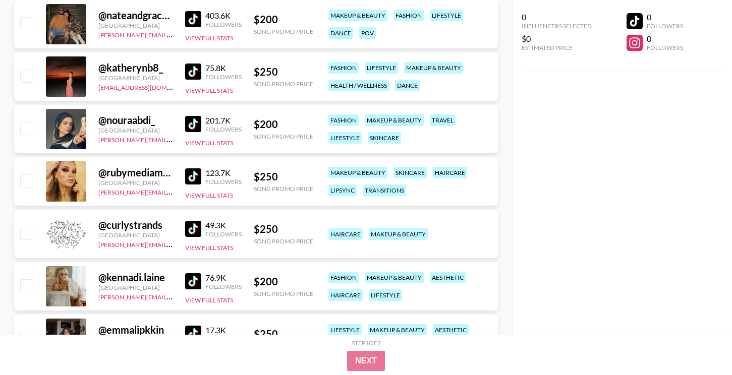
click at [197, 176] on img at bounding box center [193, 176] width 16 height 16
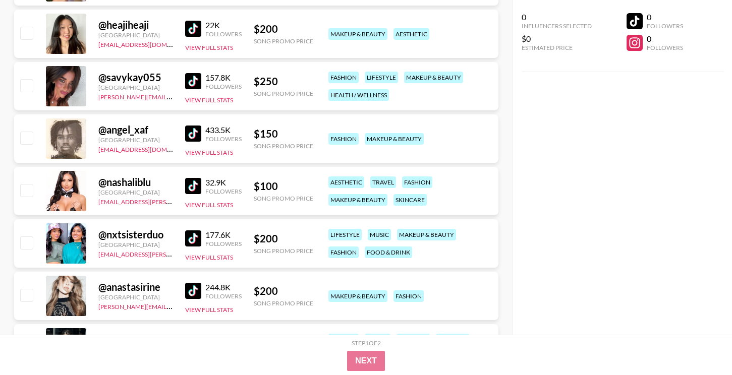
scroll to position [2209, 0]
click at [192, 185] on img at bounding box center [193, 186] width 16 height 16
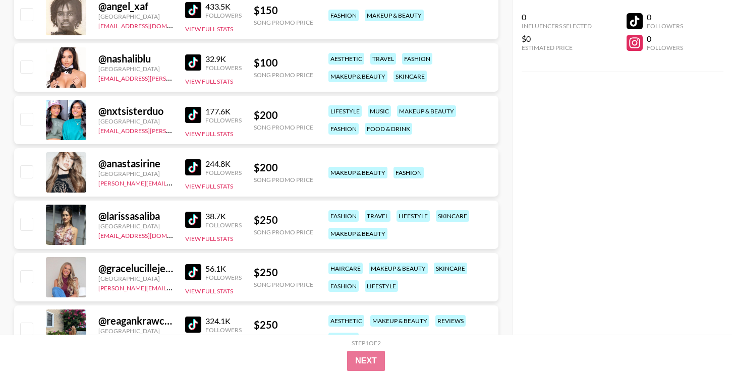
click at [201, 168] on img at bounding box center [193, 167] width 16 height 16
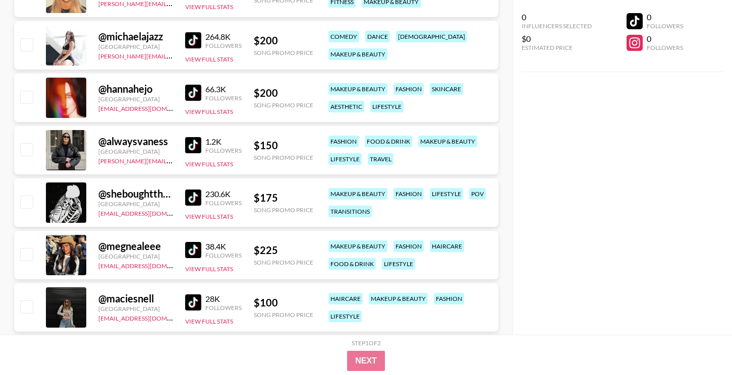
scroll to position [3389, 0]
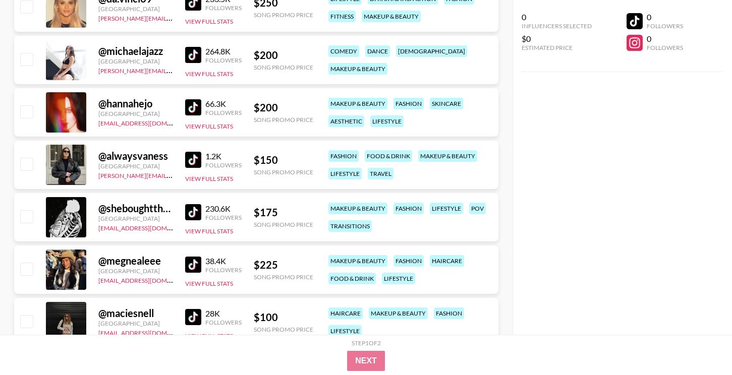
click at [201, 99] on link at bounding box center [195, 107] width 20 height 16
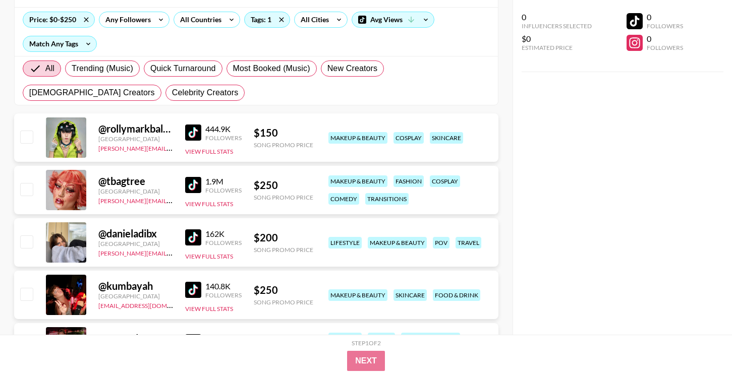
scroll to position [0, 0]
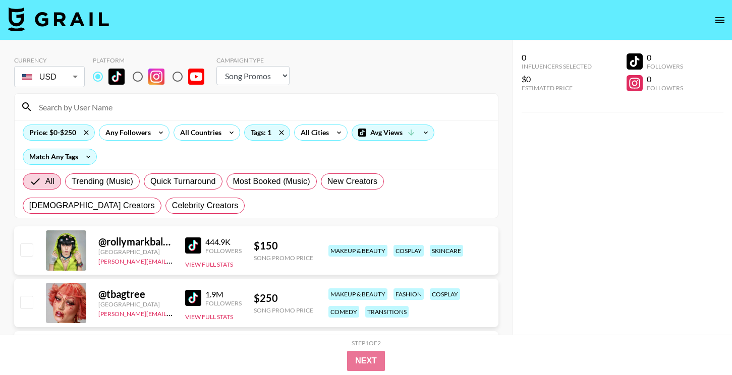
click at [56, 140] on div "Price: $0-$250" at bounding box center [59, 133] width 72 height 16
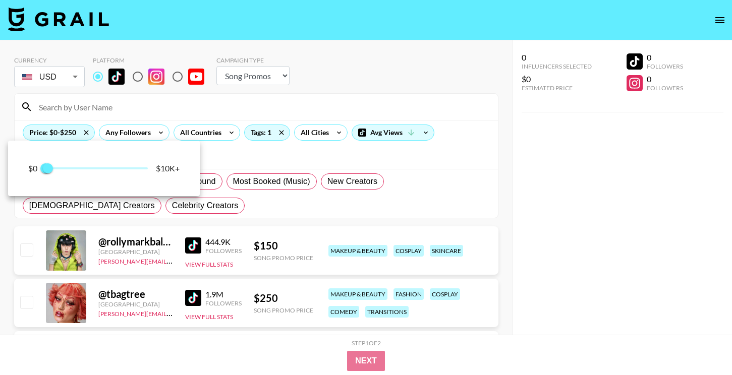
click at [57, 131] on div at bounding box center [366, 187] width 732 height 375
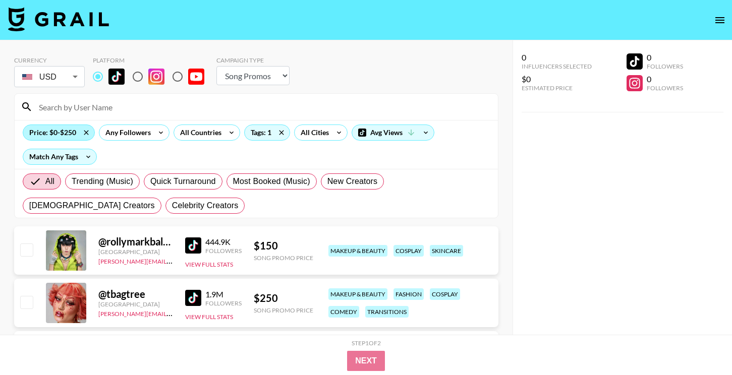
click at [59, 132] on div "Price: $0-$250" at bounding box center [58, 132] width 71 height 15
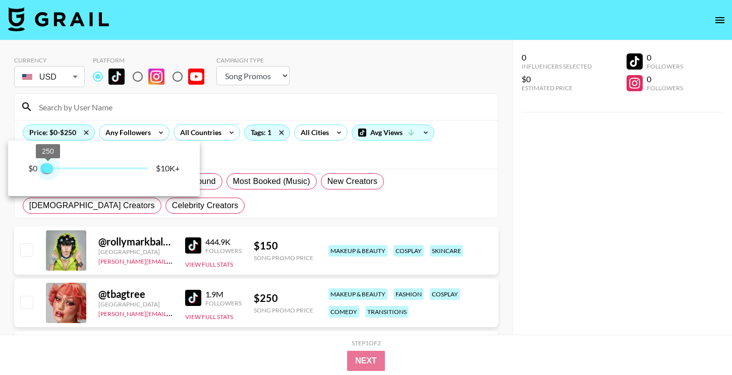
type input "500"
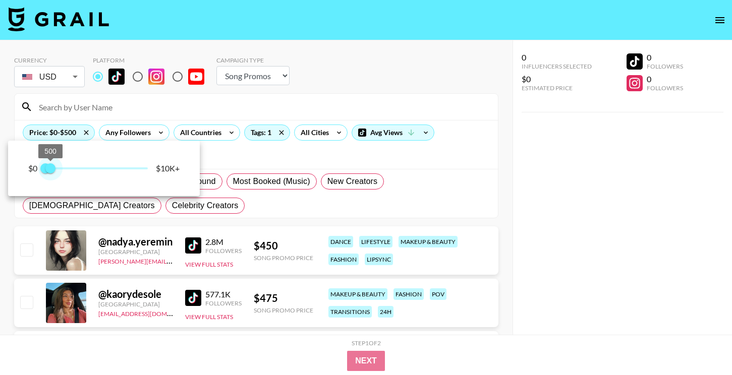
click at [51, 170] on span "500" at bounding box center [50, 168] width 10 height 10
click at [520, 292] on div at bounding box center [366, 187] width 732 height 375
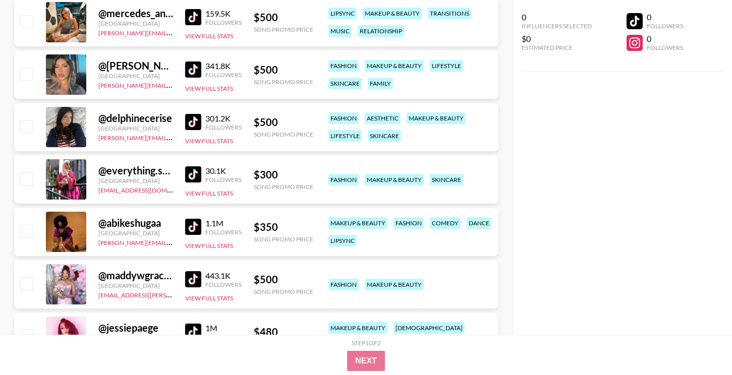
scroll to position [3636, 0]
click at [188, 237] on div "1.1M Followers View Full Stats" at bounding box center [213, 233] width 56 height 36
click at [183, 232] on div "@ abikeshugaa [GEOGRAPHIC_DATA] [PERSON_NAME][EMAIL_ADDRESS][DOMAIN_NAME] 1.1M …" at bounding box center [256, 232] width 484 height 48
click at [196, 222] on img at bounding box center [193, 227] width 16 height 16
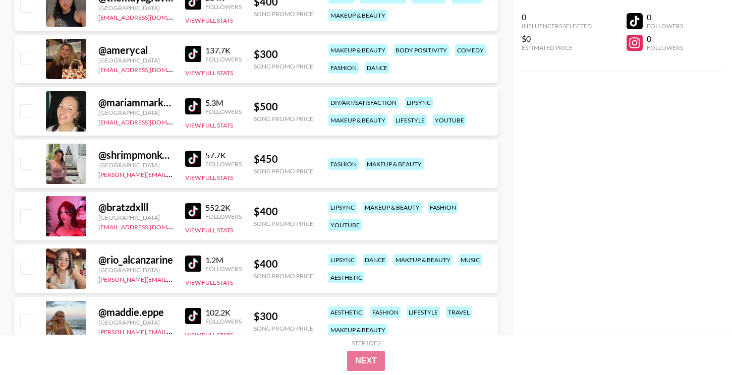
scroll to position [5363, 0]
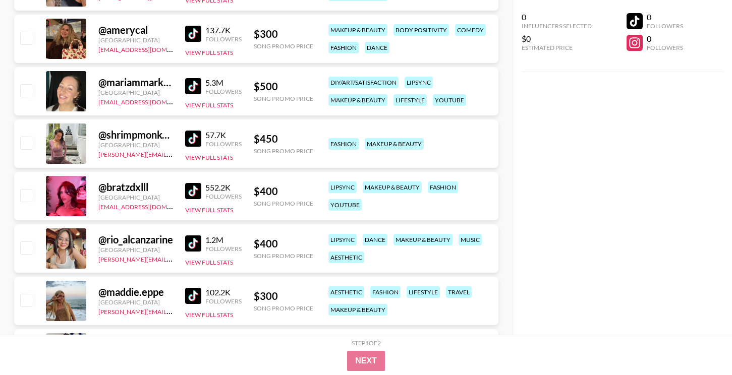
click at [190, 195] on img at bounding box center [193, 191] width 16 height 16
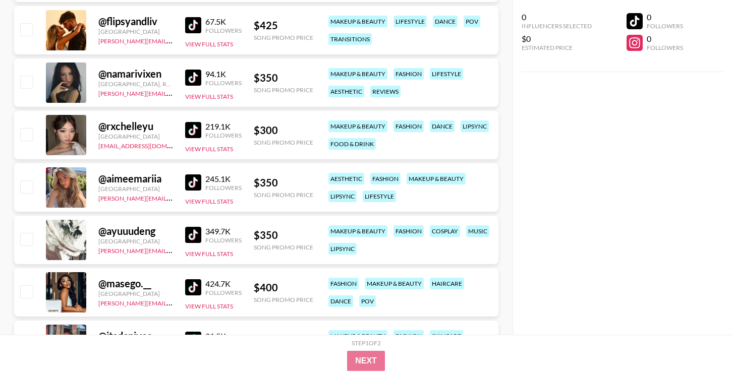
scroll to position [6248, 0]
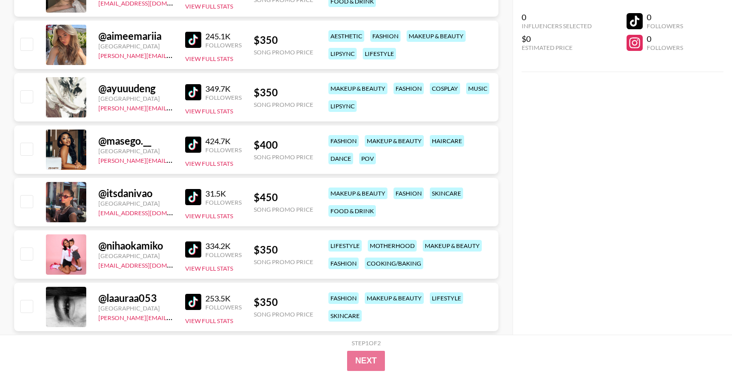
click at [195, 254] on img at bounding box center [193, 249] width 16 height 16
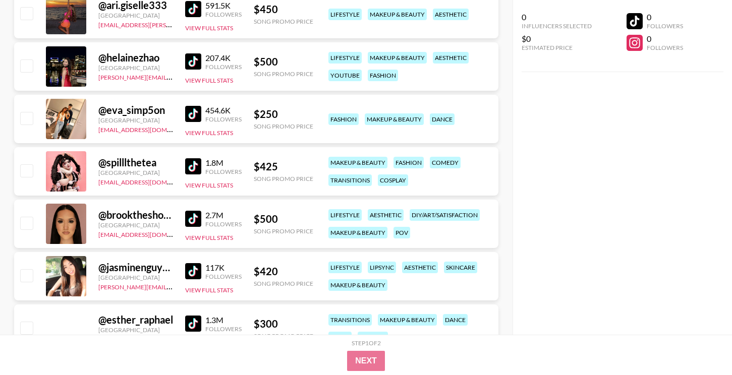
scroll to position [8901, 0]
click at [189, 174] on div "1.8M Followers" at bounding box center [213, 166] width 56 height 18
click at [193, 170] on img at bounding box center [193, 166] width 16 height 16
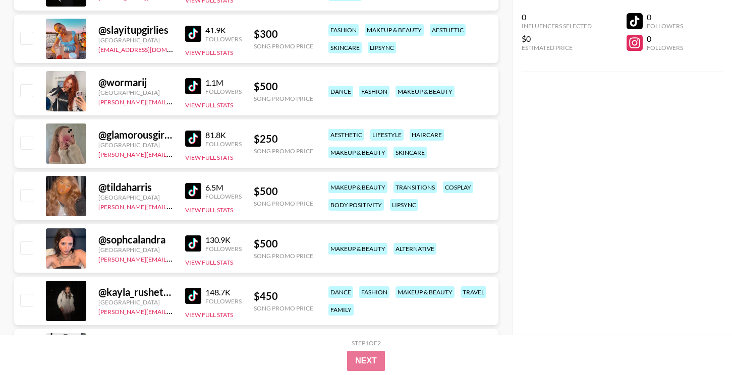
scroll to position [10392, 0]
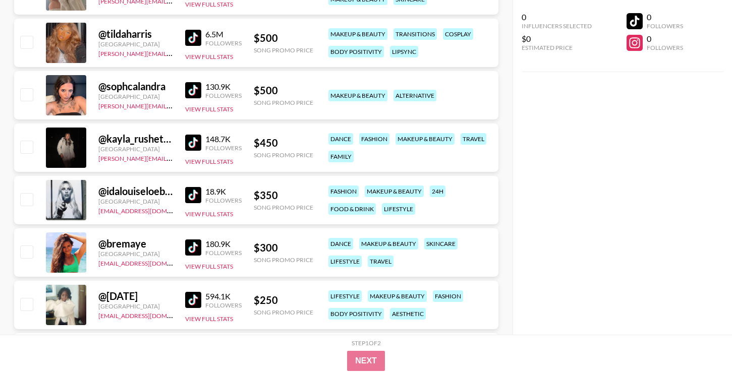
click at [193, 84] on img at bounding box center [193, 90] width 16 height 16
